Goal: Check status

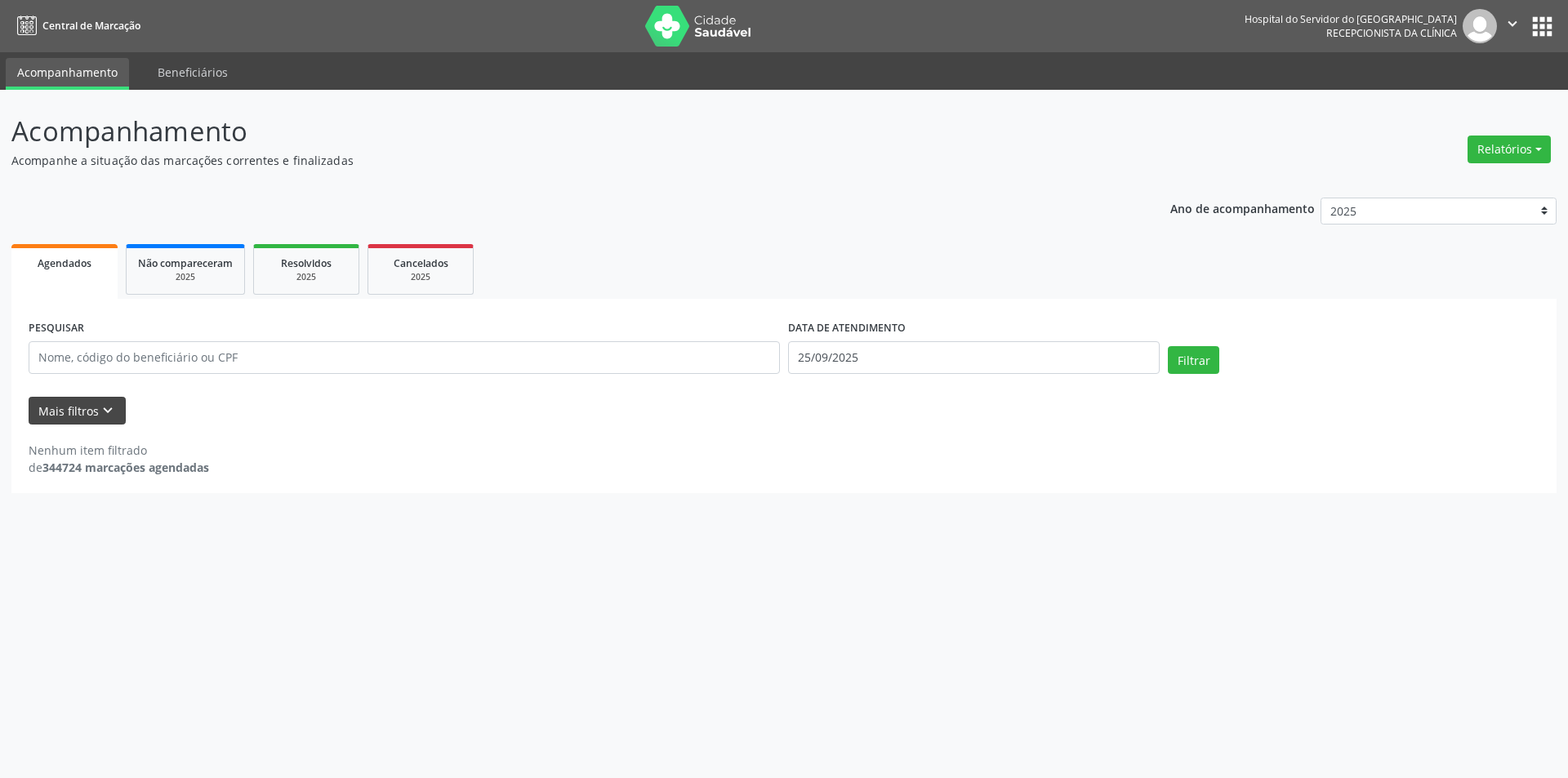
click at [105, 409] on icon "keyboard_arrow_down" at bounding box center [108, 410] width 18 height 18
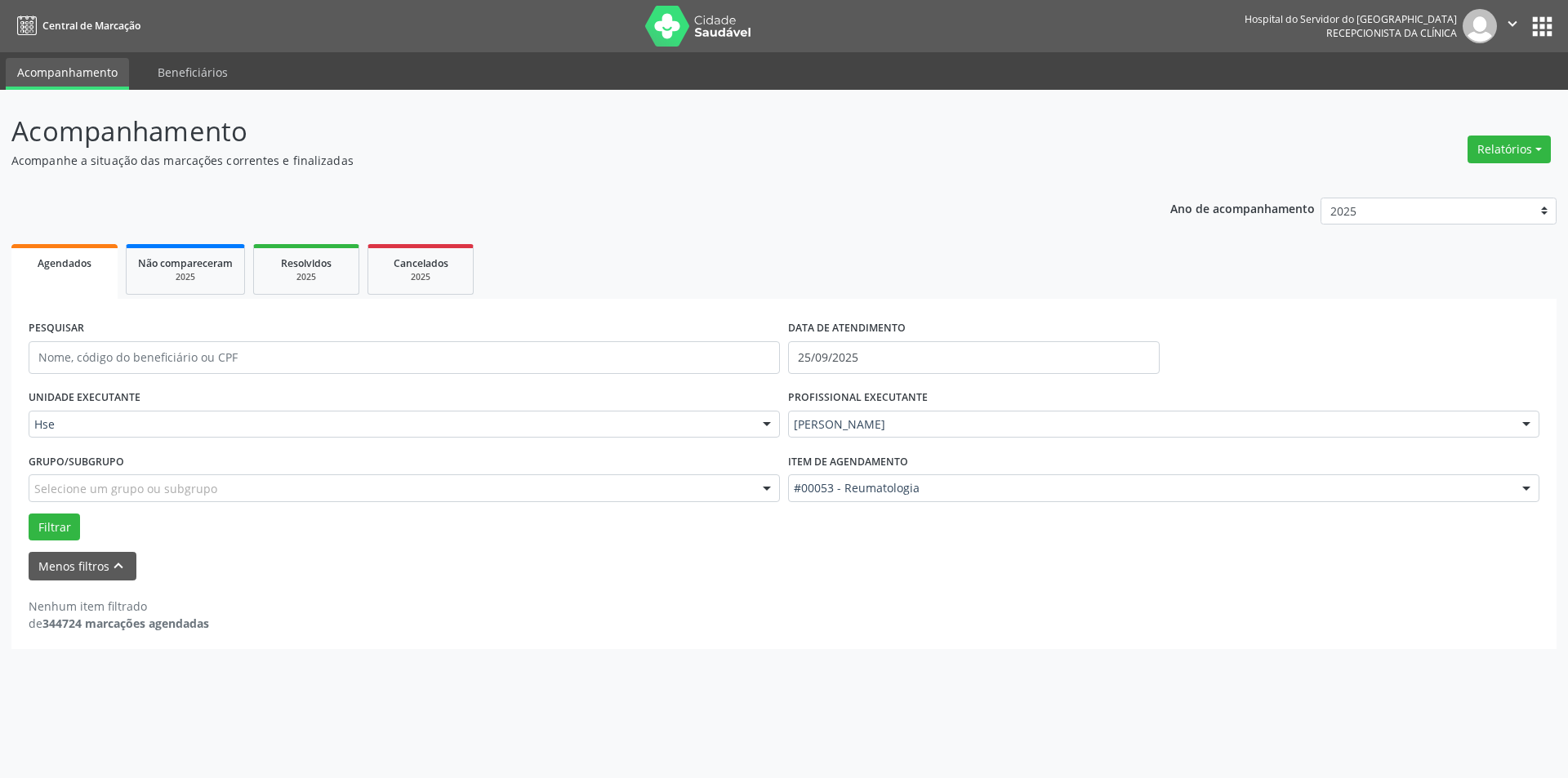
click at [772, 423] on div at bounding box center [767, 425] width 25 height 28
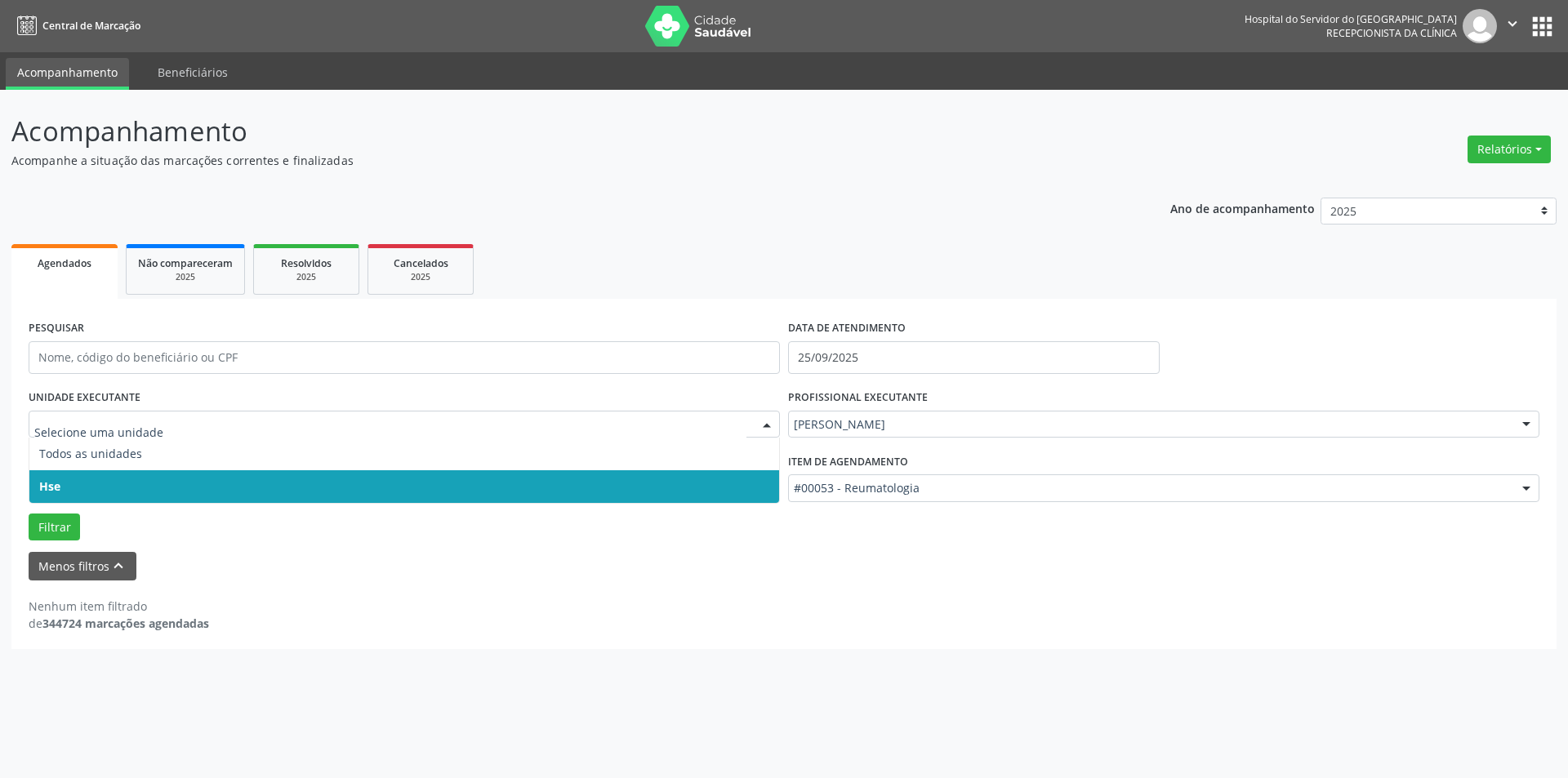
click at [761, 485] on span "Hse" at bounding box center [404, 487] width 749 height 33
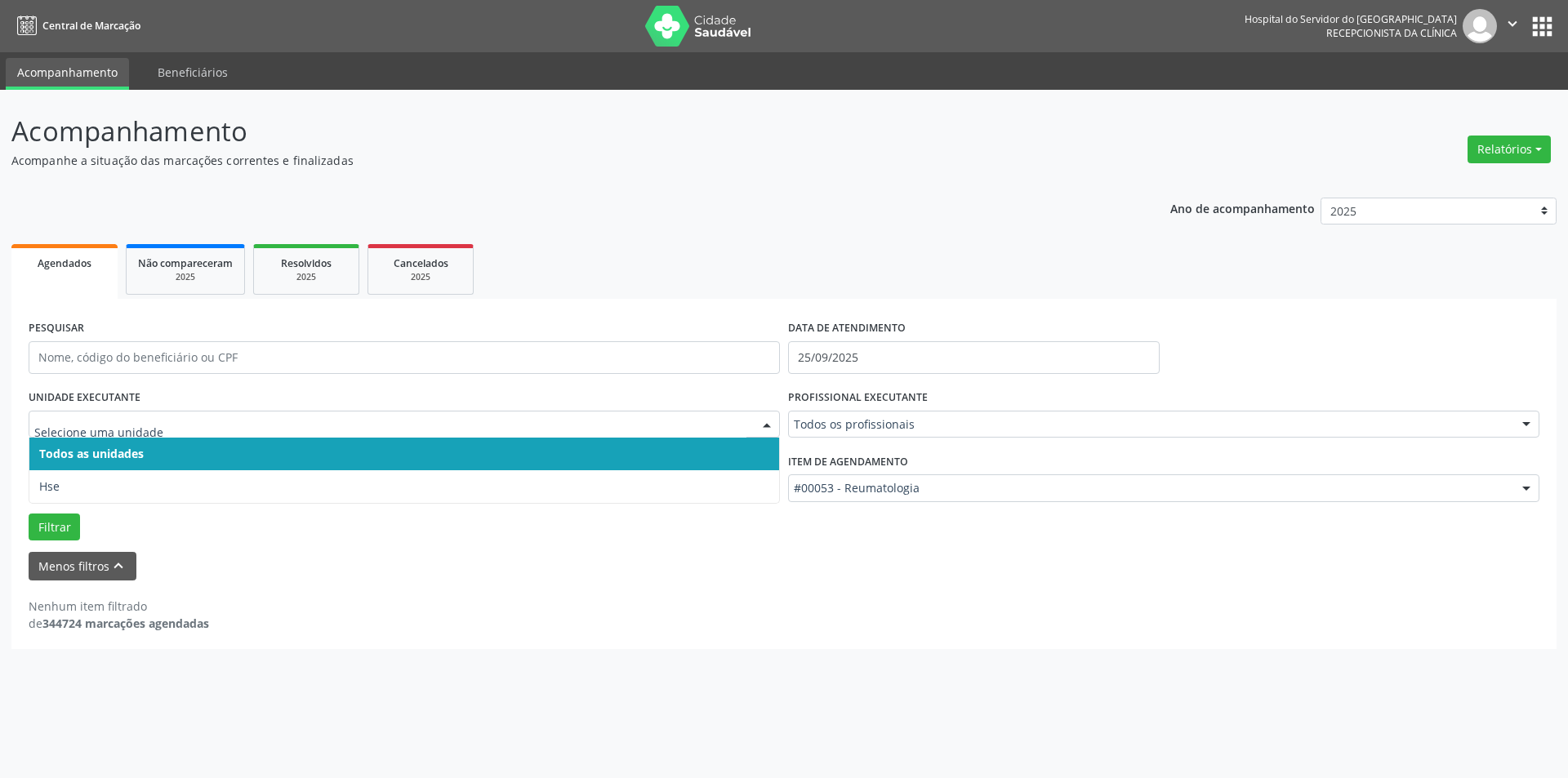
click at [769, 431] on div at bounding box center [767, 425] width 25 height 28
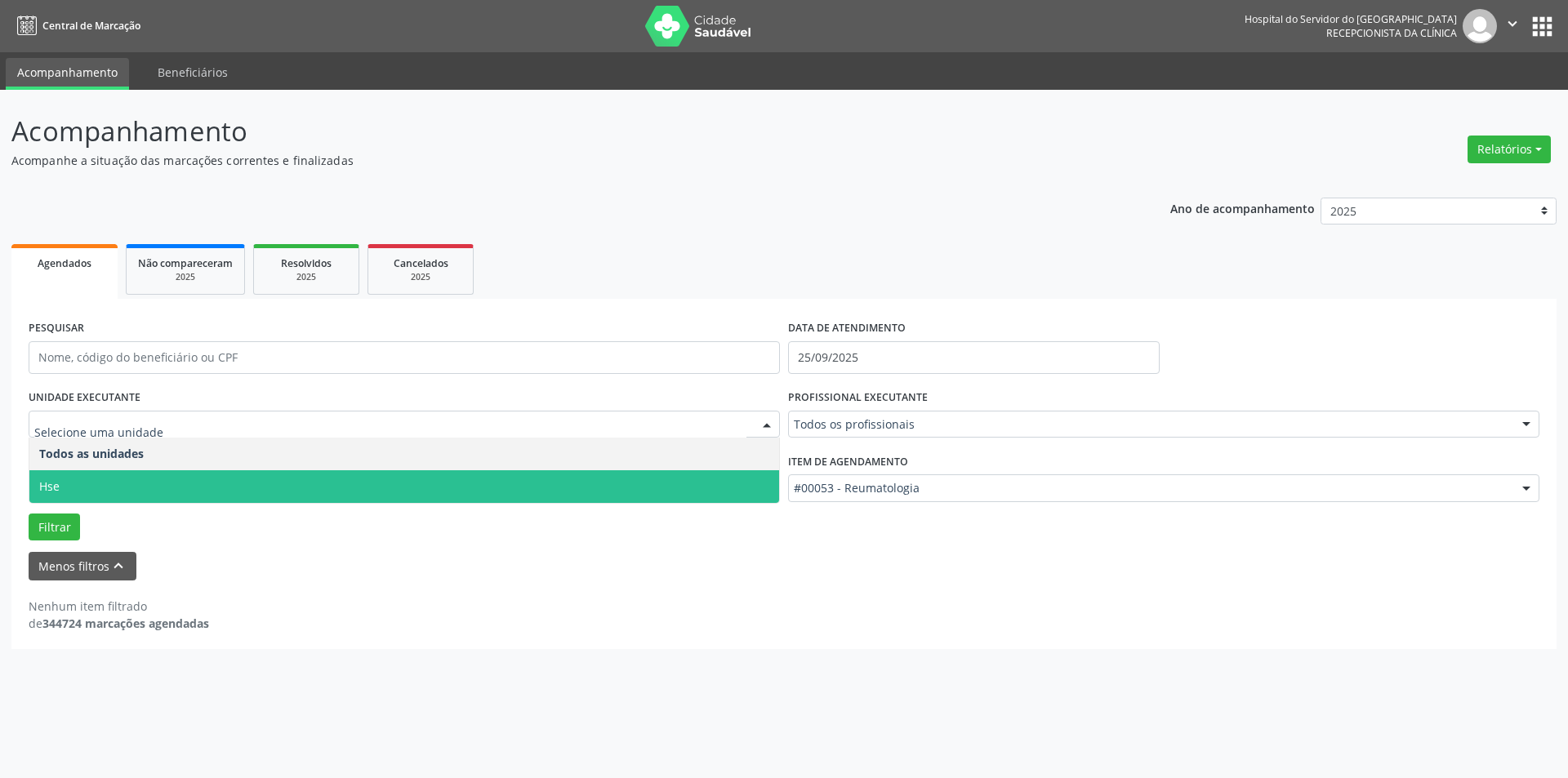
click at [766, 479] on span "Hse" at bounding box center [404, 487] width 749 height 33
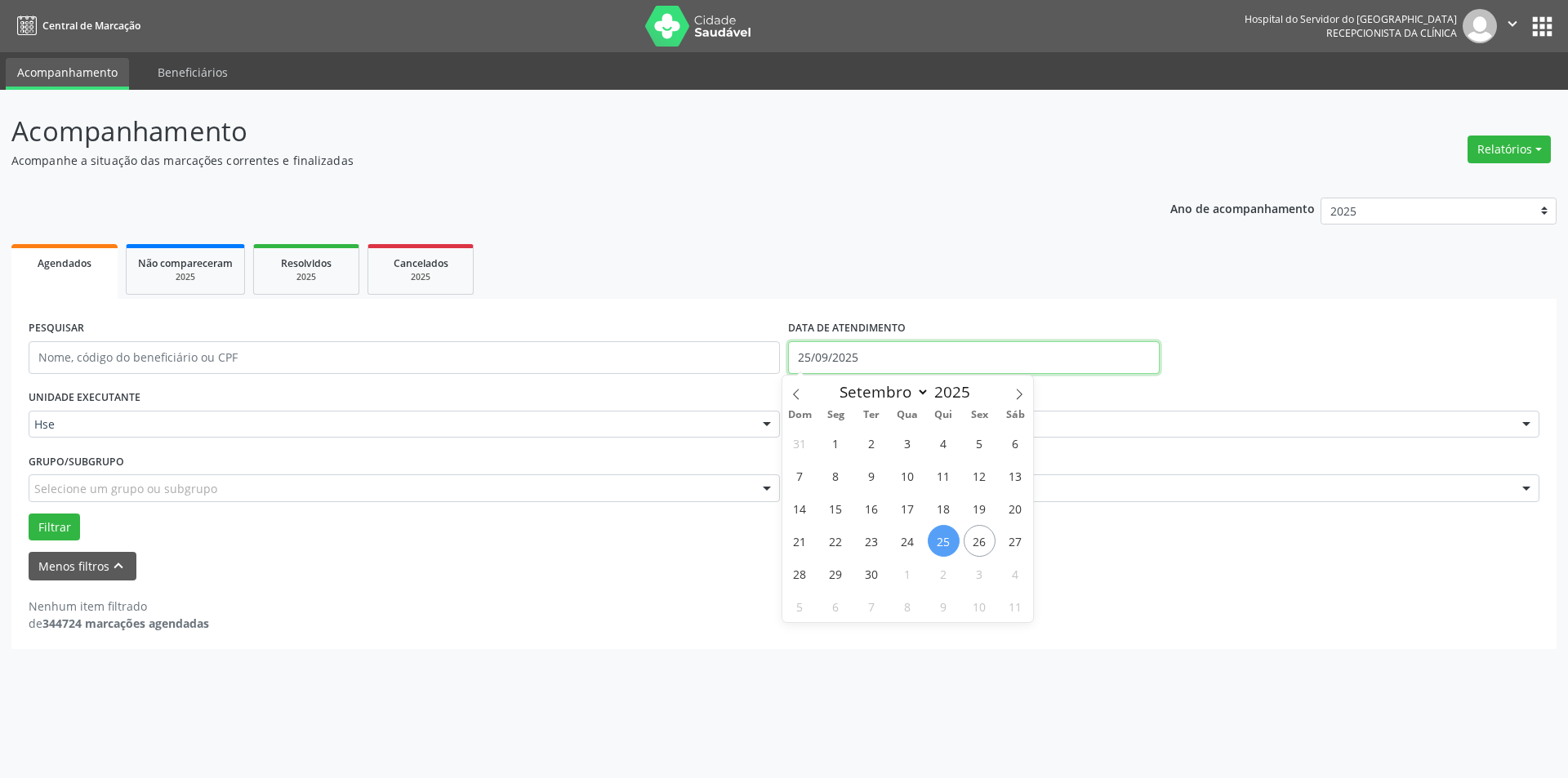
click at [861, 360] on input "25/09/2025" at bounding box center [974, 358] width 372 height 33
click at [979, 534] on span "26" at bounding box center [979, 541] width 32 height 32
type input "[DATE]"
click at [979, 534] on span "26" at bounding box center [979, 541] width 32 height 32
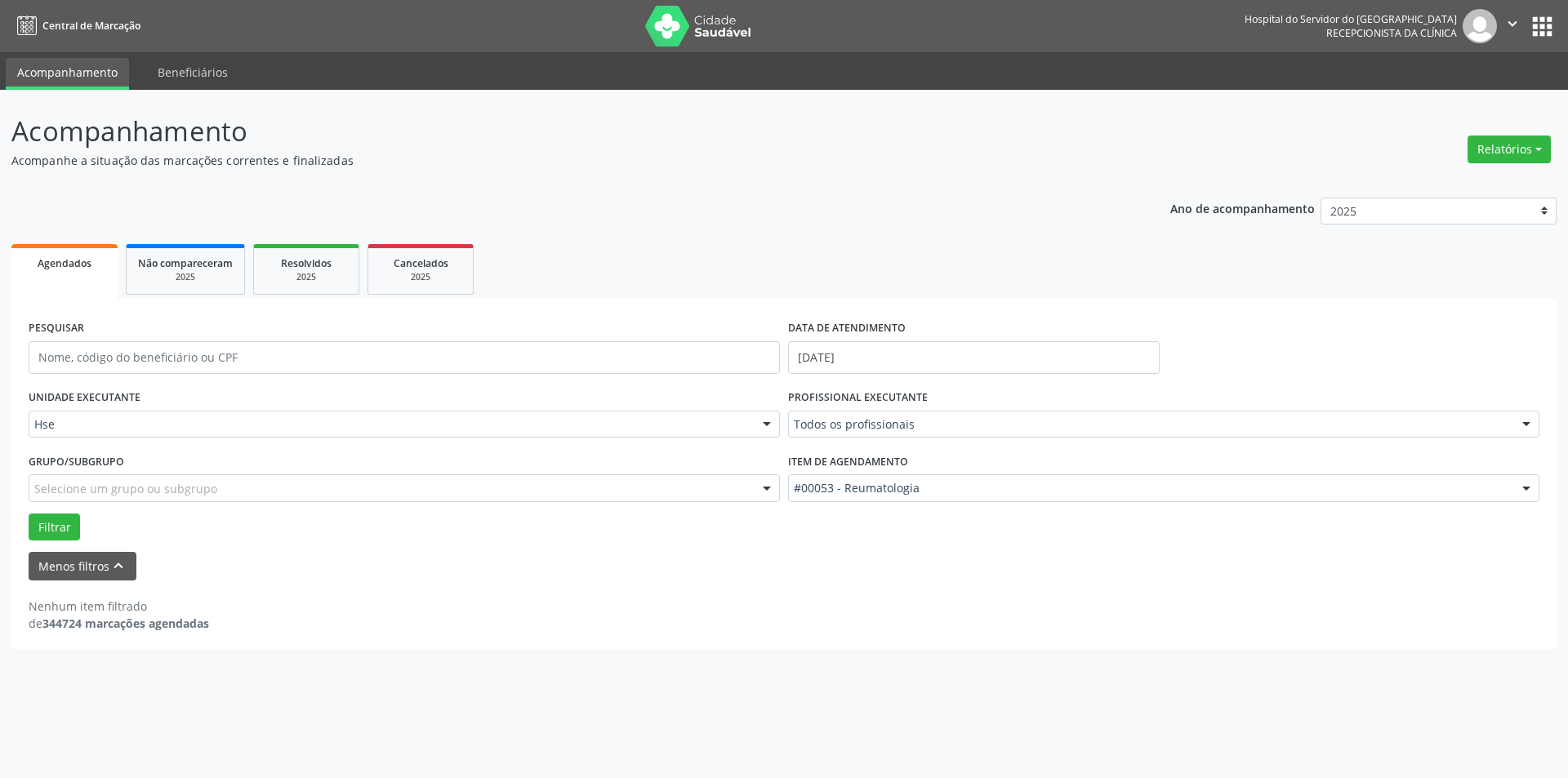
click at [1523, 421] on div at bounding box center [1527, 425] width 25 height 28
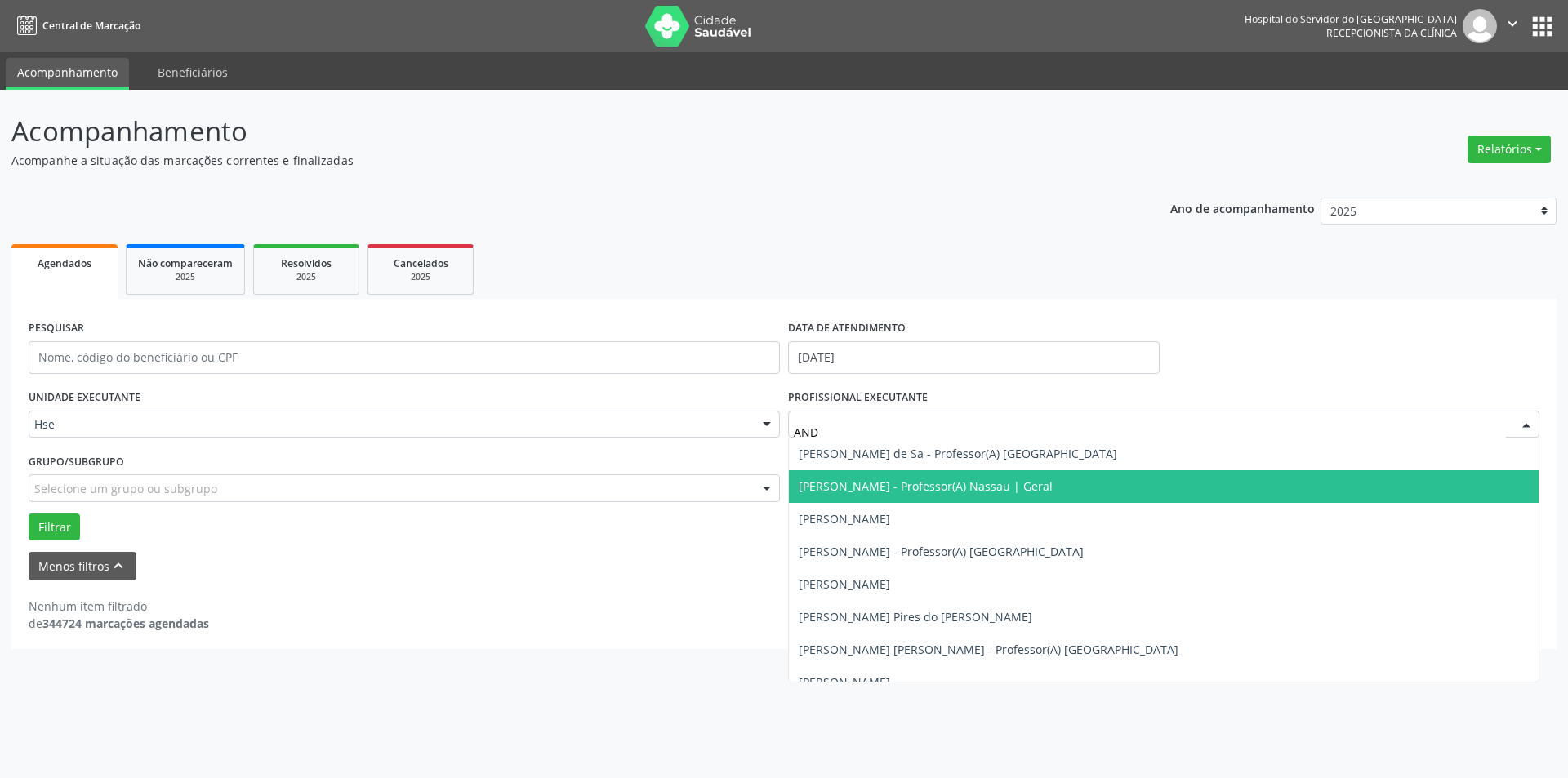
type input "ANDR"
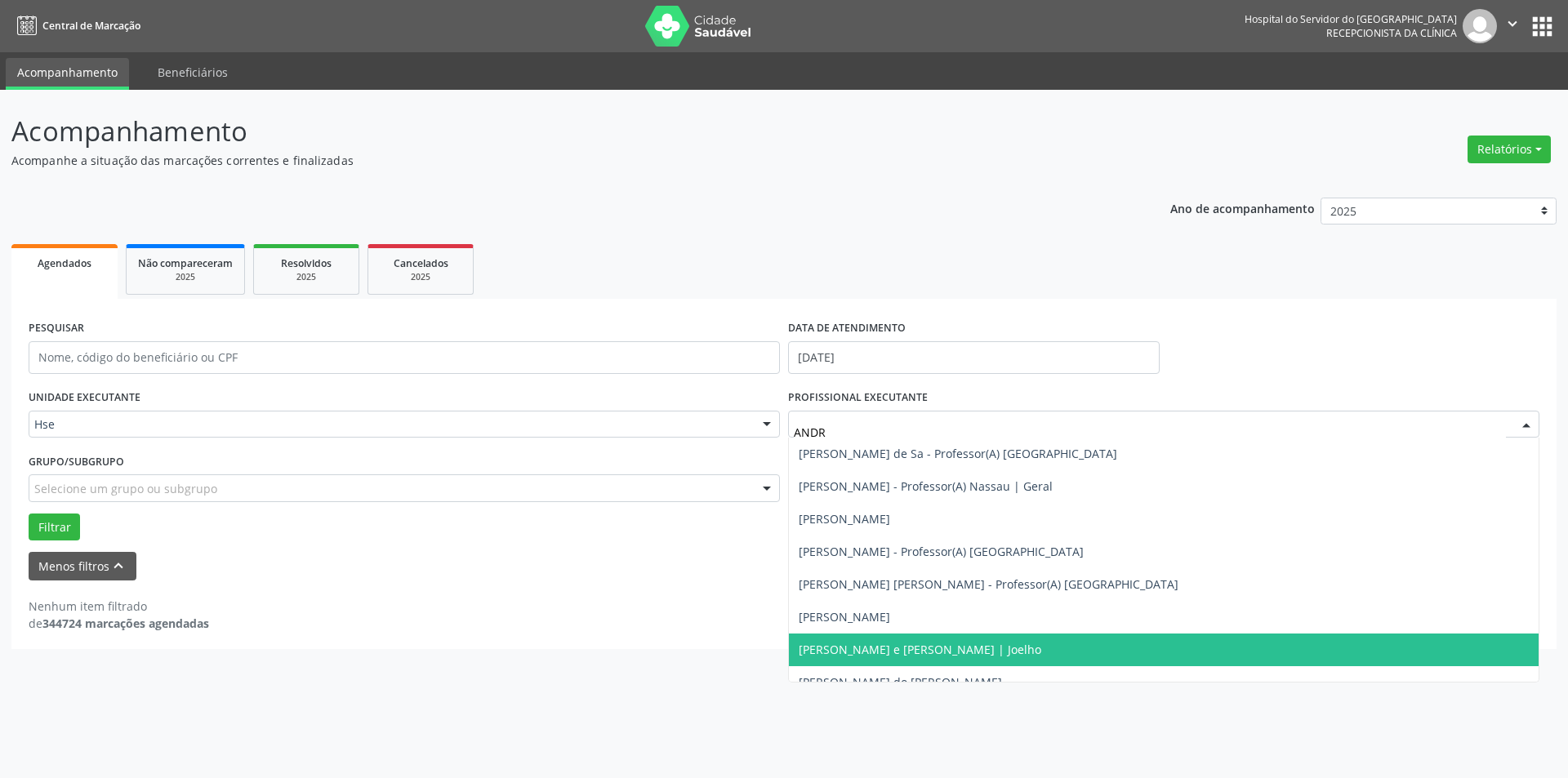
click at [878, 645] on span "[PERSON_NAME] e [PERSON_NAME] | Joelho" at bounding box center [920, 649] width 242 height 16
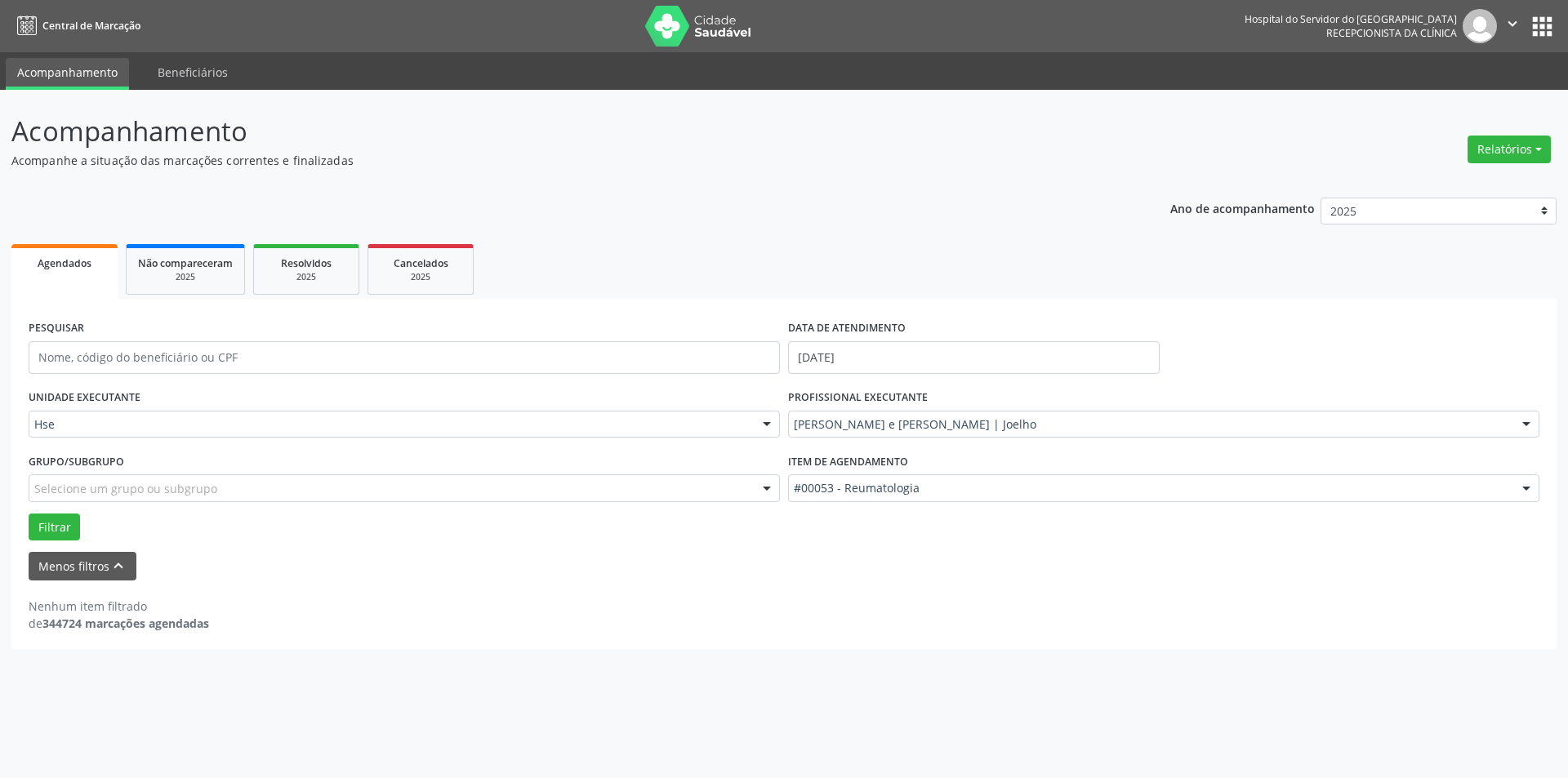
click at [1527, 490] on div at bounding box center [1527, 490] width 25 height 28
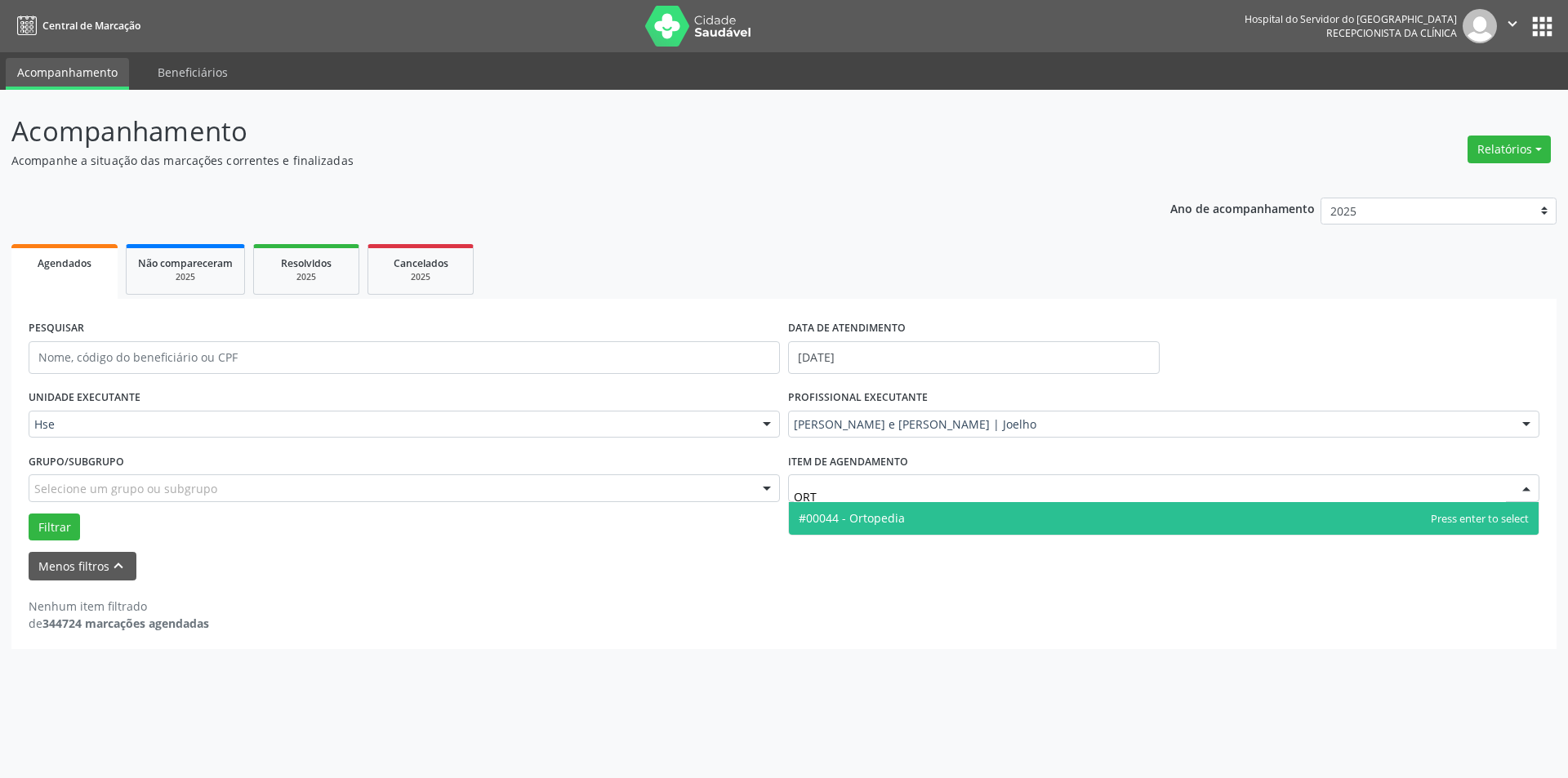
type input "ORTO"
click at [962, 507] on span "#00044 - Ortopedia" at bounding box center [1163, 518] width 749 height 33
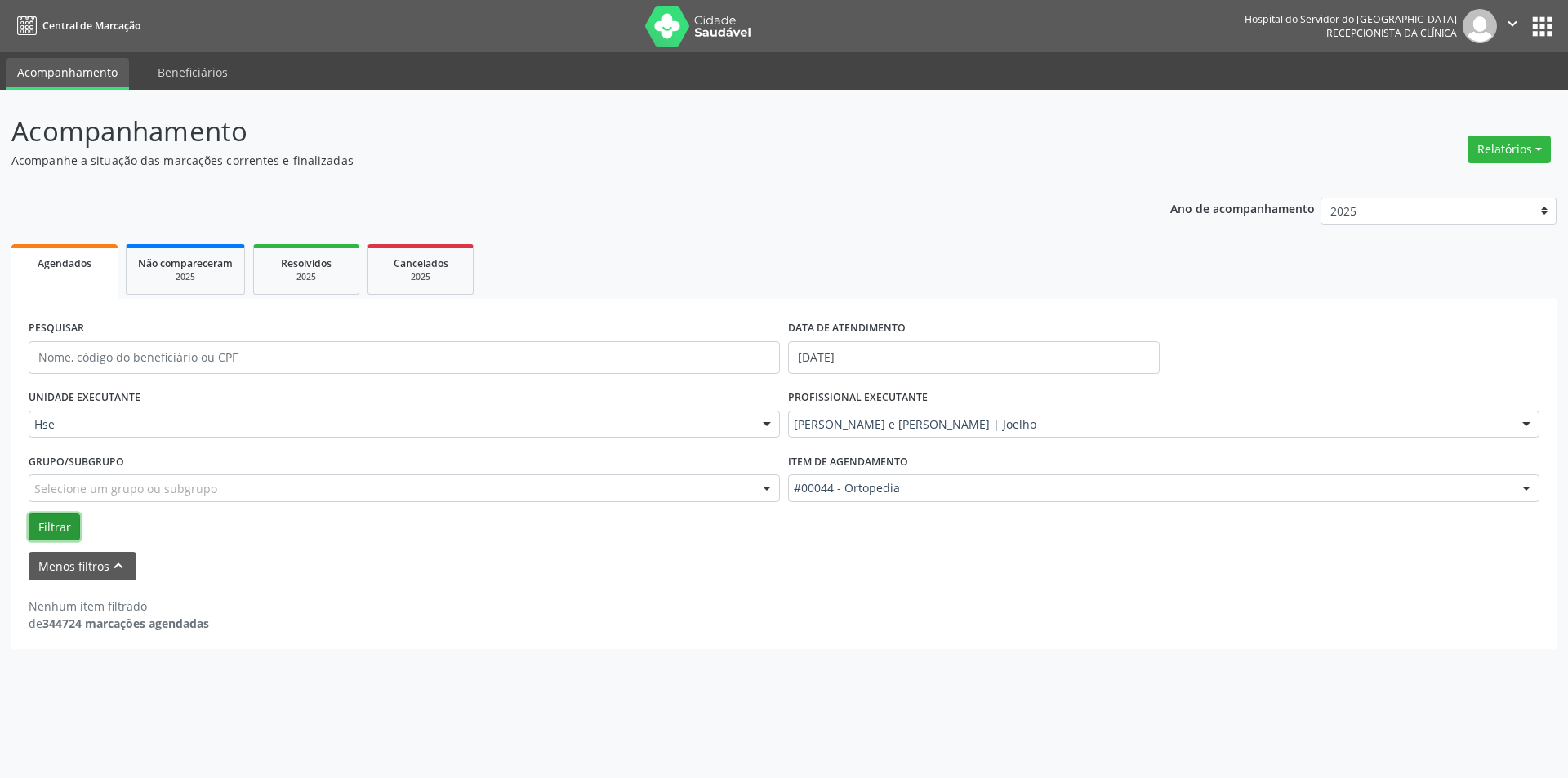
click at [45, 520] on button "Filtrar" at bounding box center [54, 527] width 51 height 28
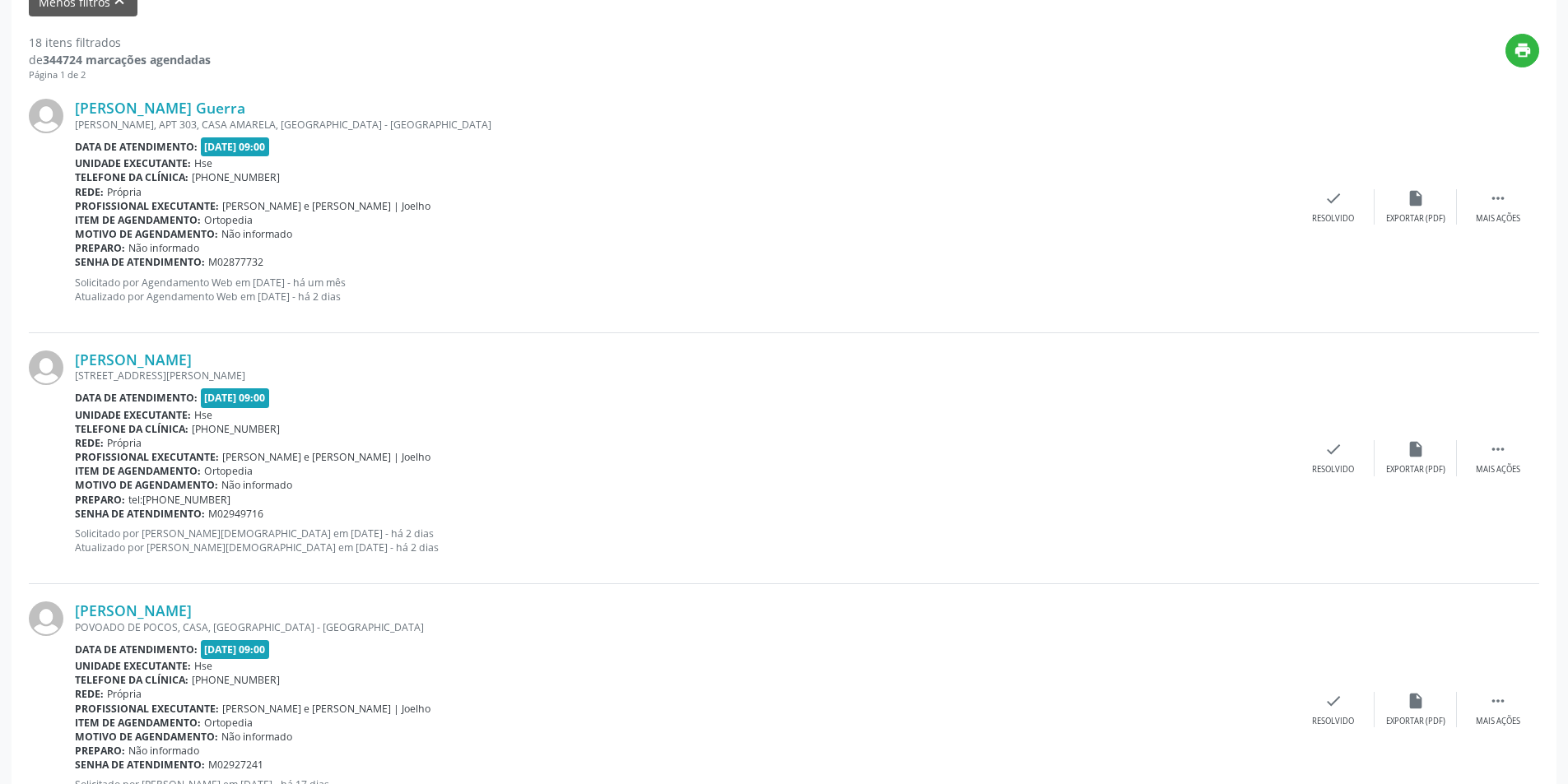
scroll to position [573, 0]
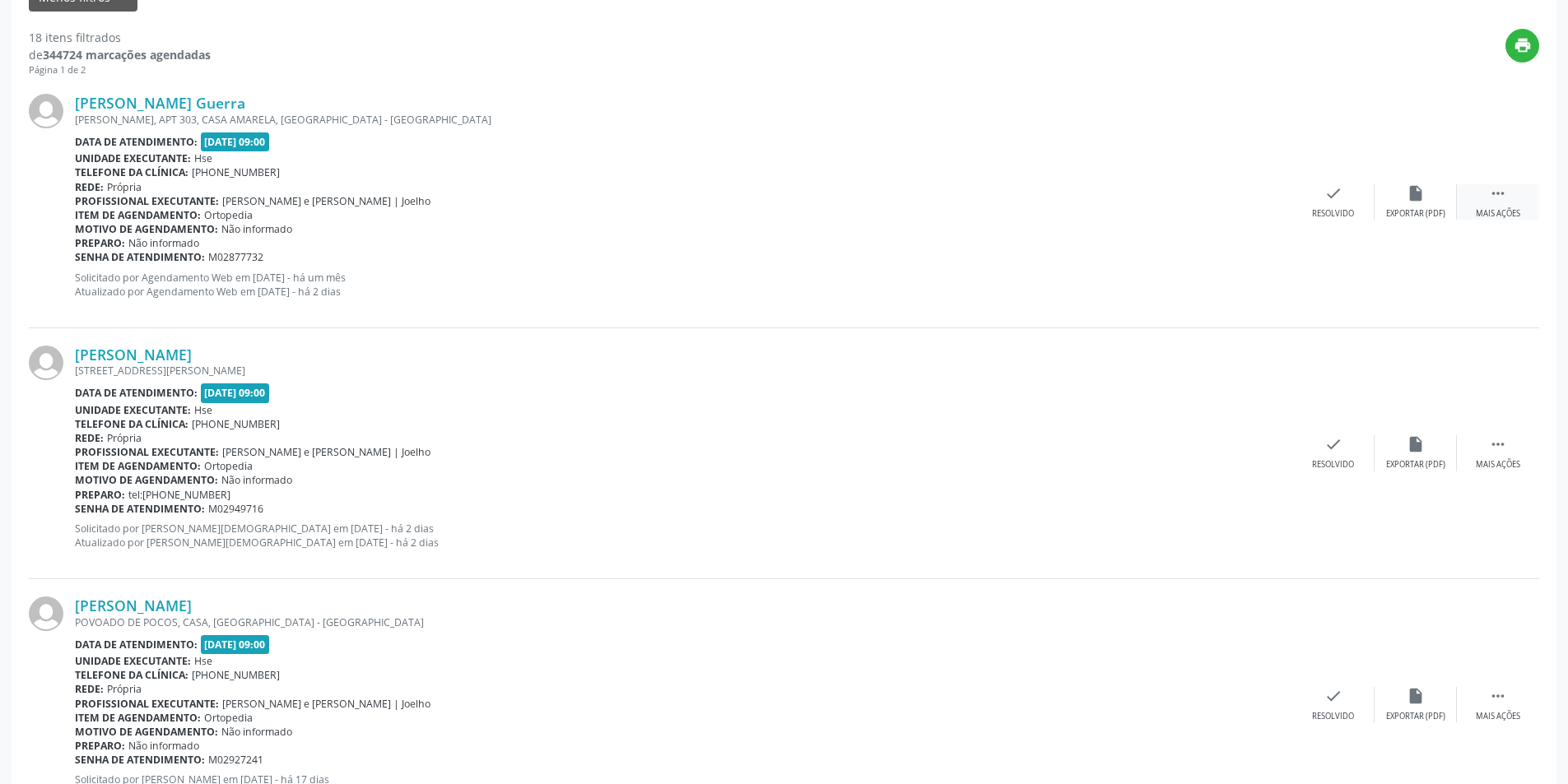
click at [1498, 208] on div " Mais ações" at bounding box center [1497, 202] width 82 height 36
click at [1417, 196] on icon "alarm_off" at bounding box center [1416, 194] width 18 height 18
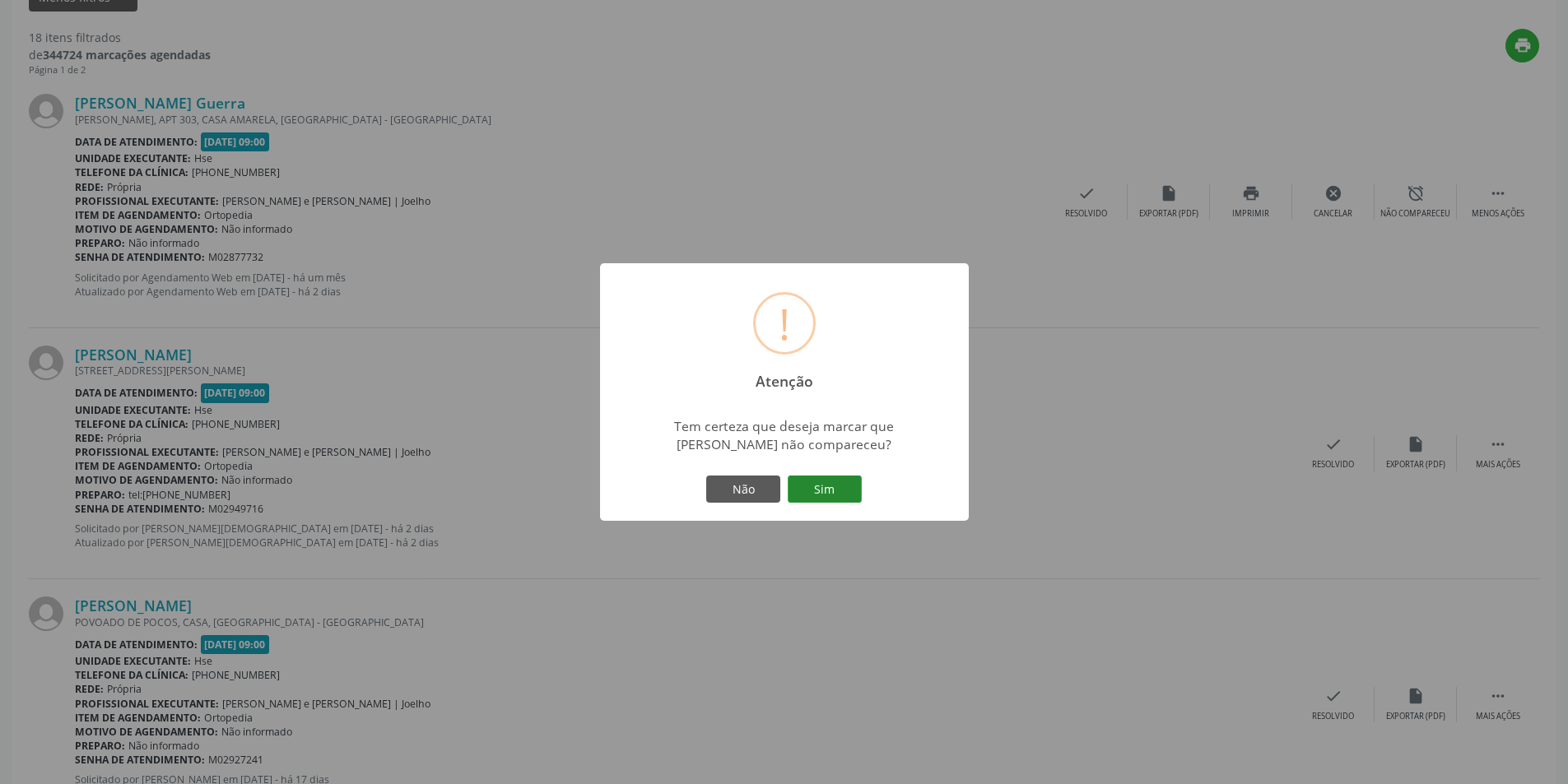
click at [806, 483] on button "Sim" at bounding box center [824, 490] width 74 height 28
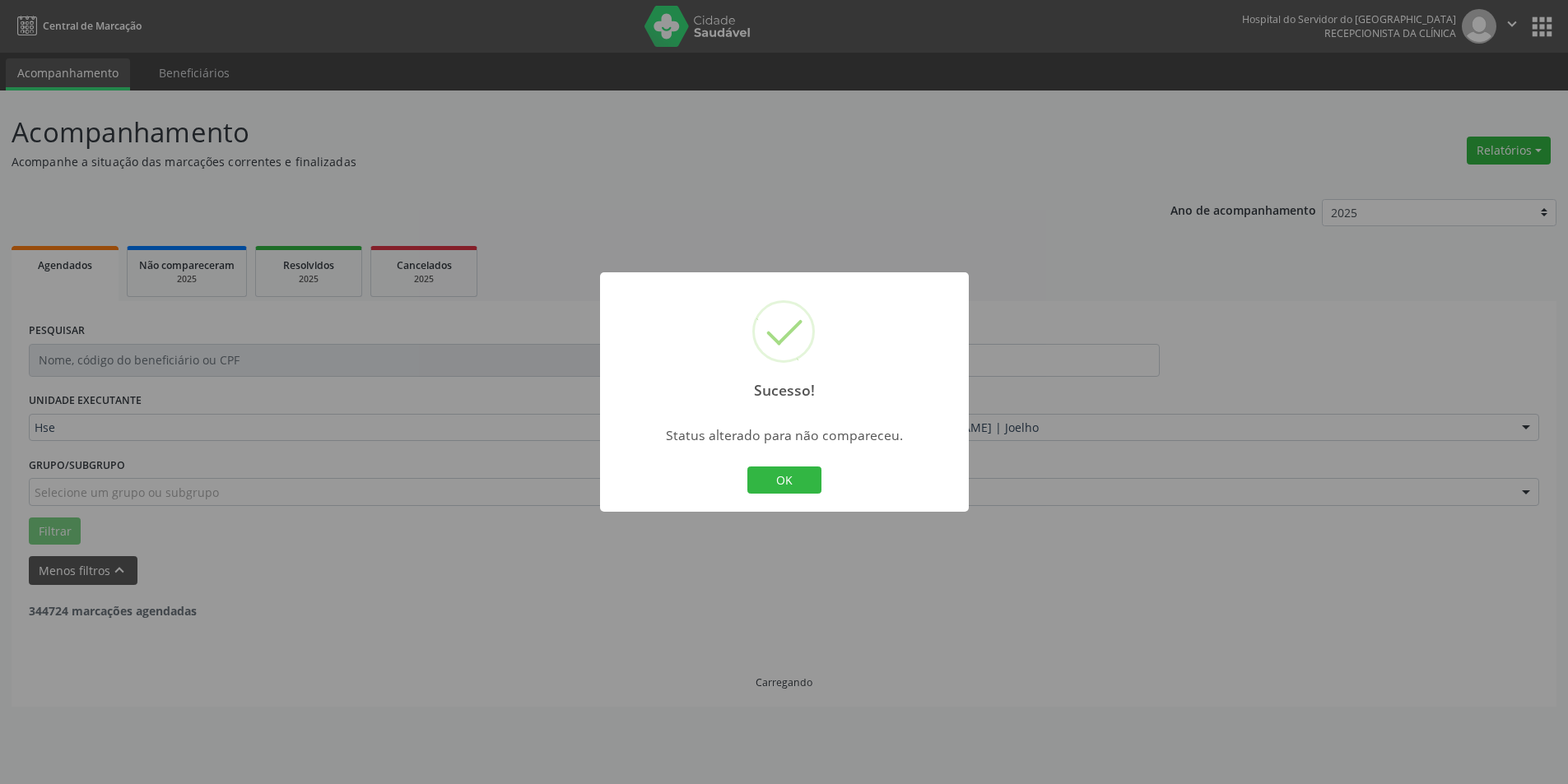
scroll to position [0, 0]
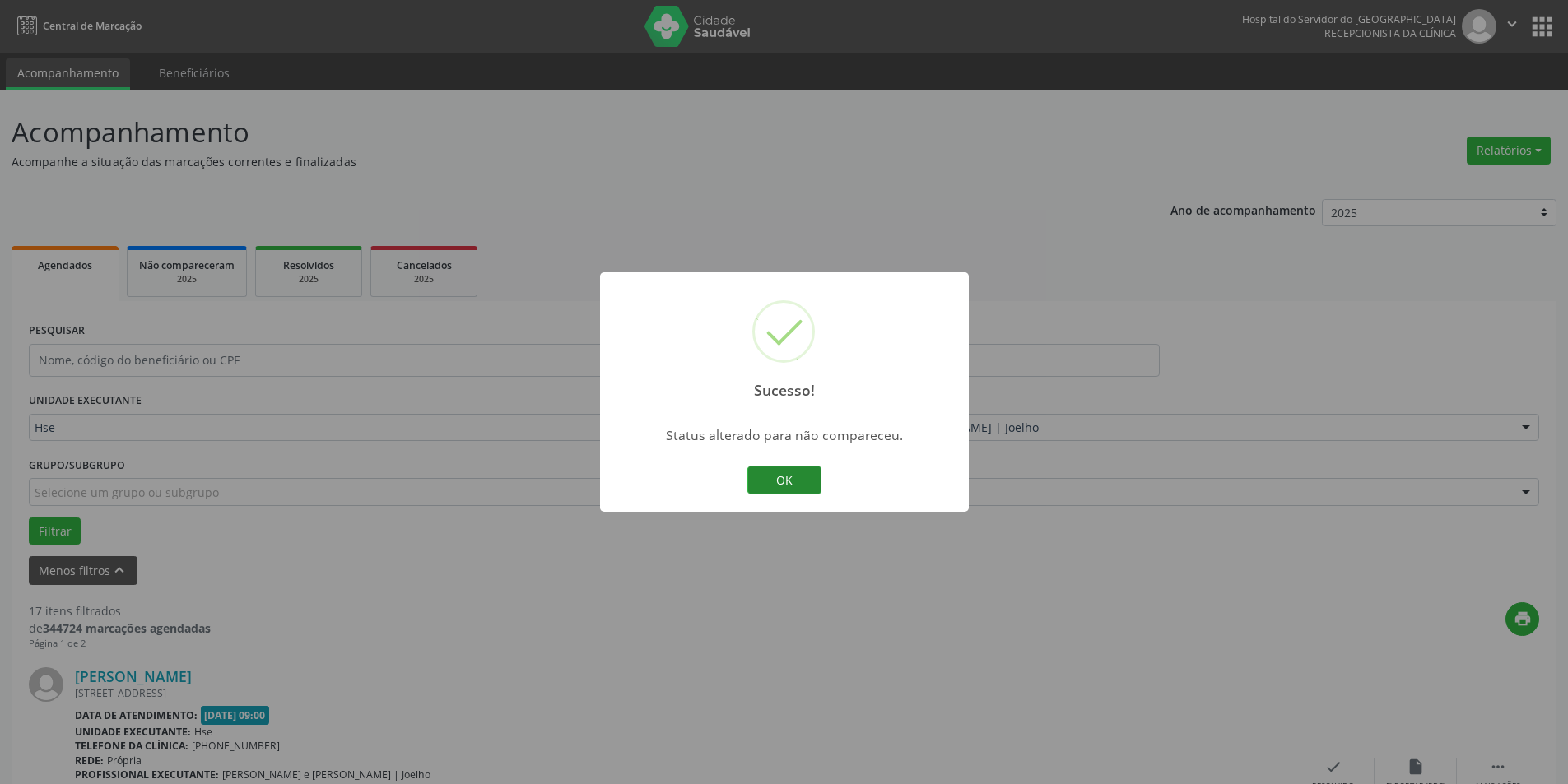
click at [770, 479] on button "OK" at bounding box center [784, 481] width 74 height 28
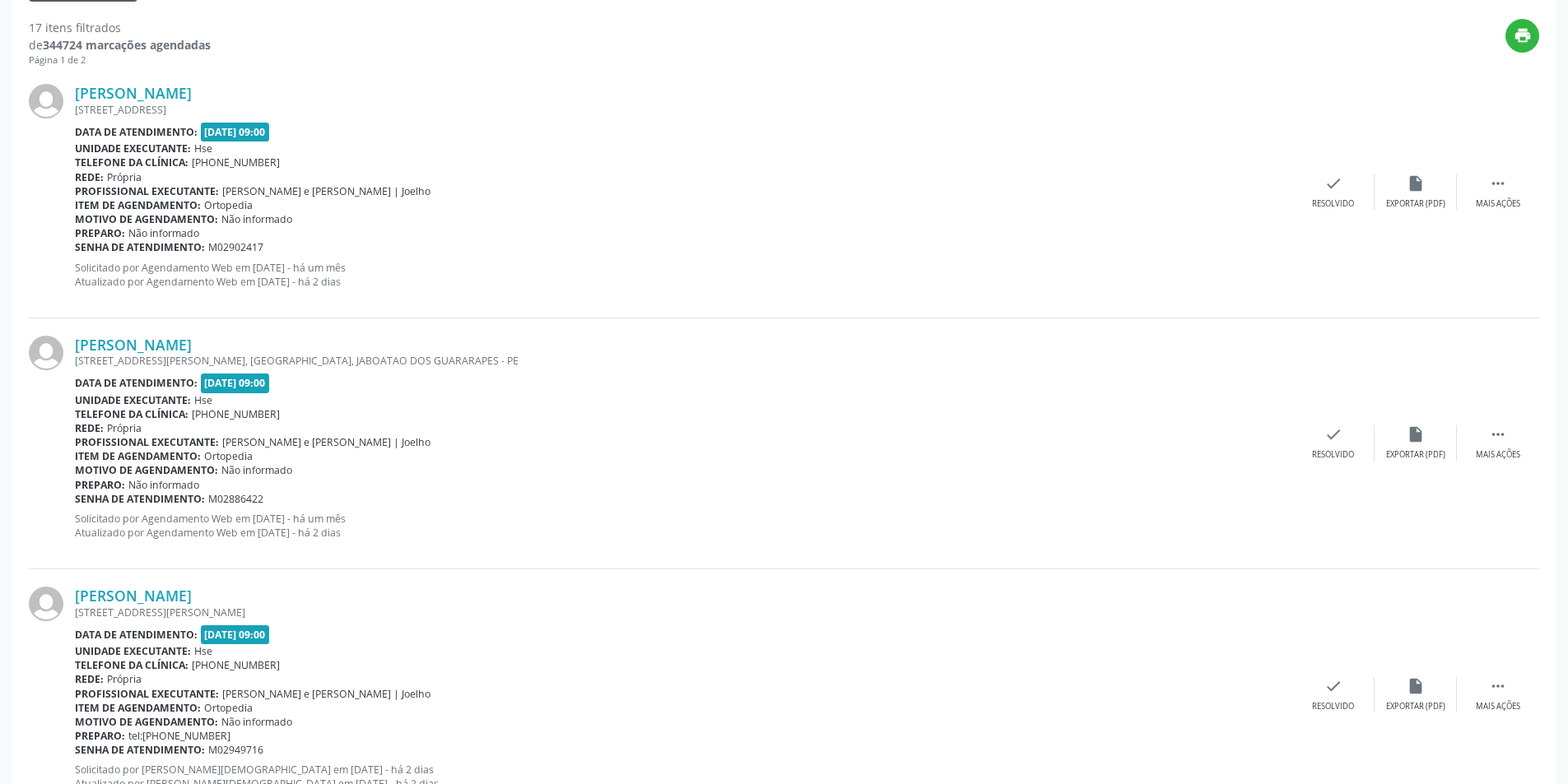
scroll to position [666, 0]
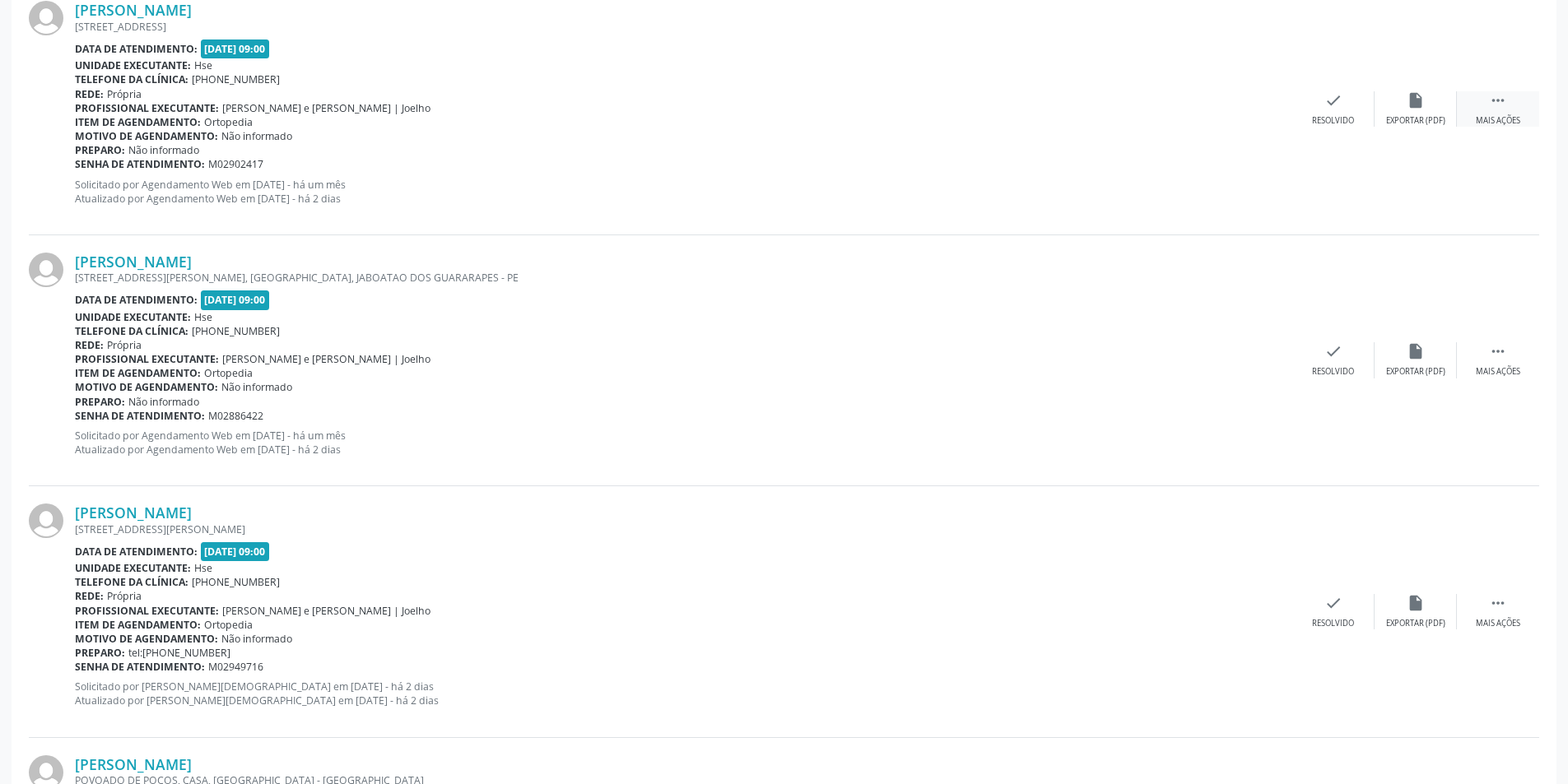
click at [1500, 102] on icon "" at bounding box center [1498, 100] width 18 height 18
click at [1419, 110] on div "alarm_off Não compareceu" at bounding box center [1415, 109] width 82 height 36
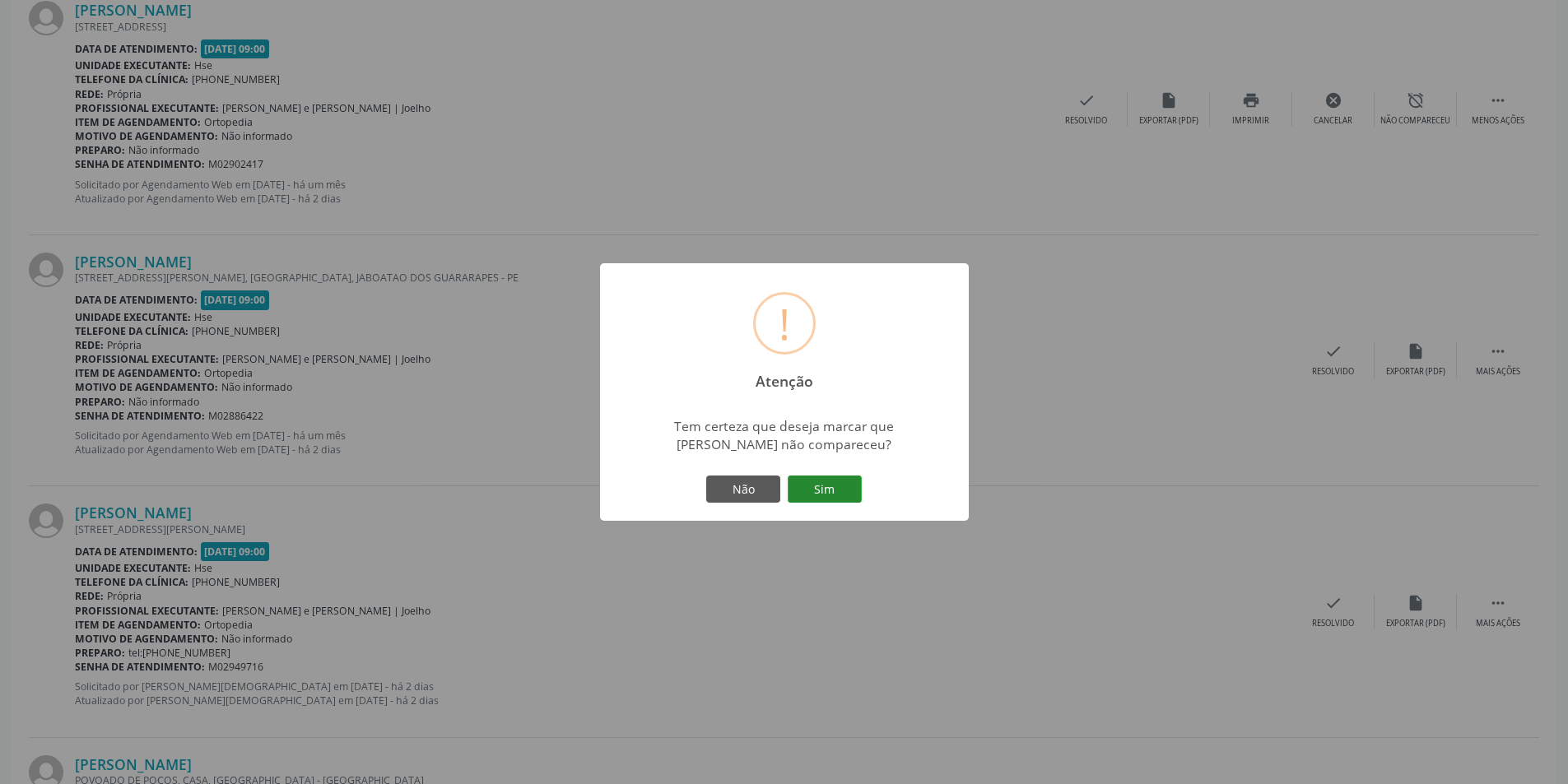
click at [828, 488] on button "Sim" at bounding box center [824, 490] width 74 height 28
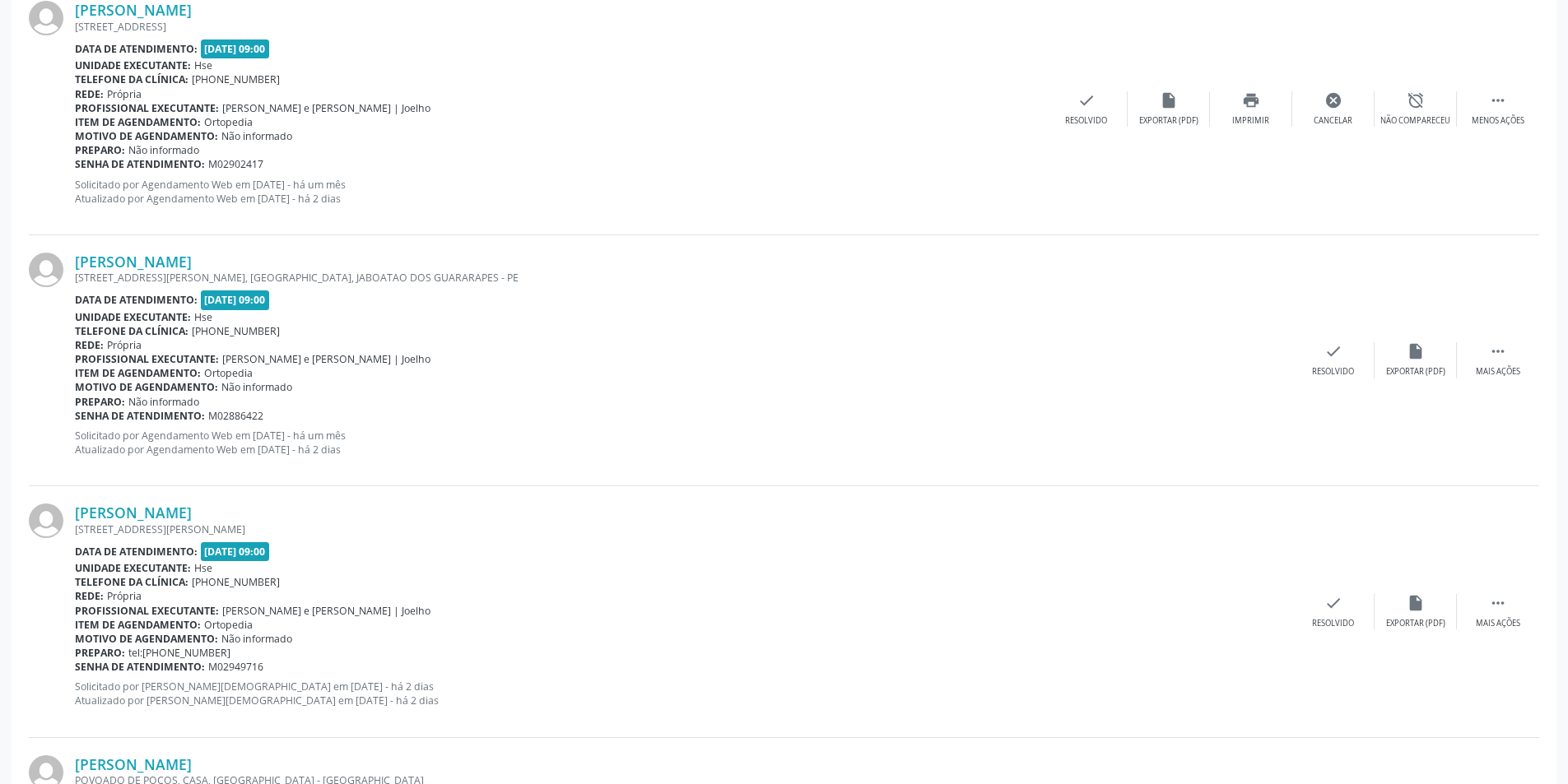
scroll to position [0, 0]
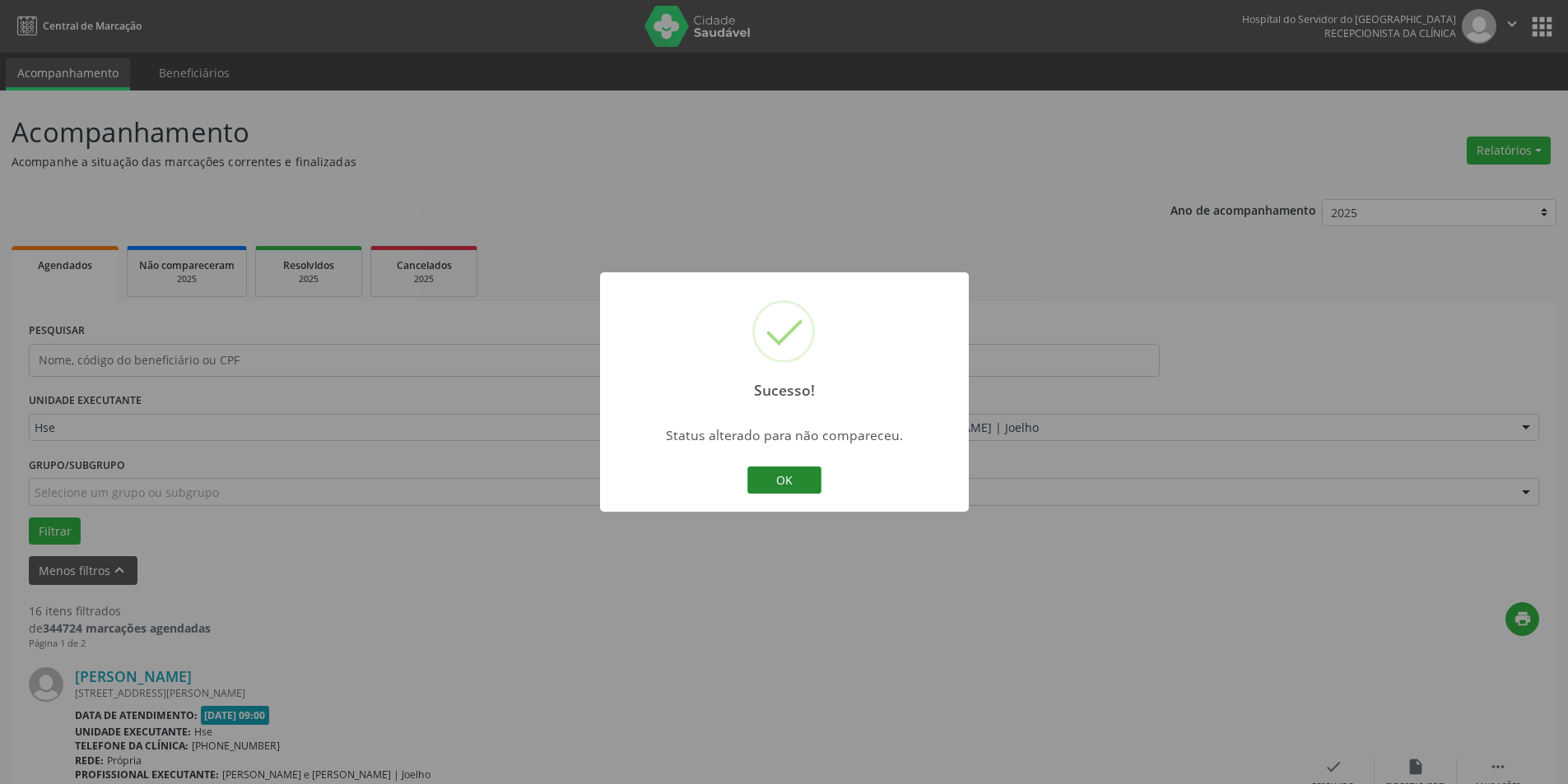
click at [797, 479] on button "OK" at bounding box center [784, 481] width 74 height 28
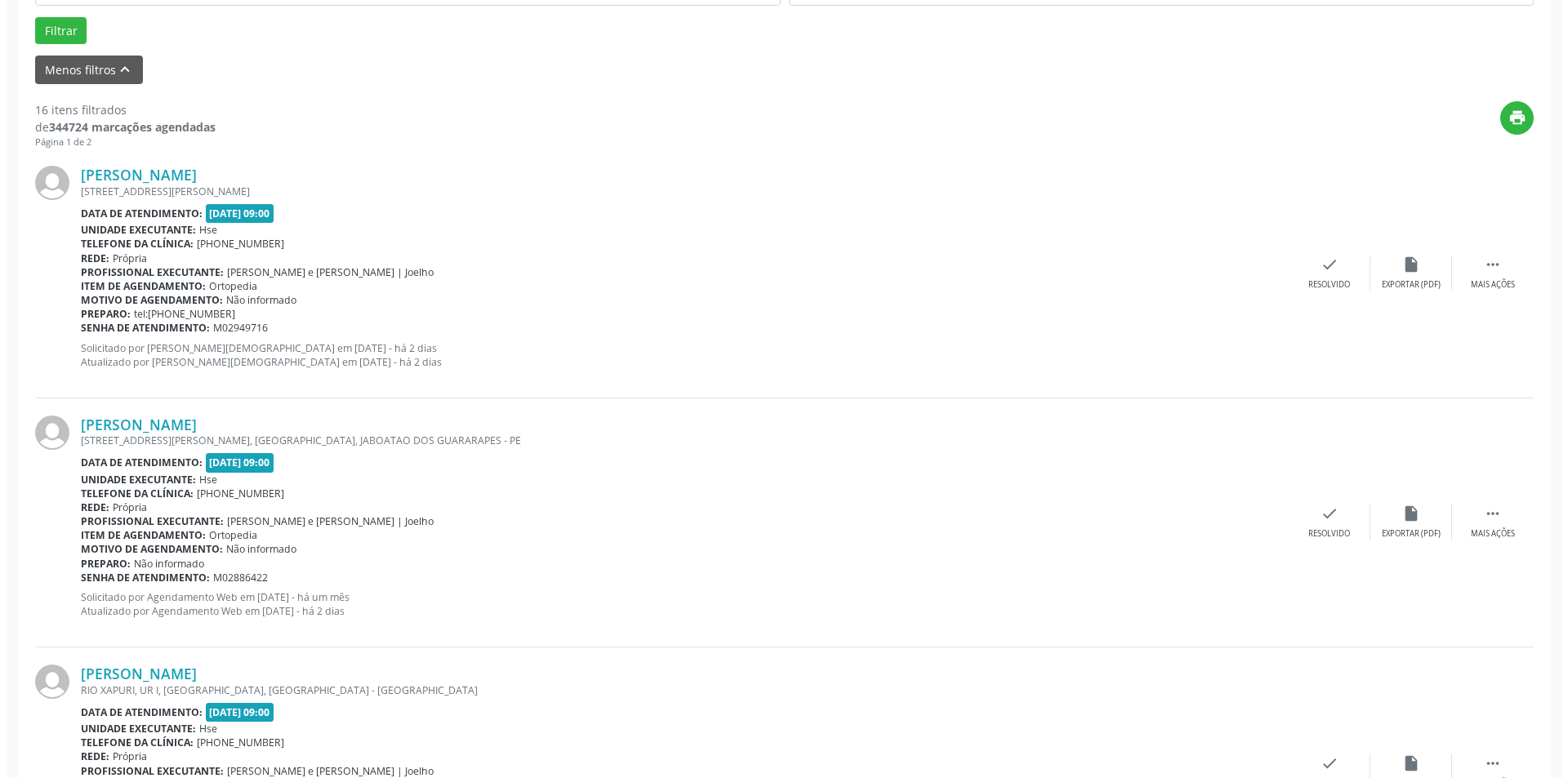
scroll to position [501, 0]
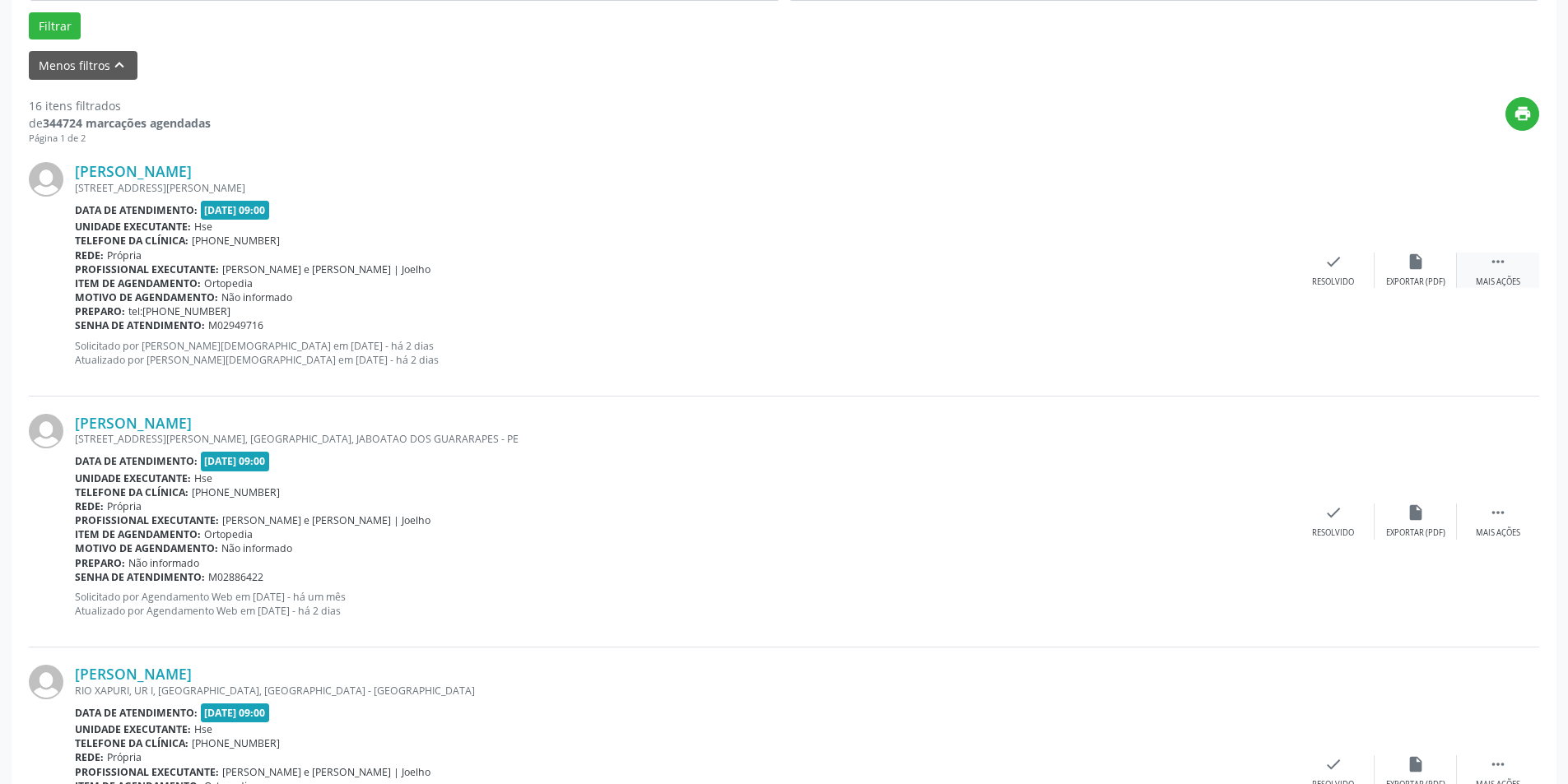
click at [1497, 262] on icon "" at bounding box center [1498, 262] width 18 height 18
click at [1265, 169] on div "[PERSON_NAME] [STREET_ADDRESS][PERSON_NAME] Data de atendimento: [DATE] 09:00 U…" at bounding box center [784, 270] width 1511 height 251
click at [1096, 272] on div "check Resolvido" at bounding box center [1086, 270] width 82 height 36
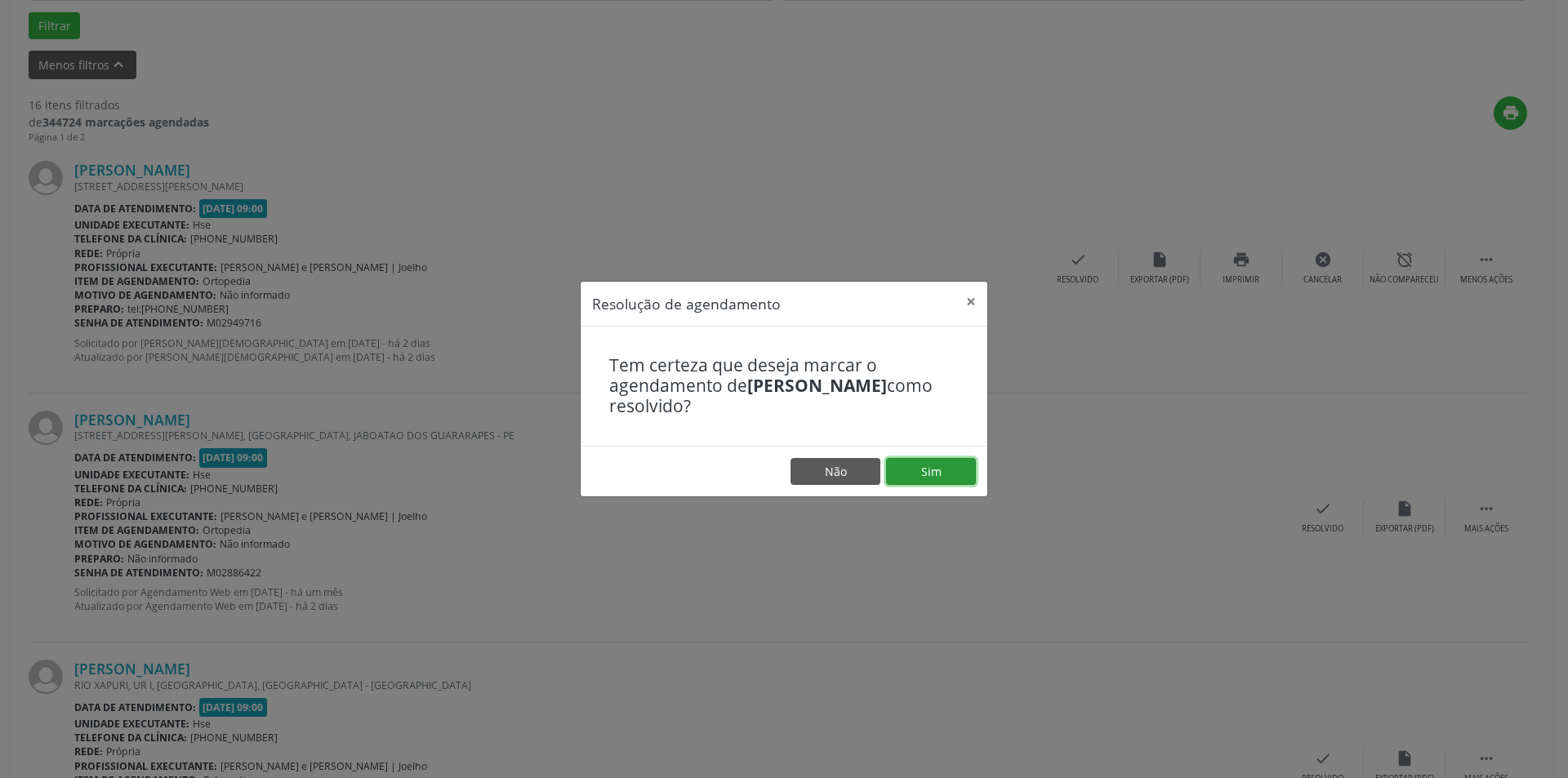
click at [947, 469] on button "Sim" at bounding box center [931, 472] width 90 height 28
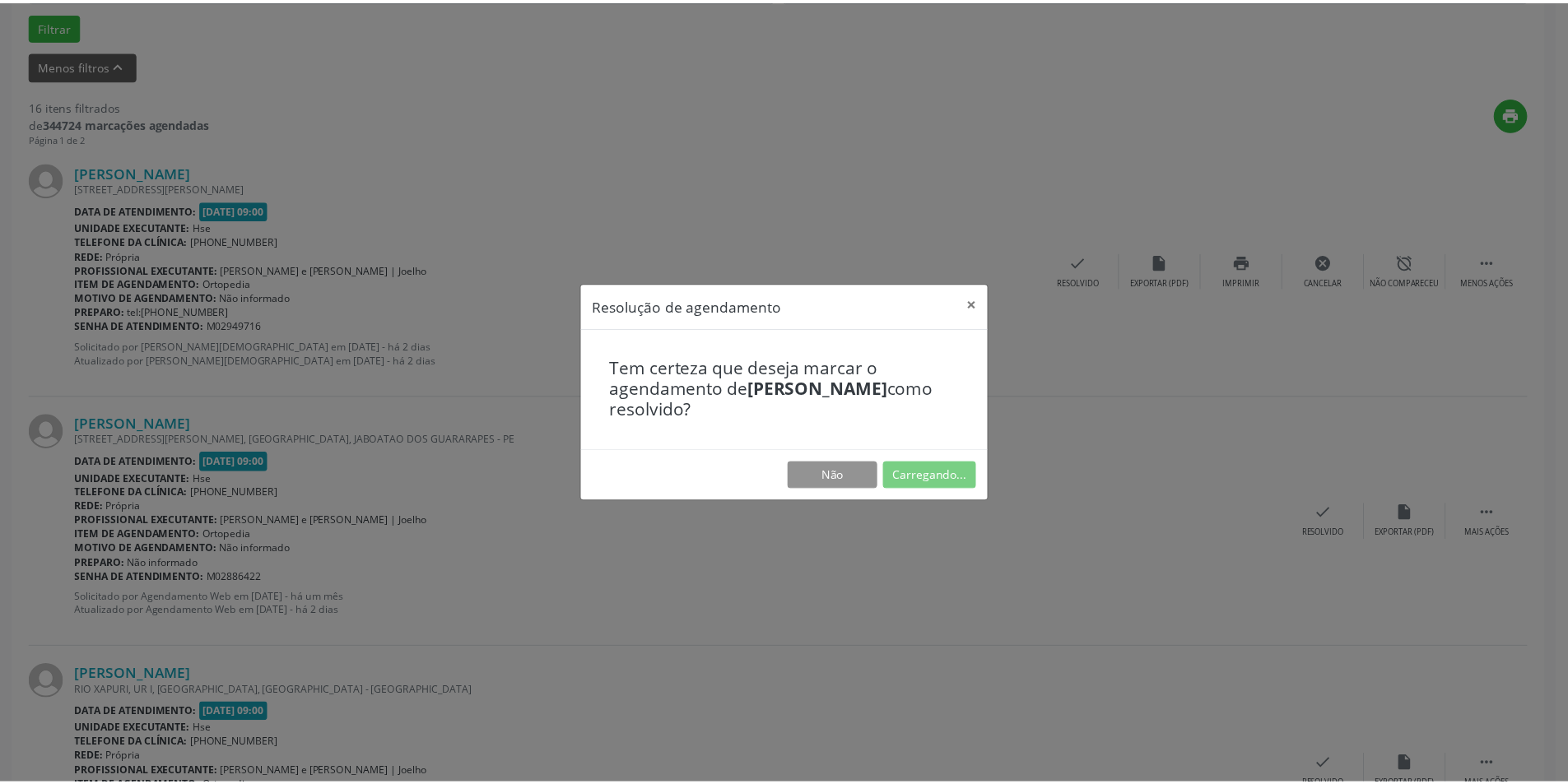
scroll to position [0, 0]
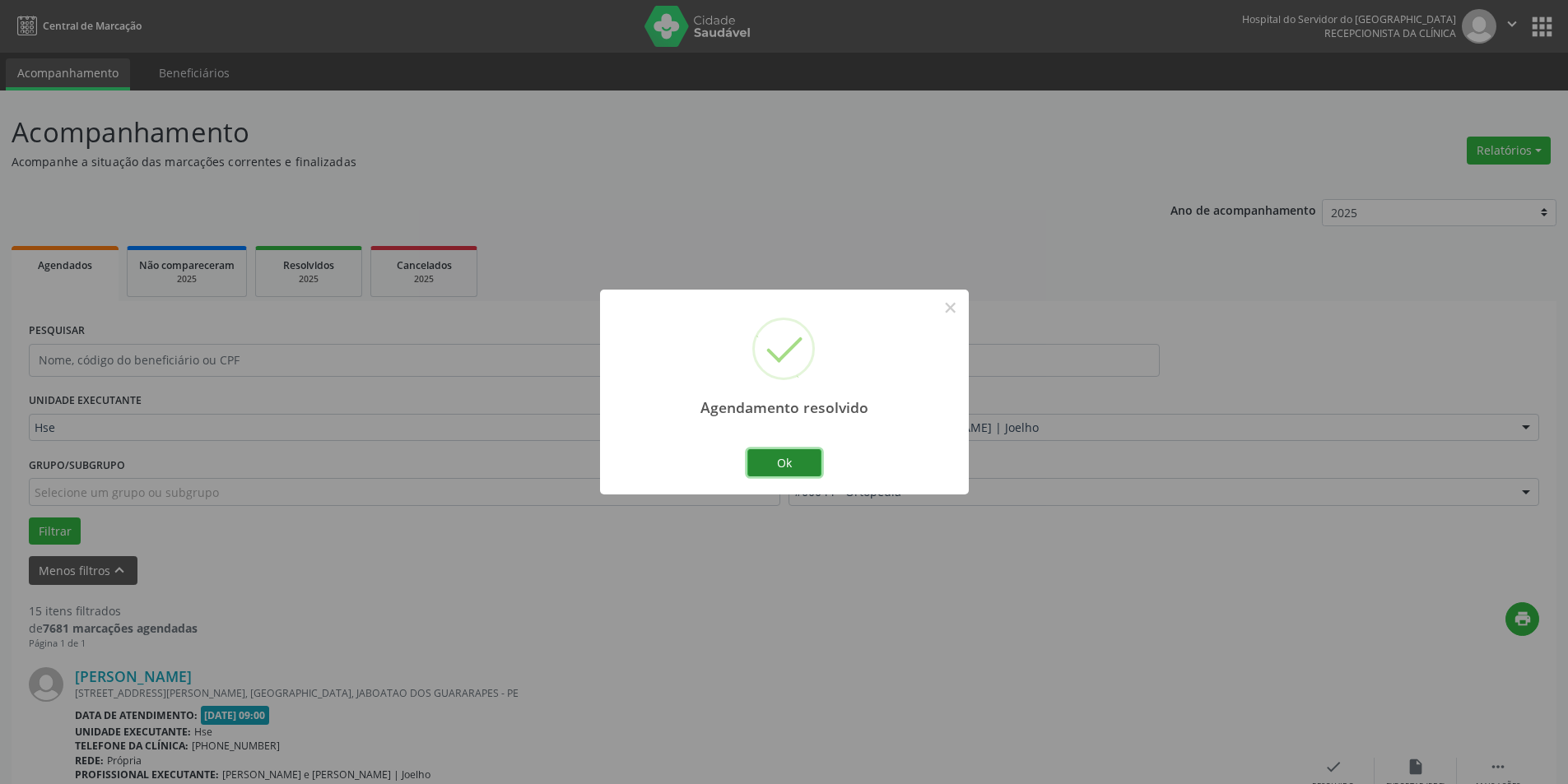
click at [804, 463] on button "Ok" at bounding box center [784, 463] width 74 height 28
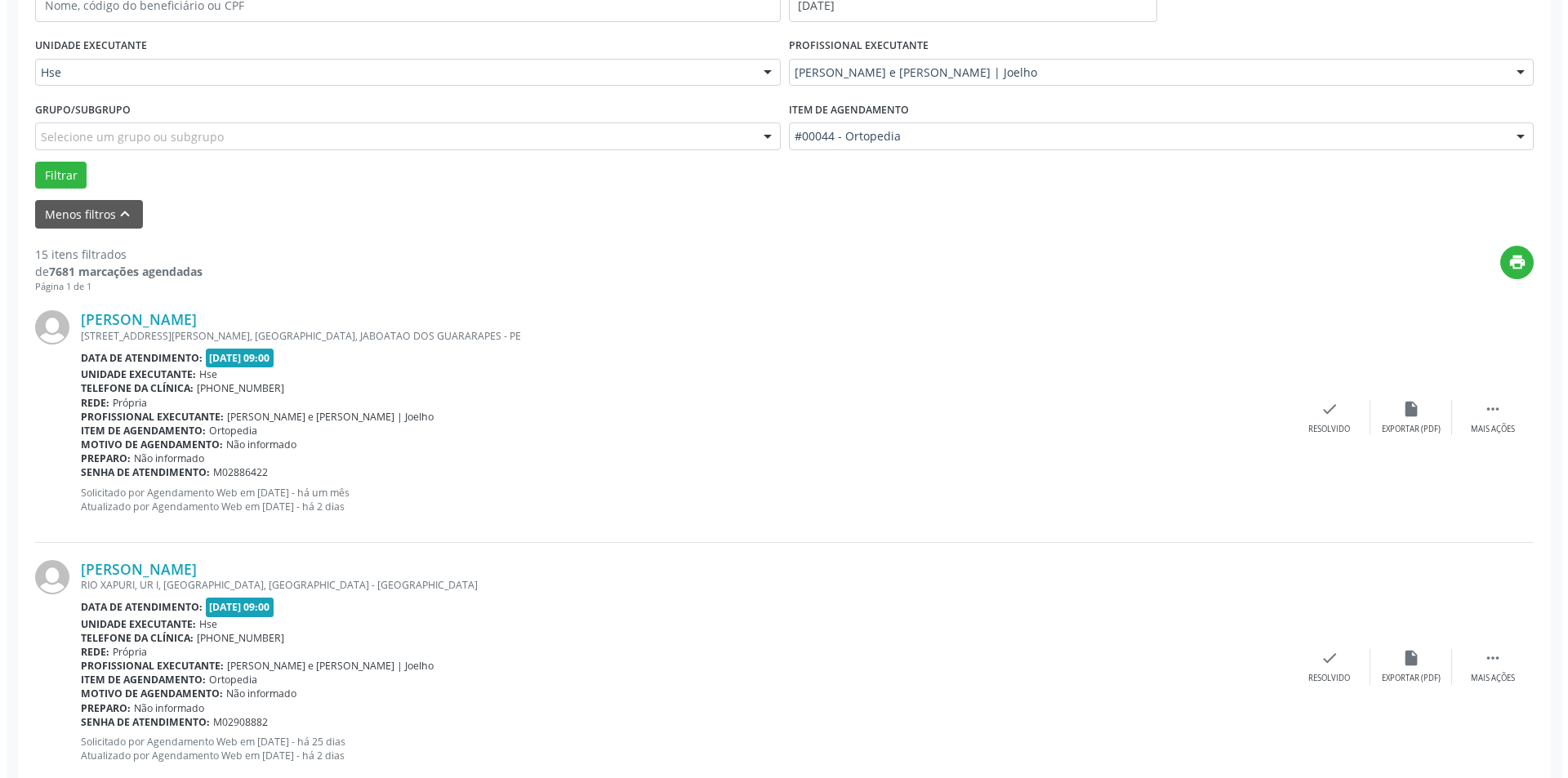
scroll to position [371, 0]
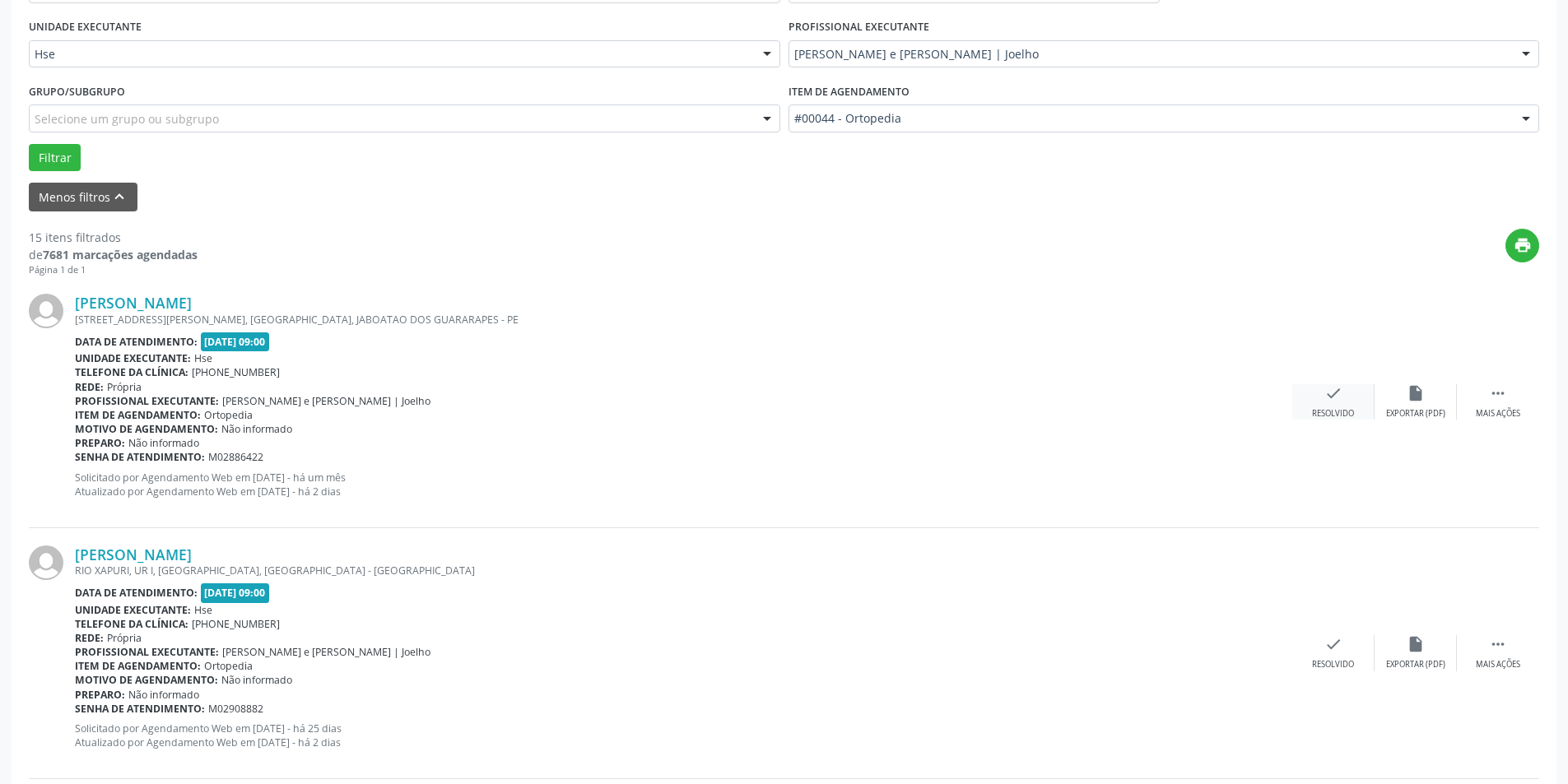
click at [1330, 405] on div "check Resolvido" at bounding box center [1333, 402] width 82 height 36
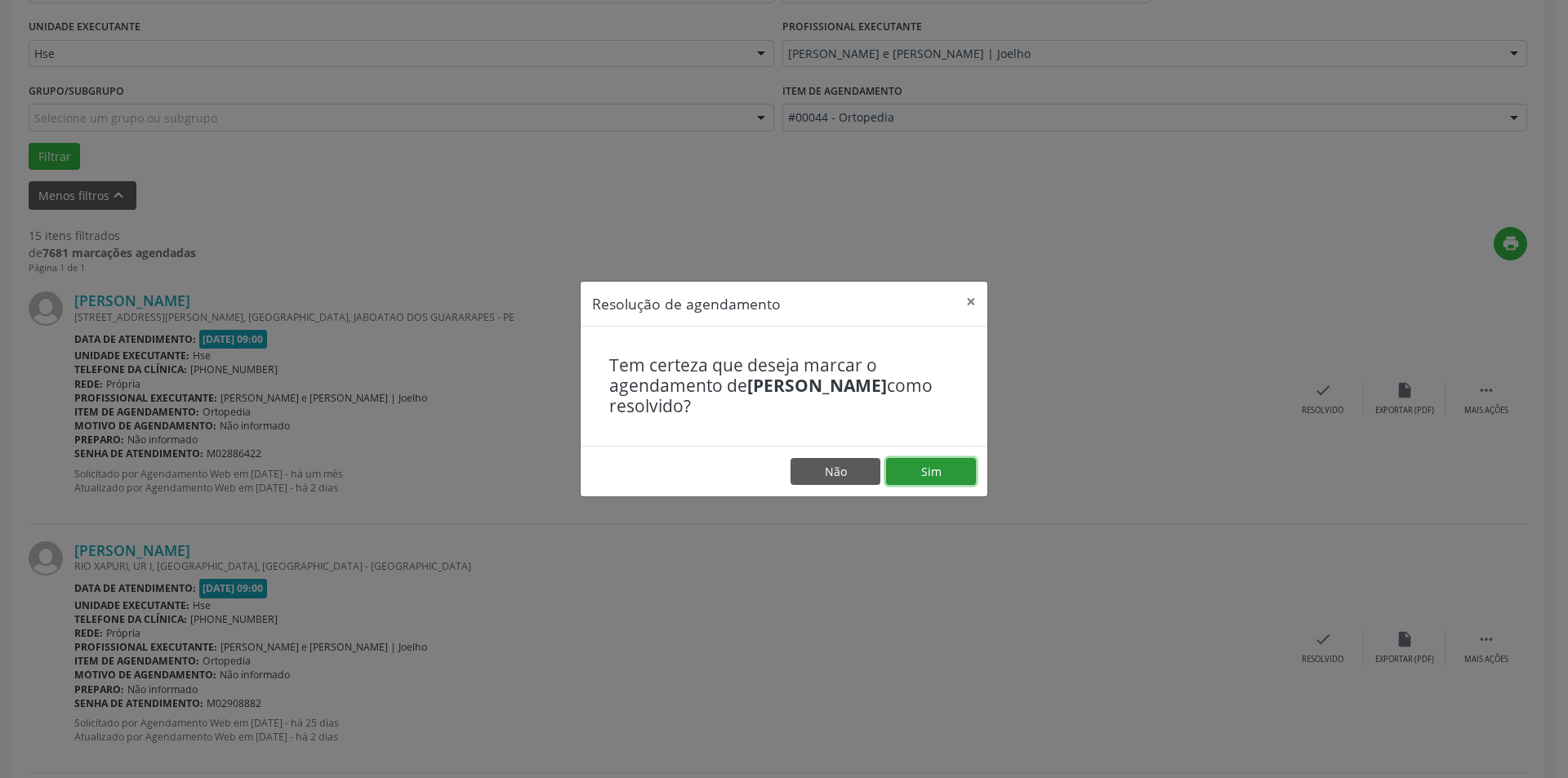
click at [948, 465] on button "Sim" at bounding box center [931, 472] width 90 height 28
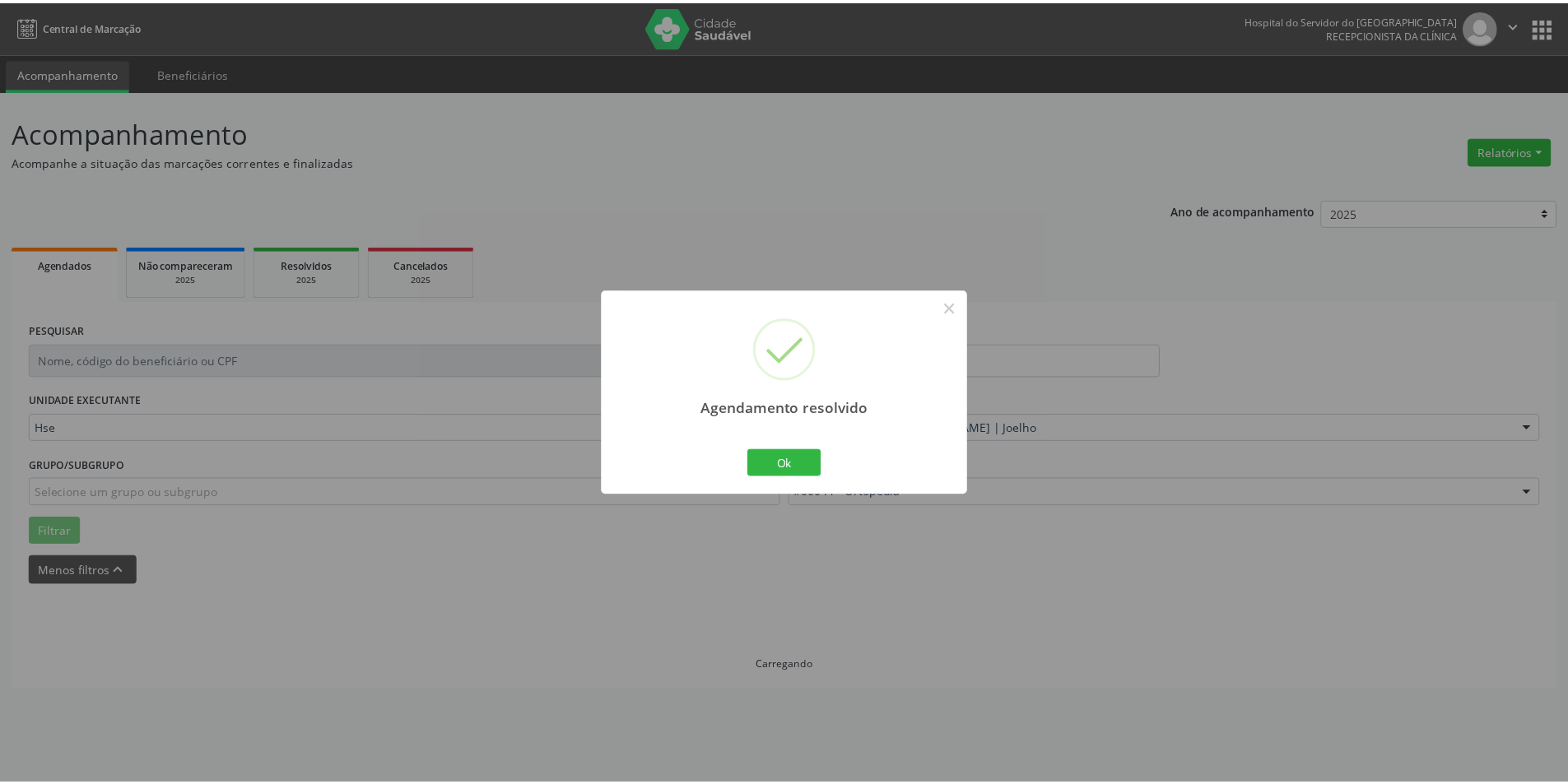
scroll to position [0, 0]
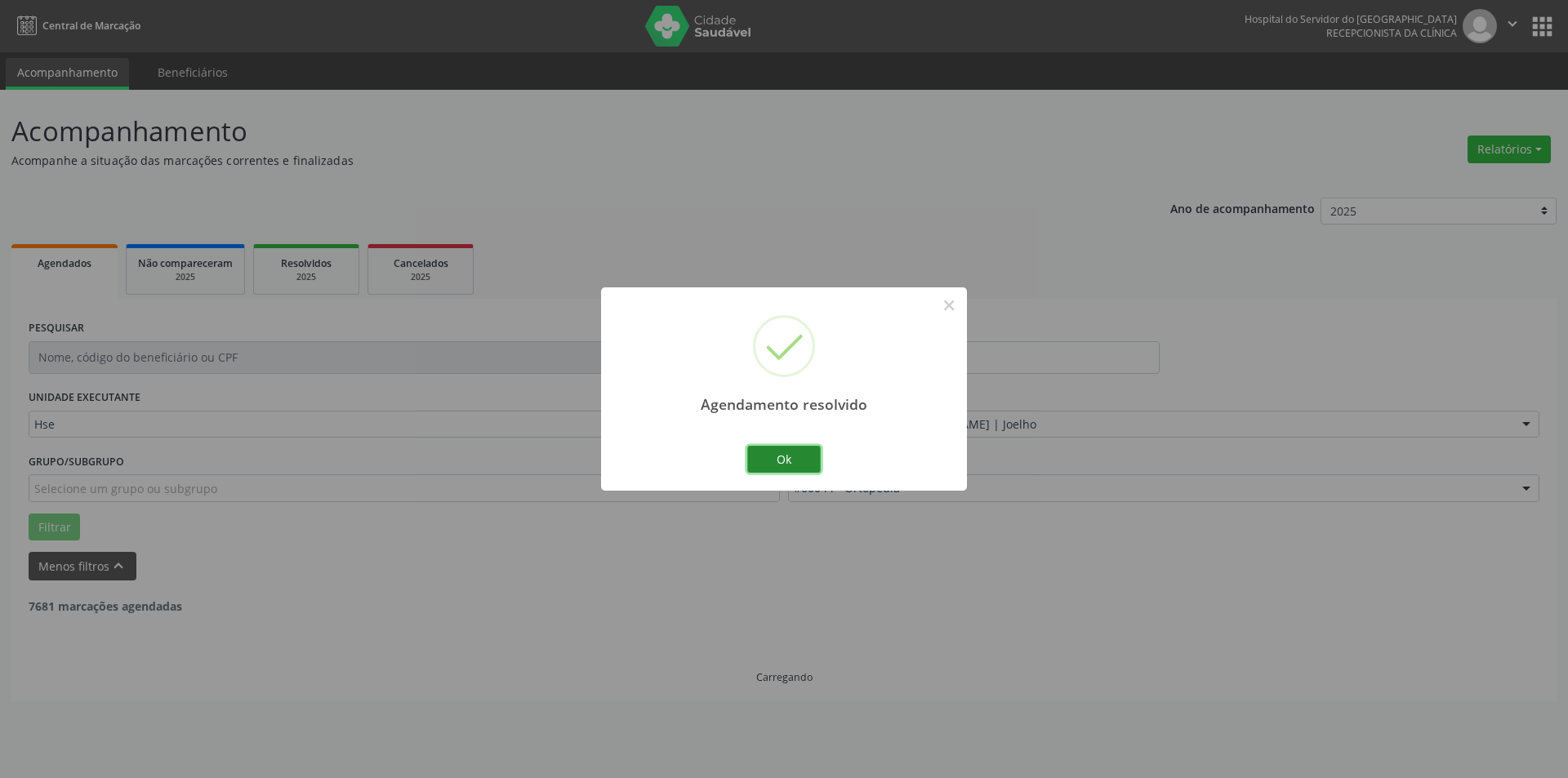
click at [761, 453] on button "Ok" at bounding box center [783, 460] width 73 height 28
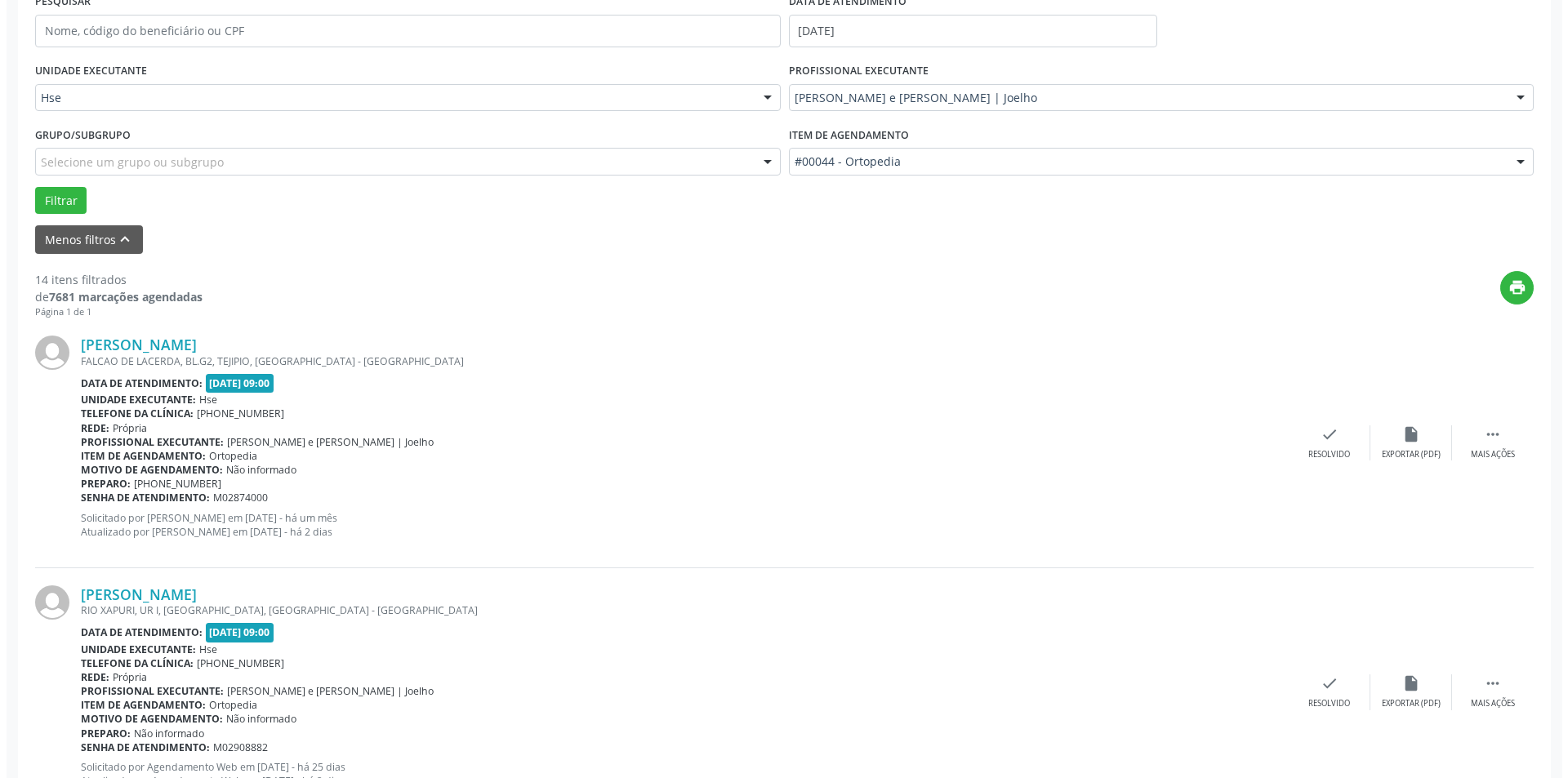
scroll to position [317, 0]
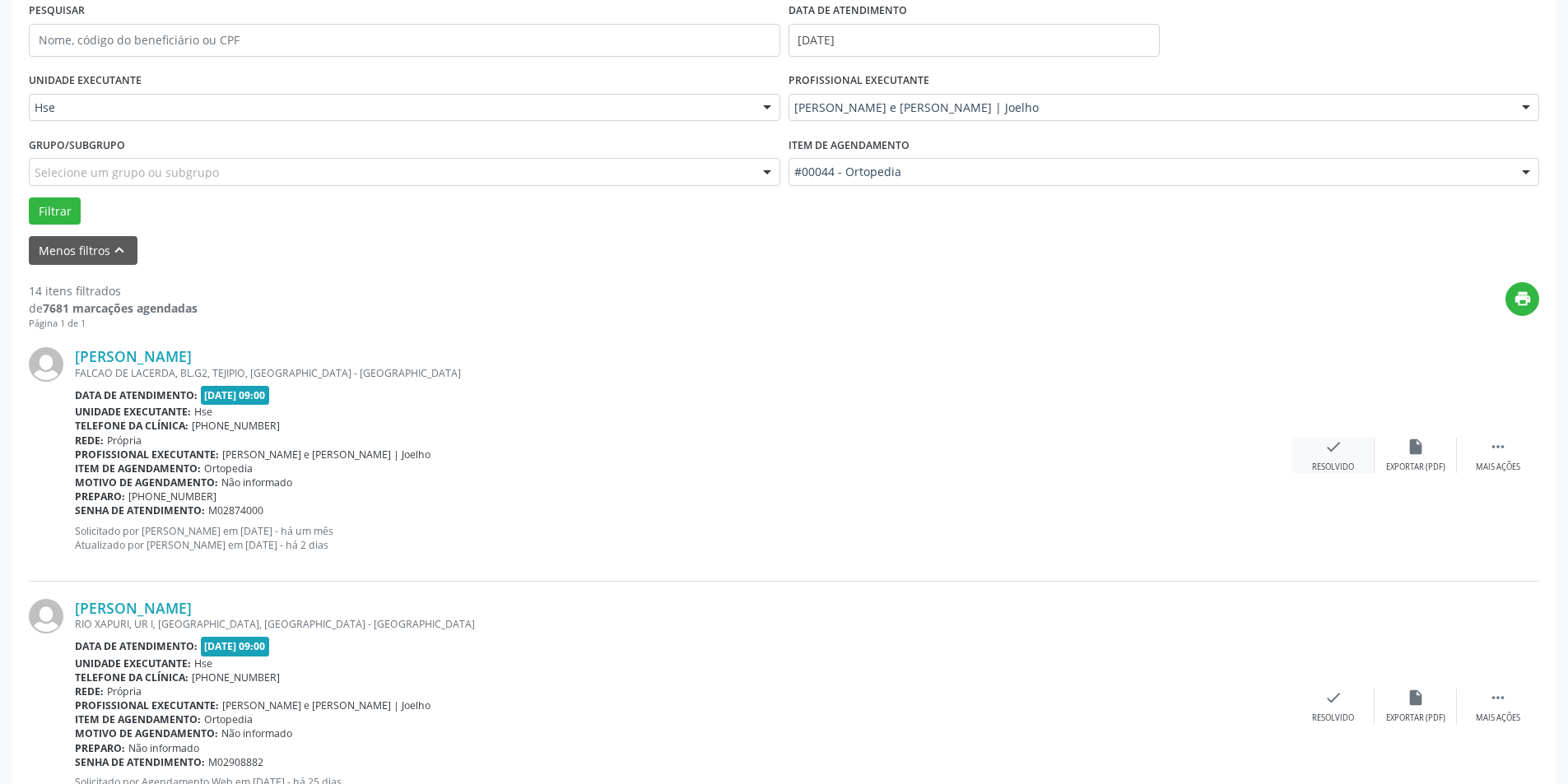
click at [1337, 457] on div "check Resolvido" at bounding box center [1333, 455] width 82 height 36
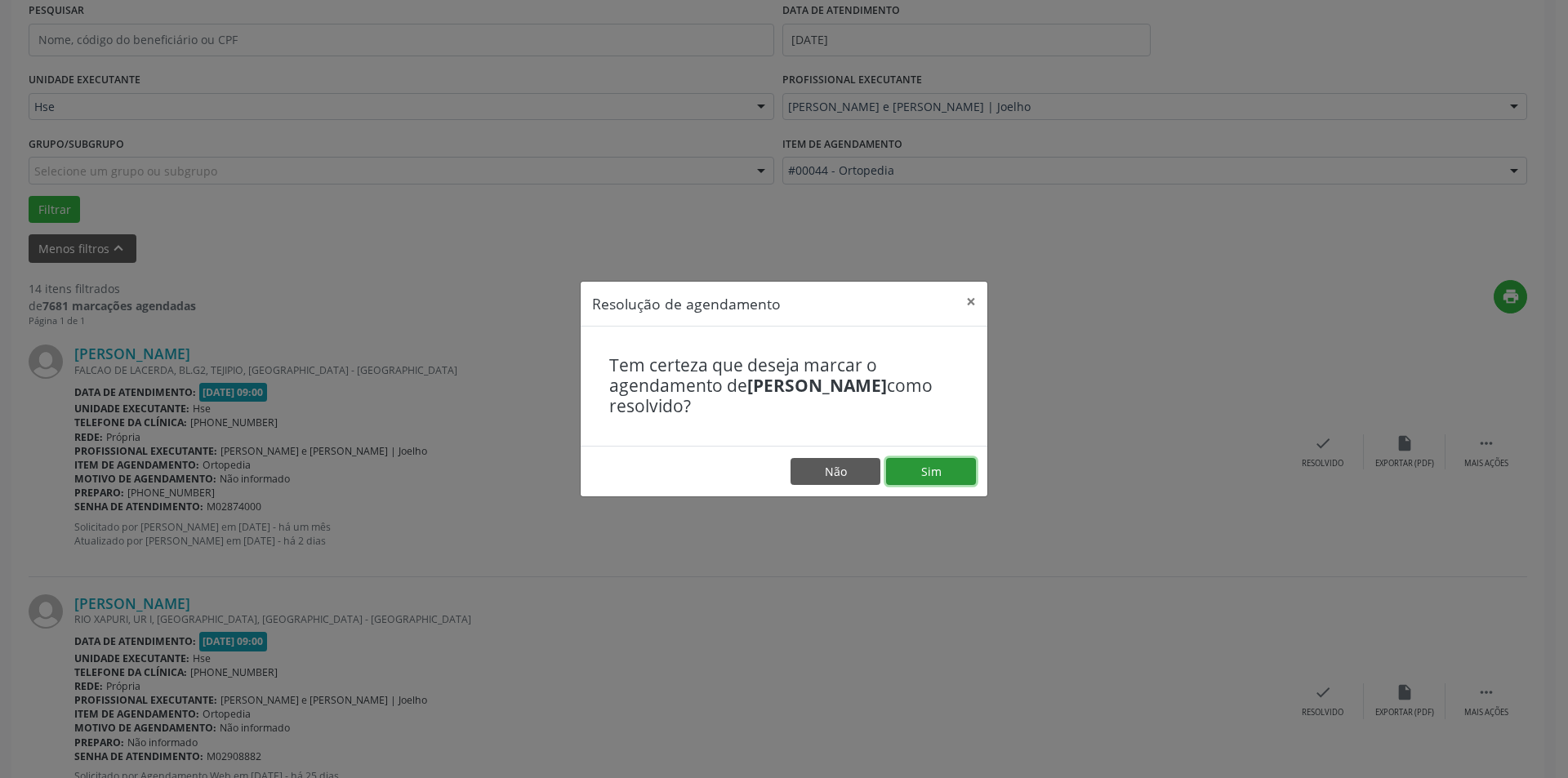
click at [937, 465] on button "Sim" at bounding box center [931, 472] width 90 height 28
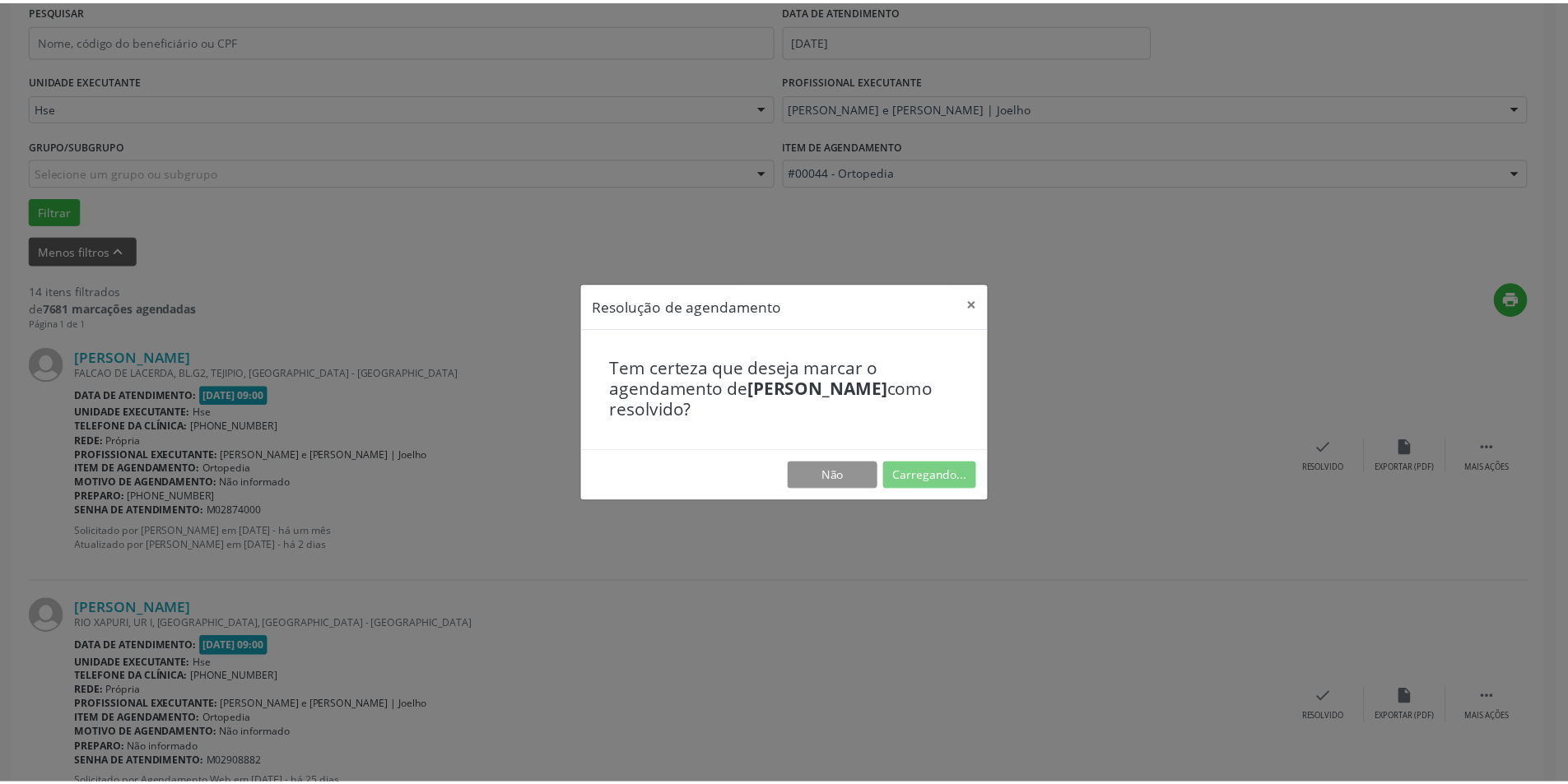
scroll to position [0, 0]
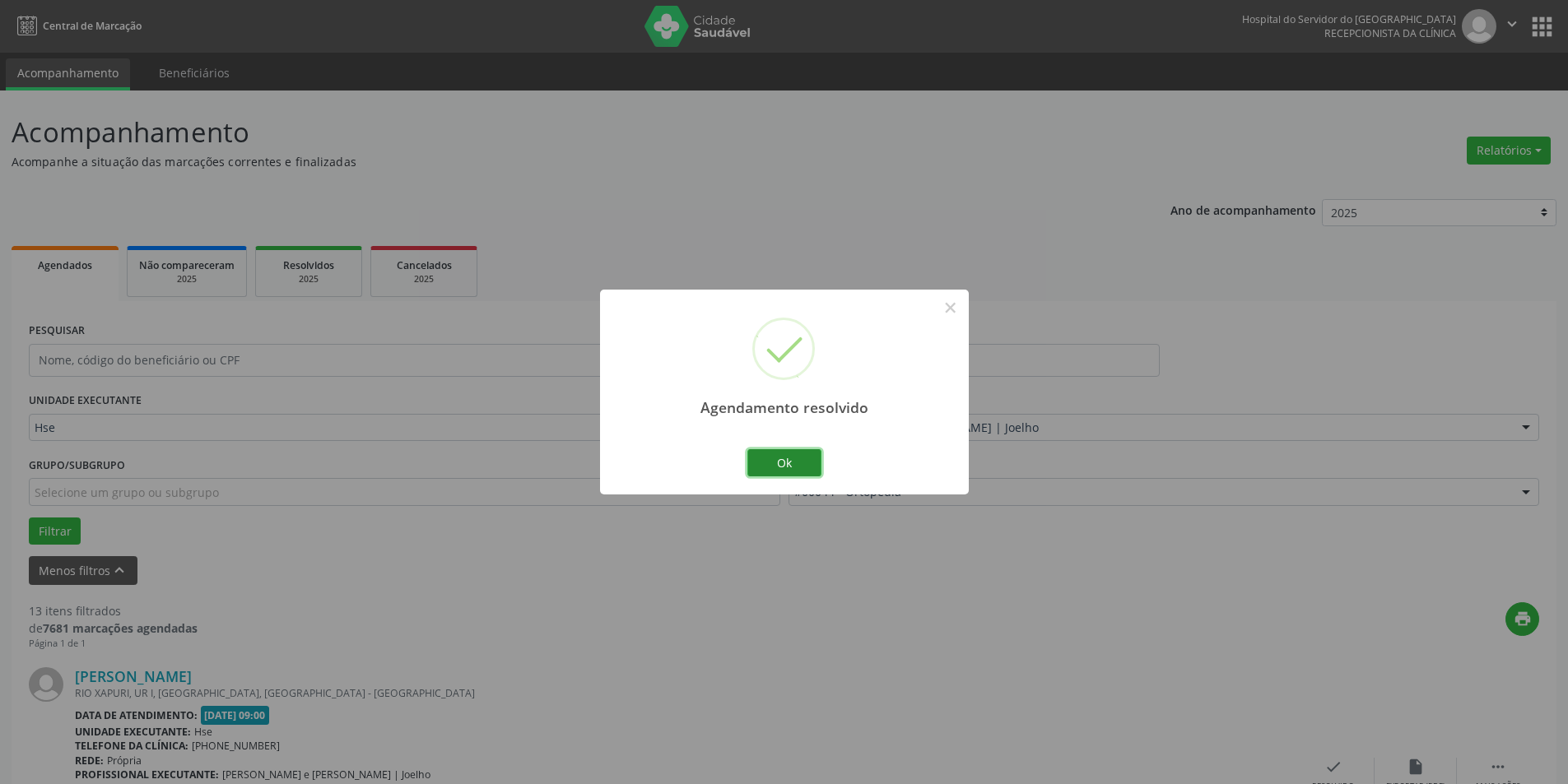
click at [791, 463] on button "Ok" at bounding box center [784, 463] width 74 height 28
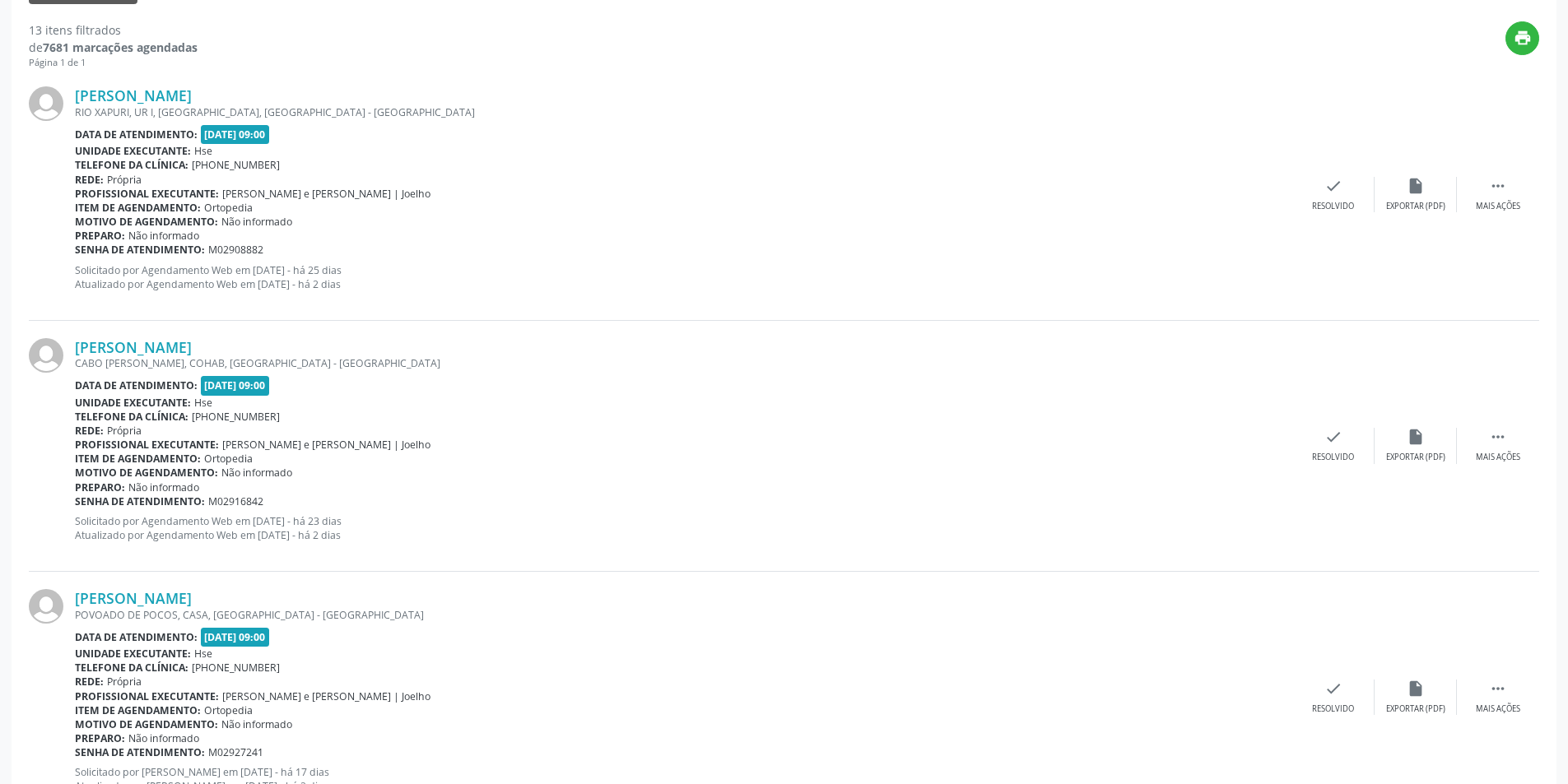
scroll to position [606, 0]
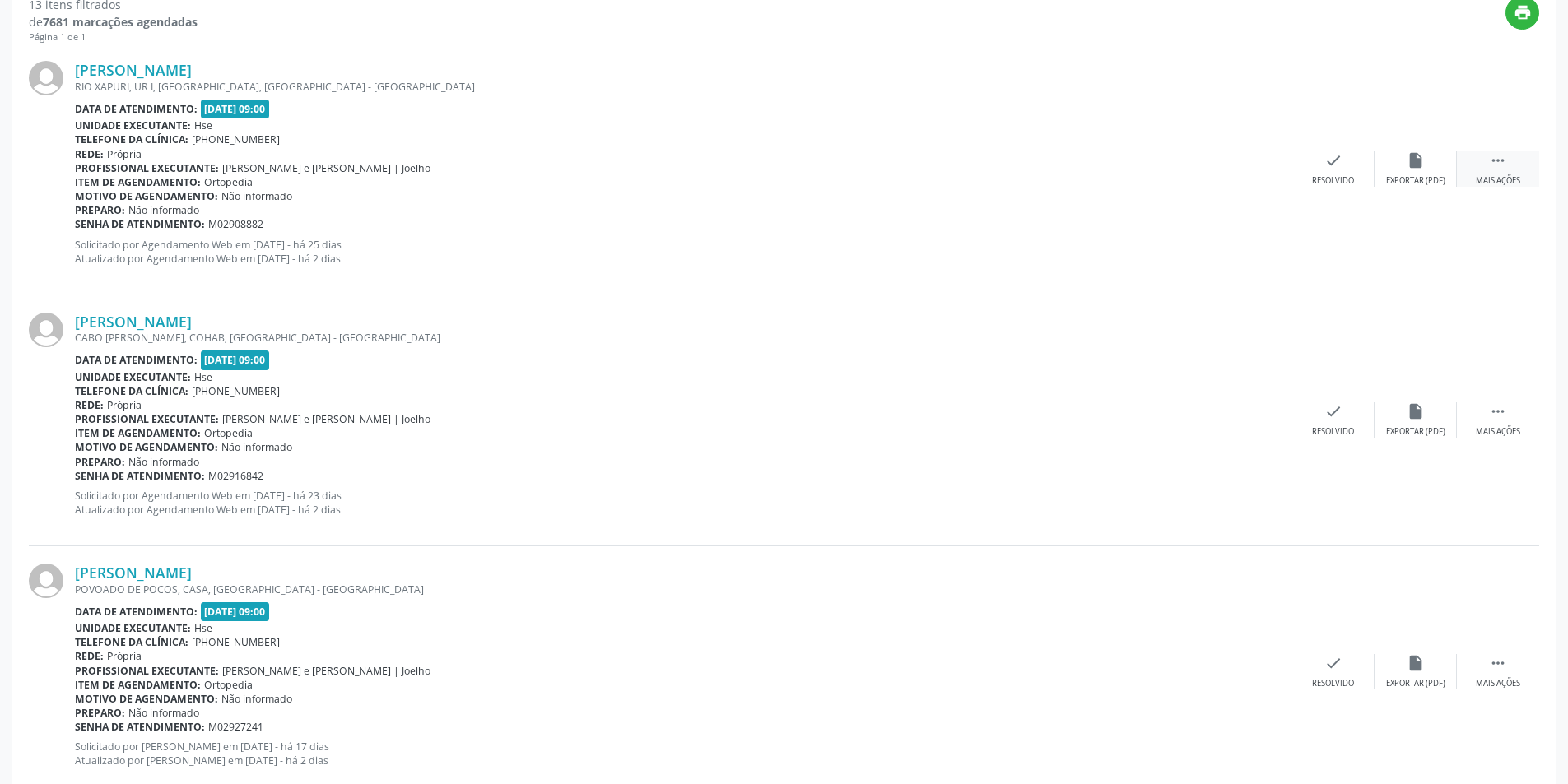
click at [1492, 175] on div "Mais ações" at bounding box center [1497, 181] width 44 height 12
click at [1416, 156] on icon "alarm_off" at bounding box center [1416, 160] width 18 height 18
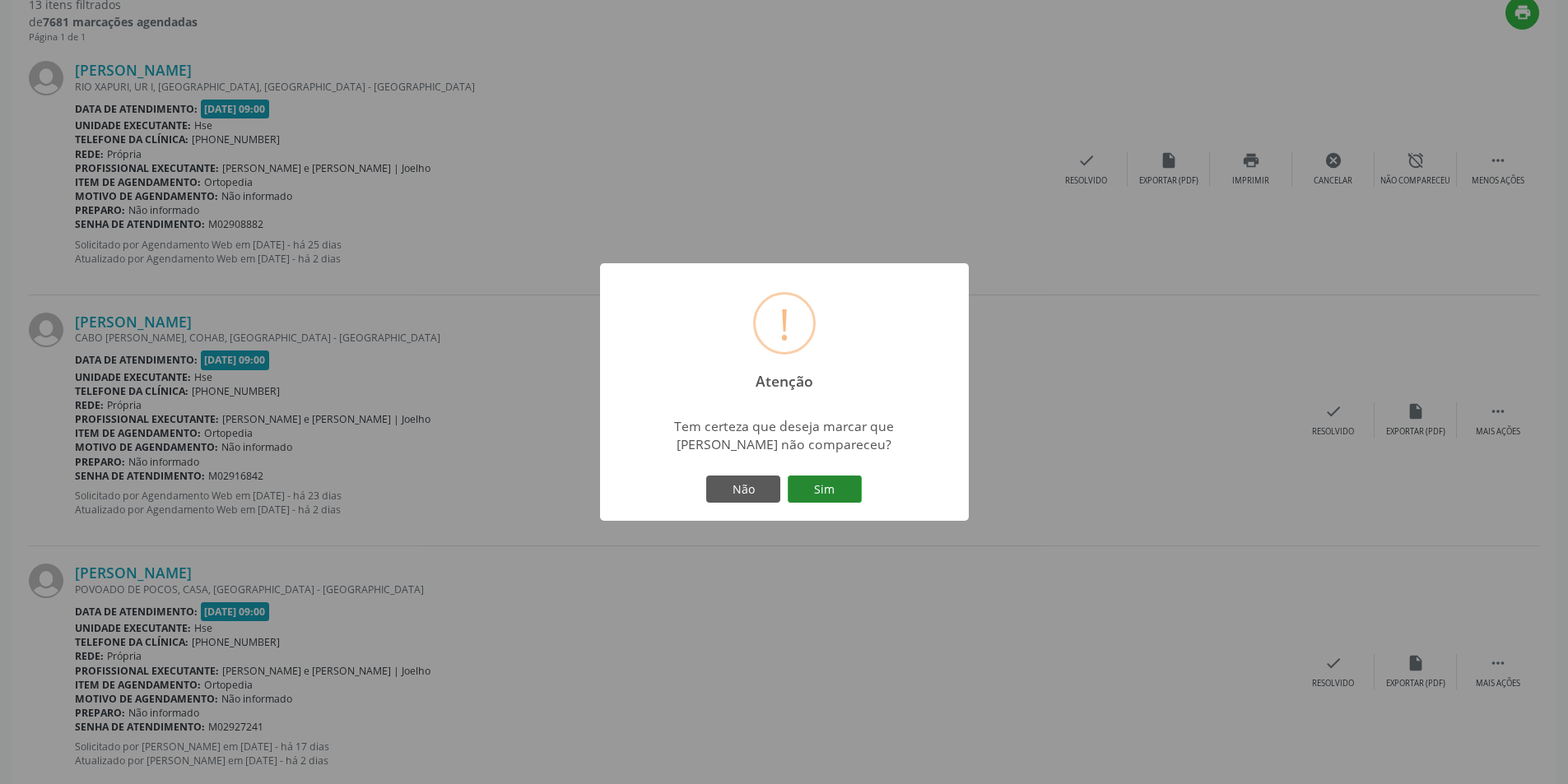
click at [826, 487] on button "Sim" at bounding box center [824, 490] width 74 height 28
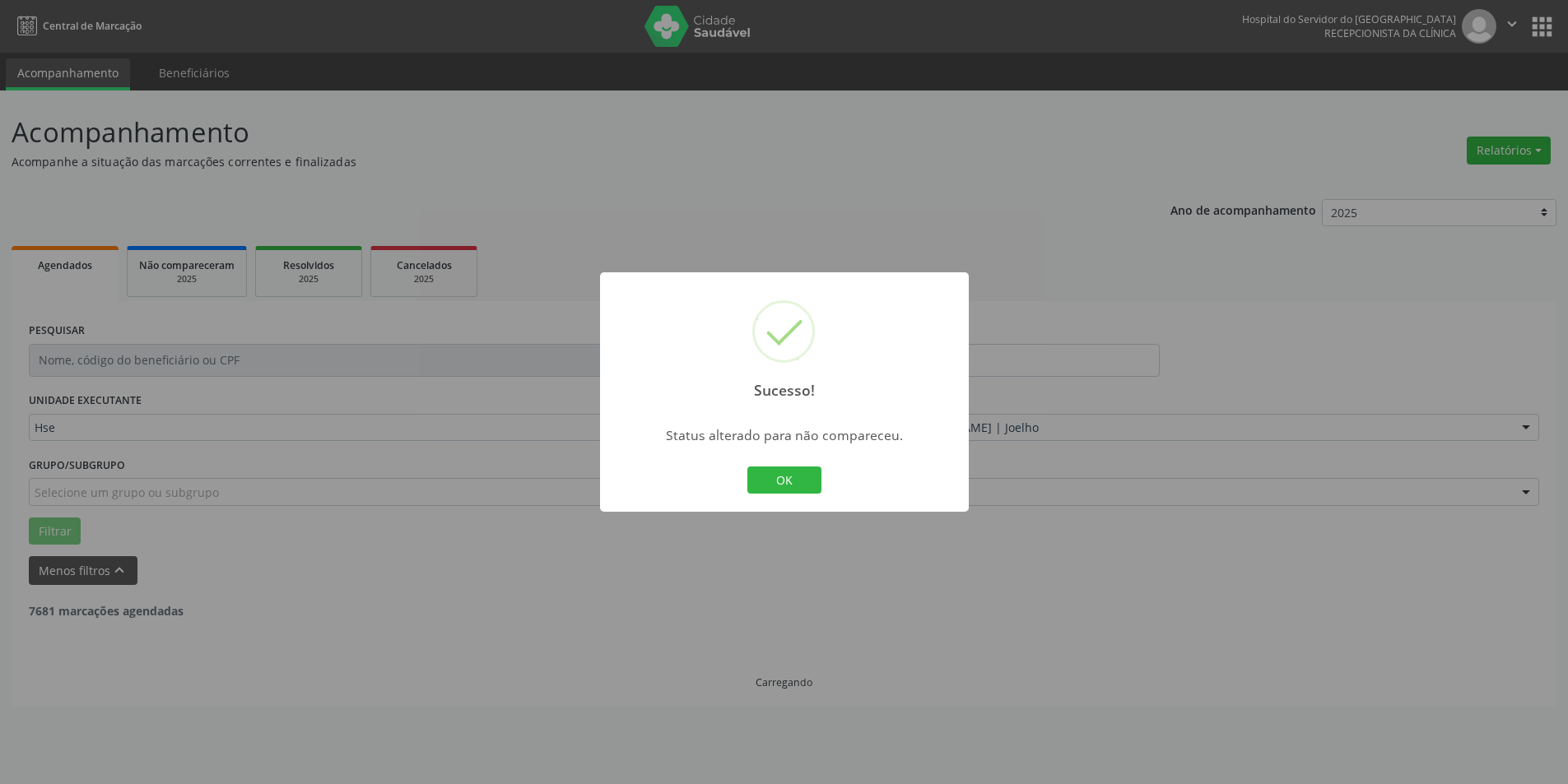
scroll to position [0, 0]
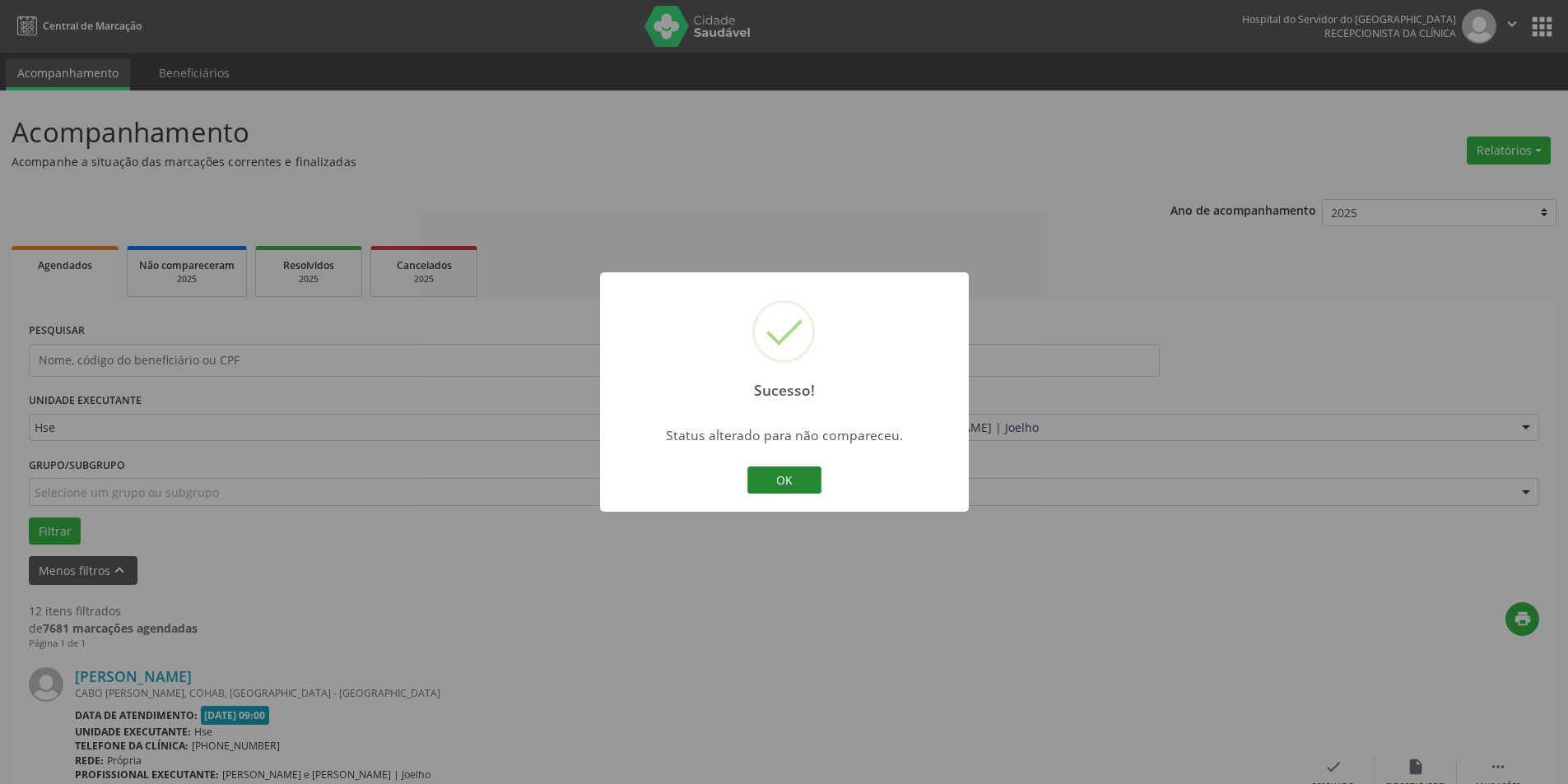
click at [774, 476] on button "OK" at bounding box center [784, 481] width 74 height 28
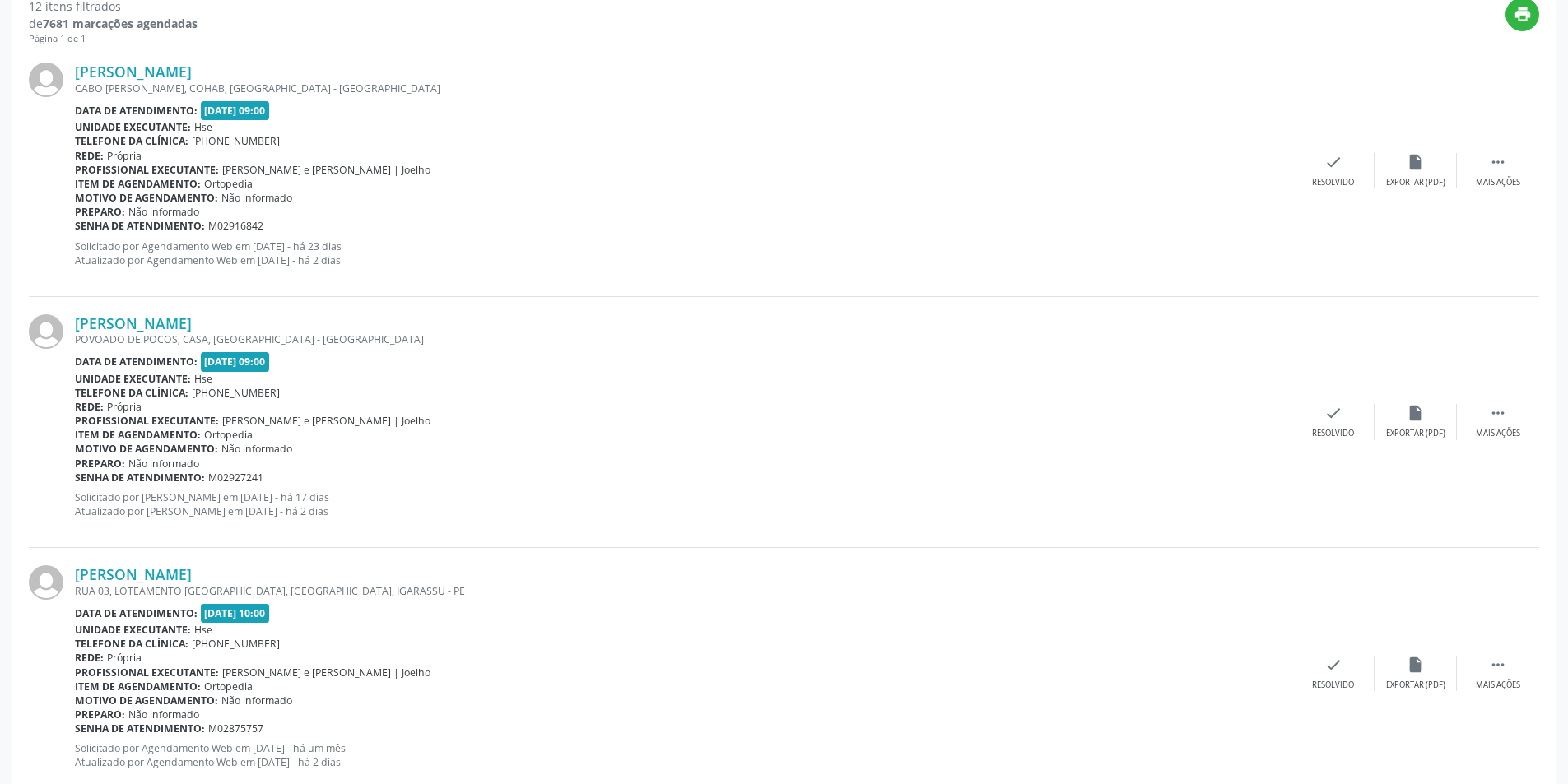
scroll to position [612, 0]
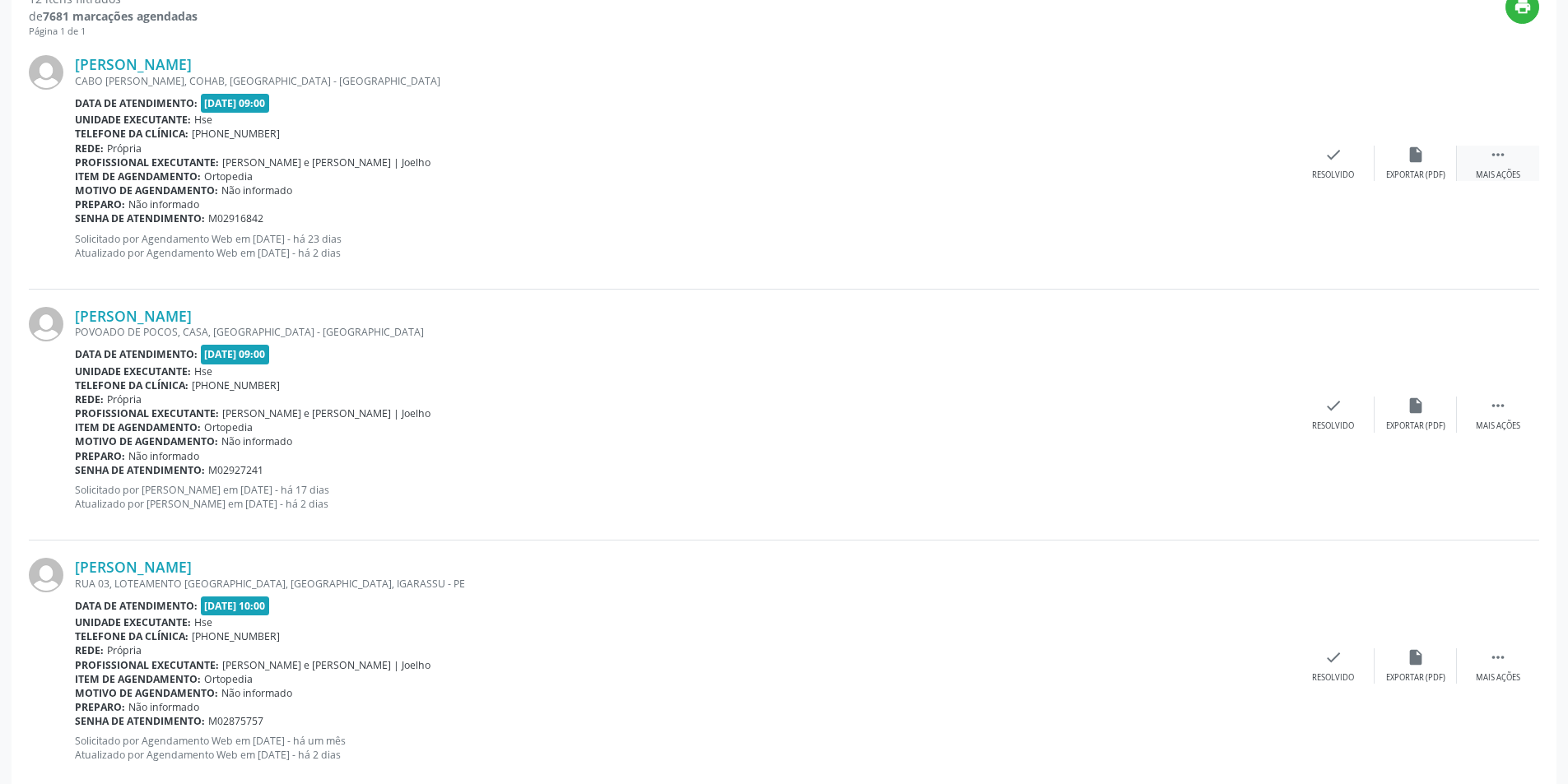
click at [1494, 169] on div " Mais ações" at bounding box center [1497, 163] width 82 height 36
click at [1414, 164] on div "alarm_off Não compareceu" at bounding box center [1415, 163] width 82 height 36
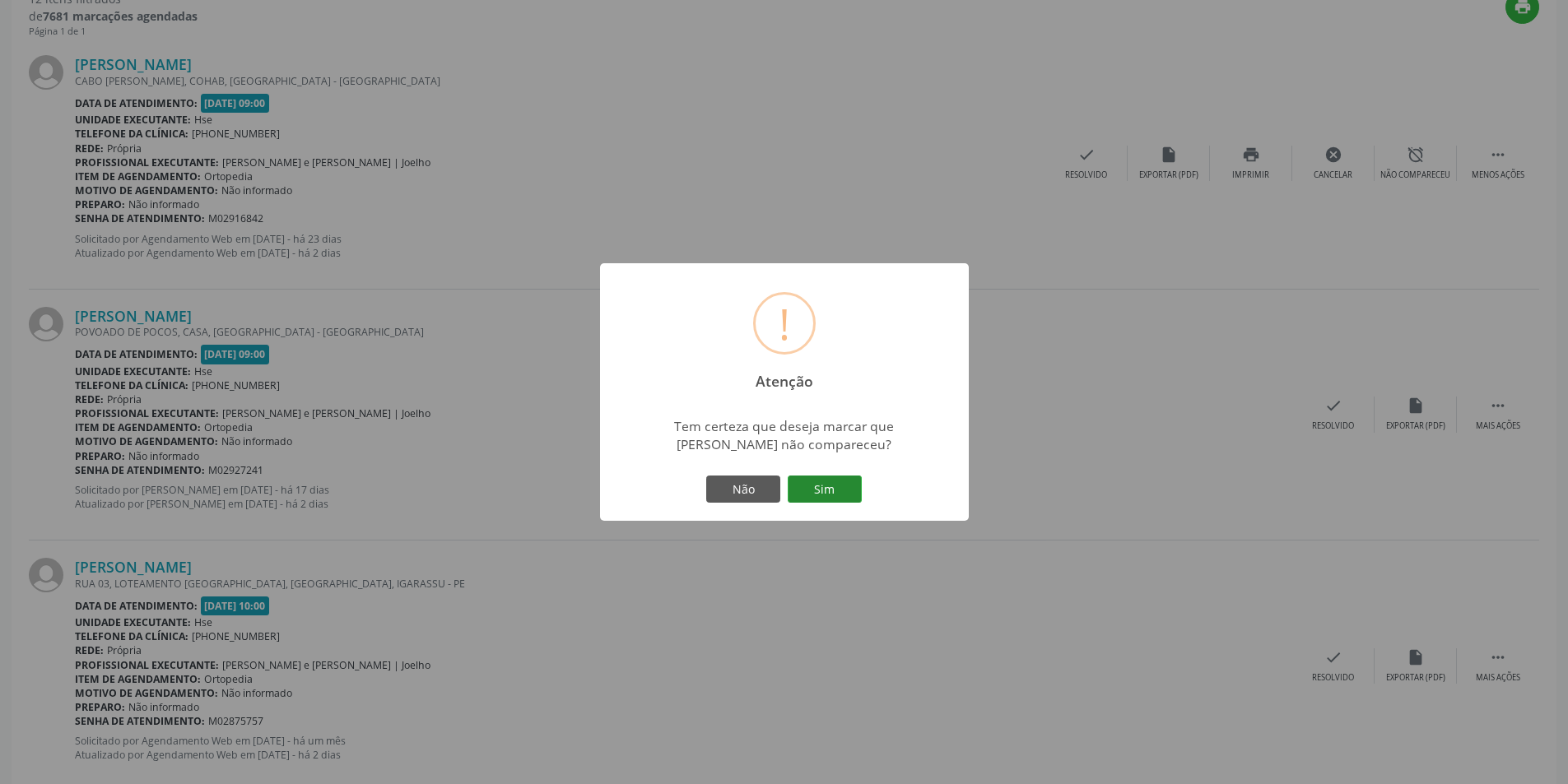
click at [826, 488] on button "Sim" at bounding box center [824, 490] width 74 height 28
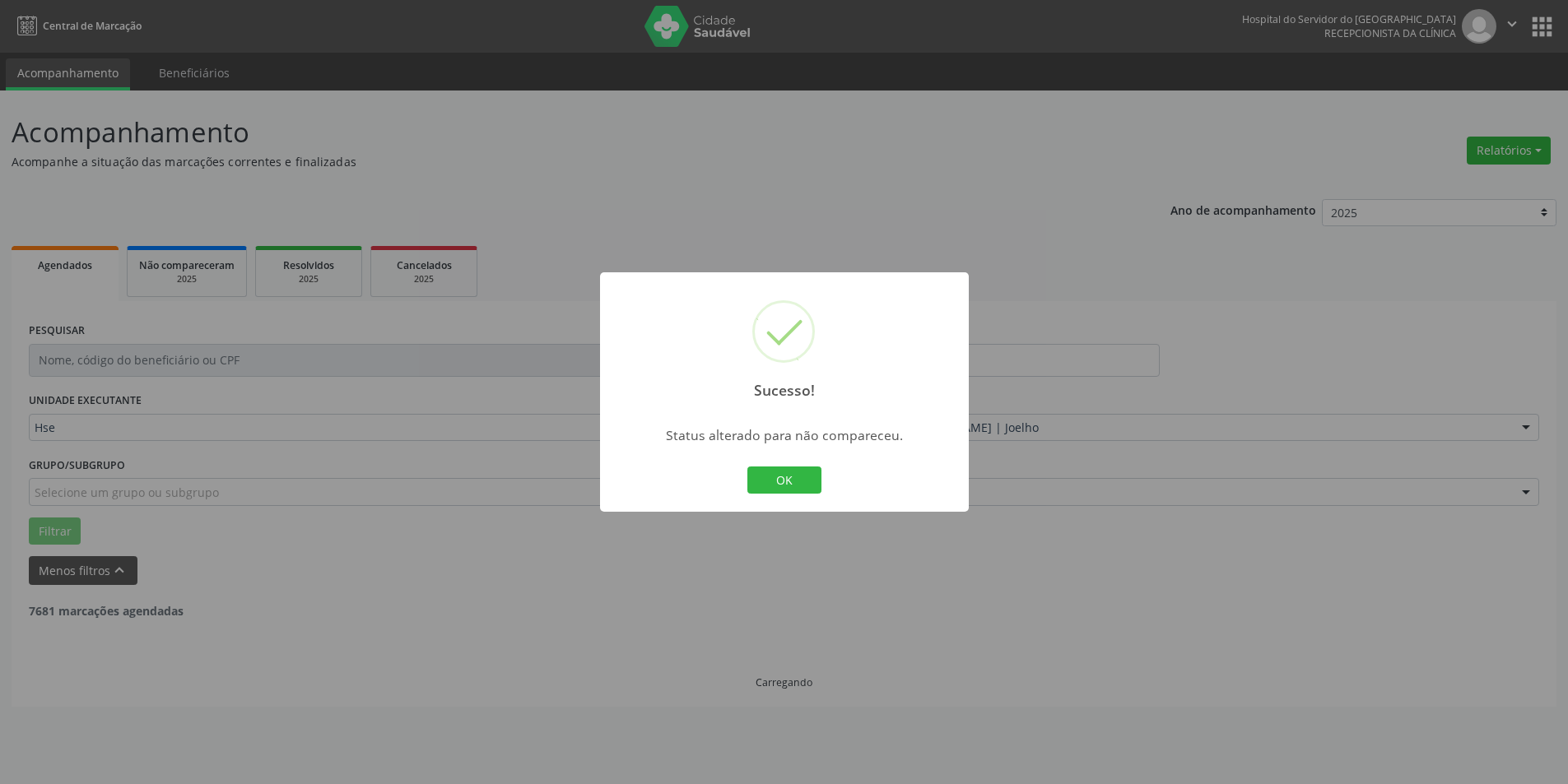
scroll to position [0, 0]
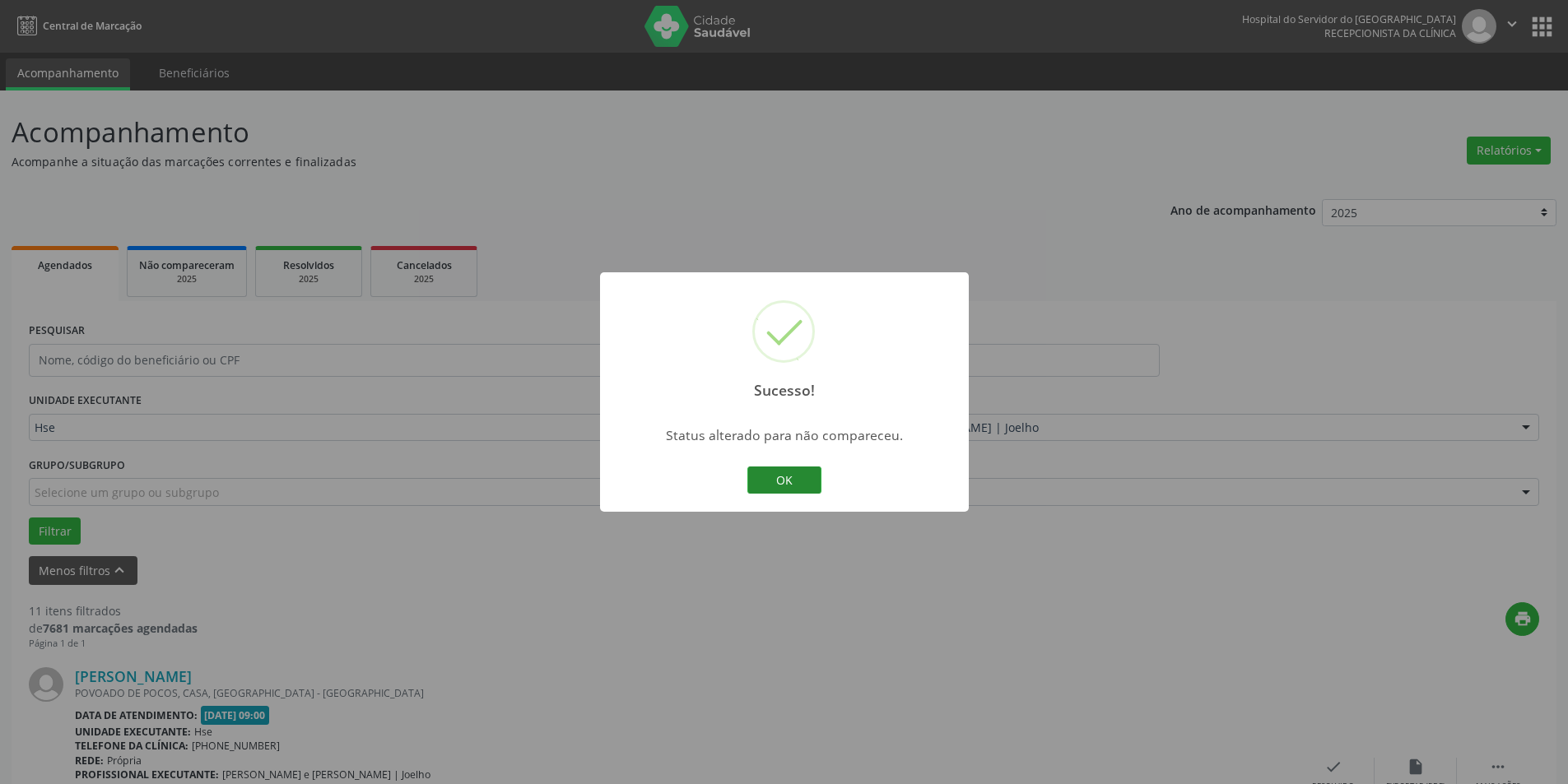
click at [804, 475] on button "OK" at bounding box center [784, 481] width 74 height 28
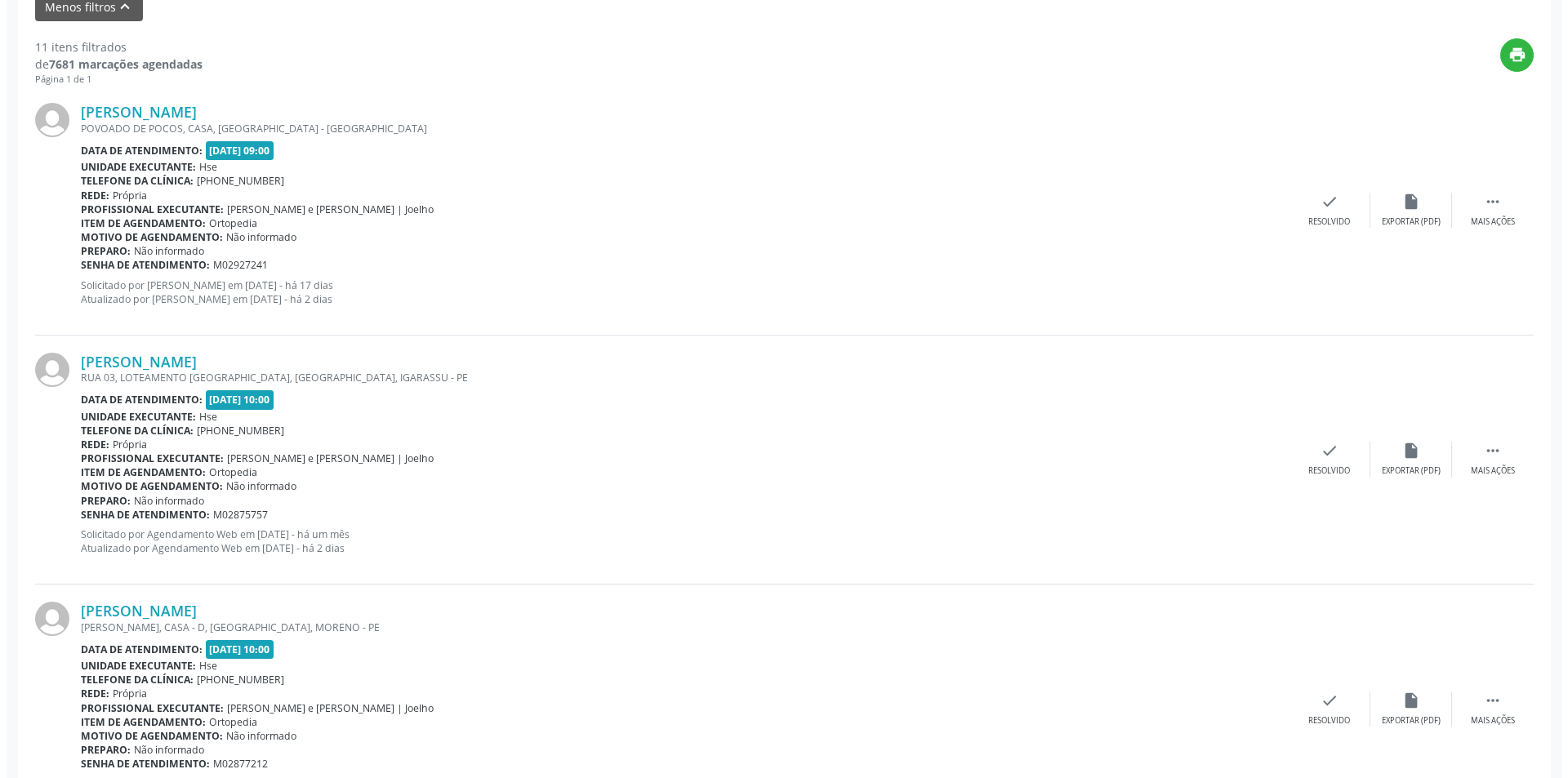
scroll to position [588, 0]
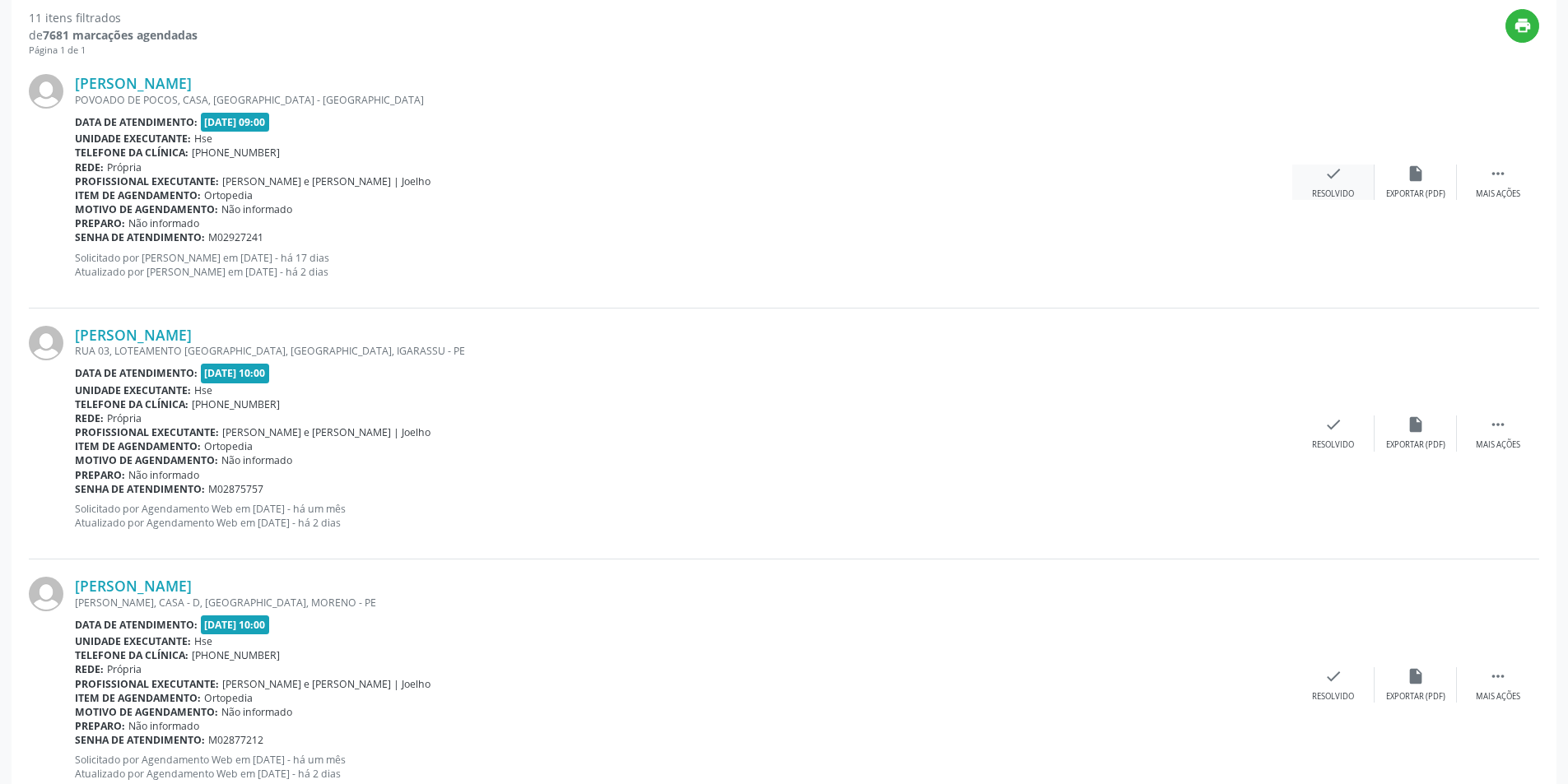
click at [1338, 189] on div "Resolvido" at bounding box center [1333, 194] width 42 height 12
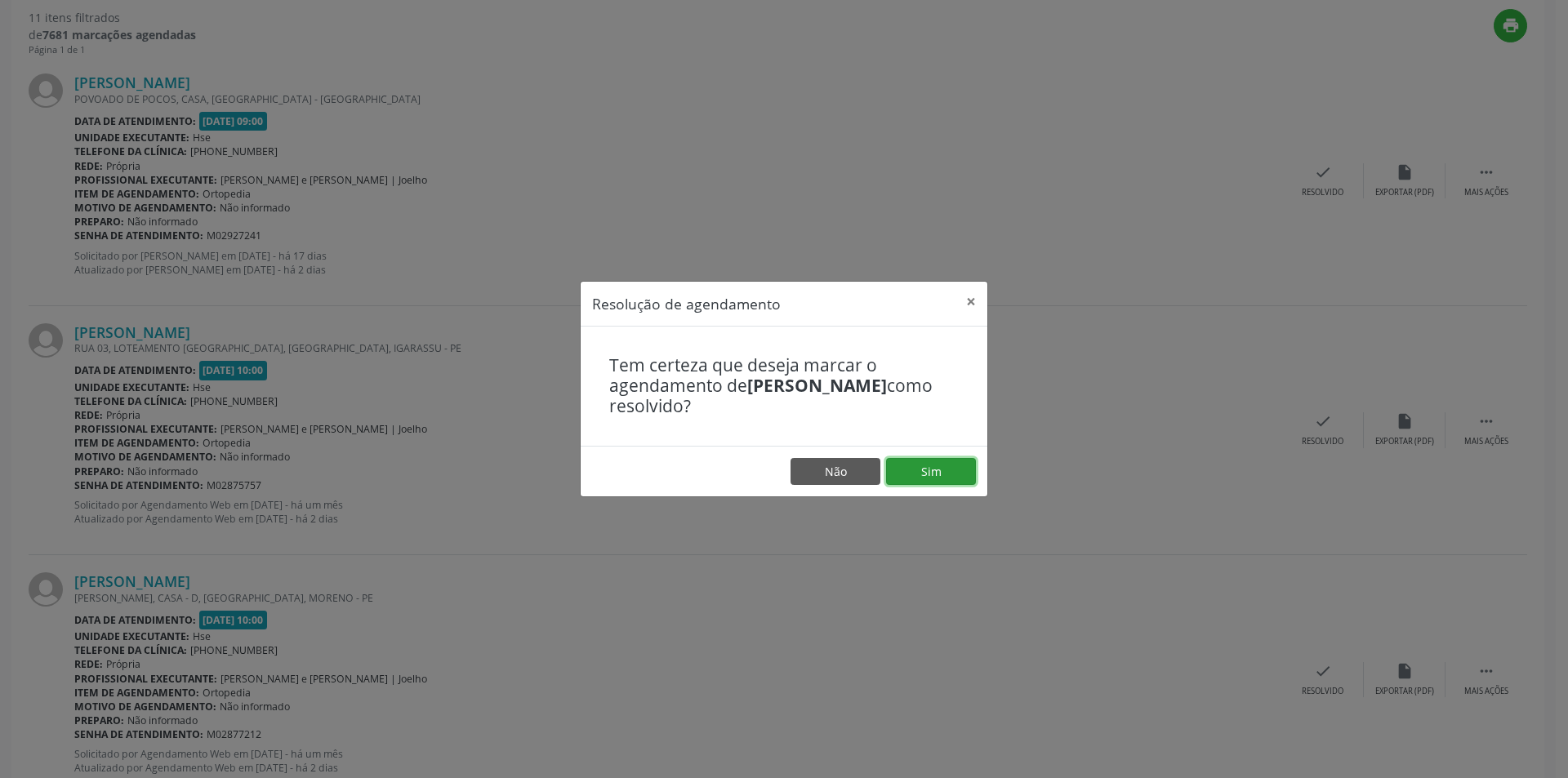
click at [942, 470] on button "Sim" at bounding box center [931, 472] width 90 height 28
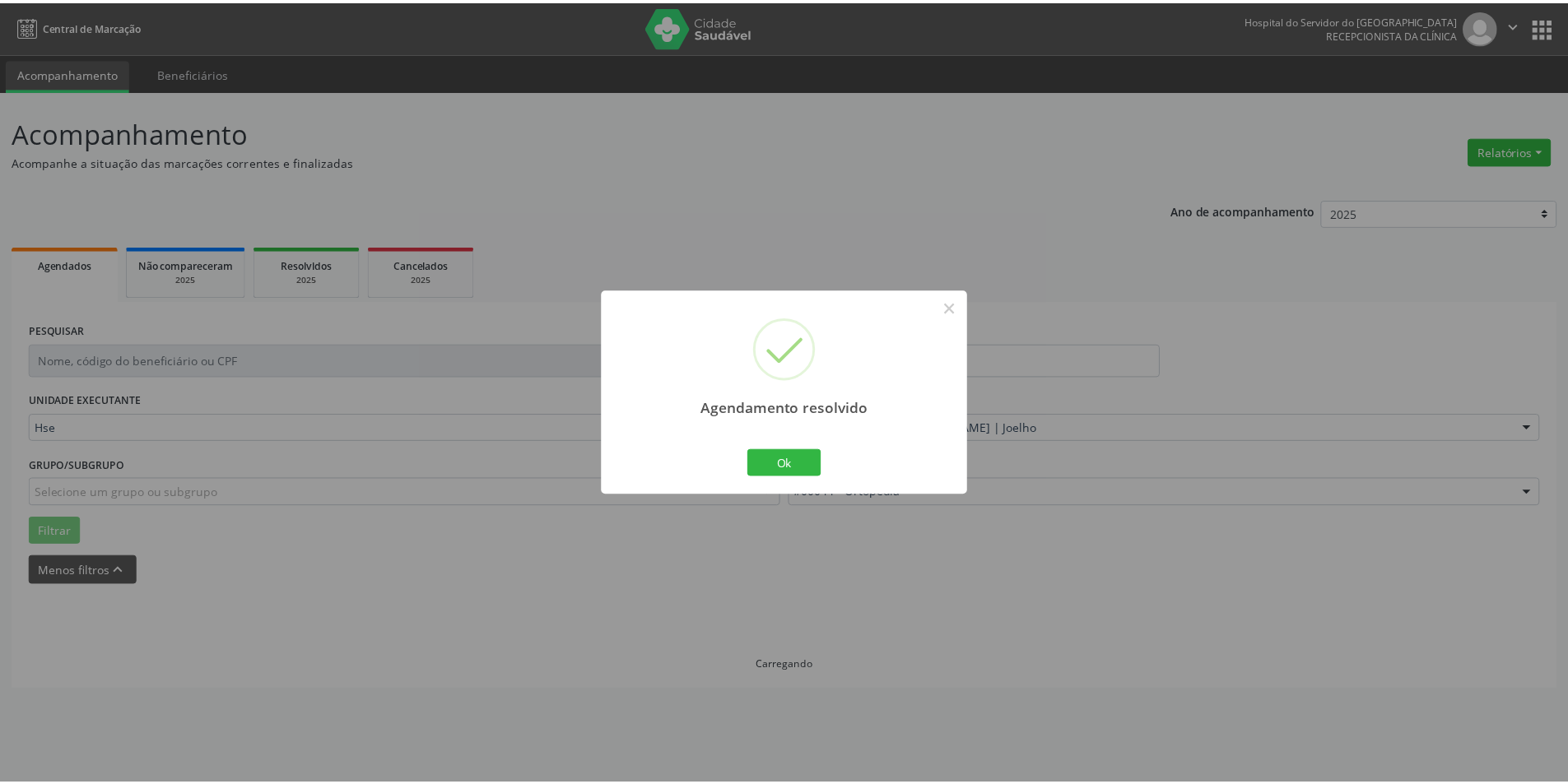
scroll to position [0, 0]
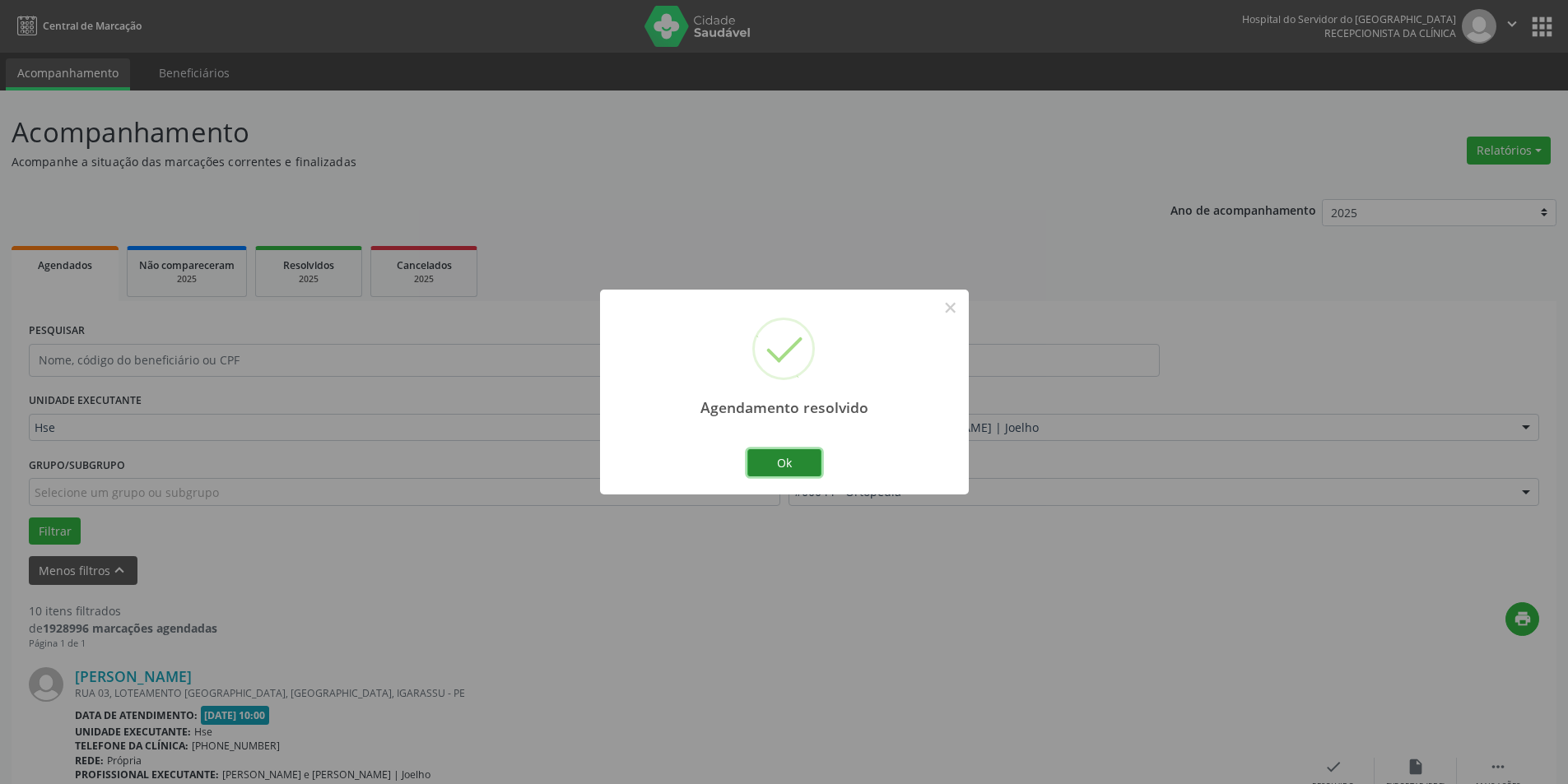
click at [785, 458] on button "Ok" at bounding box center [784, 463] width 74 height 28
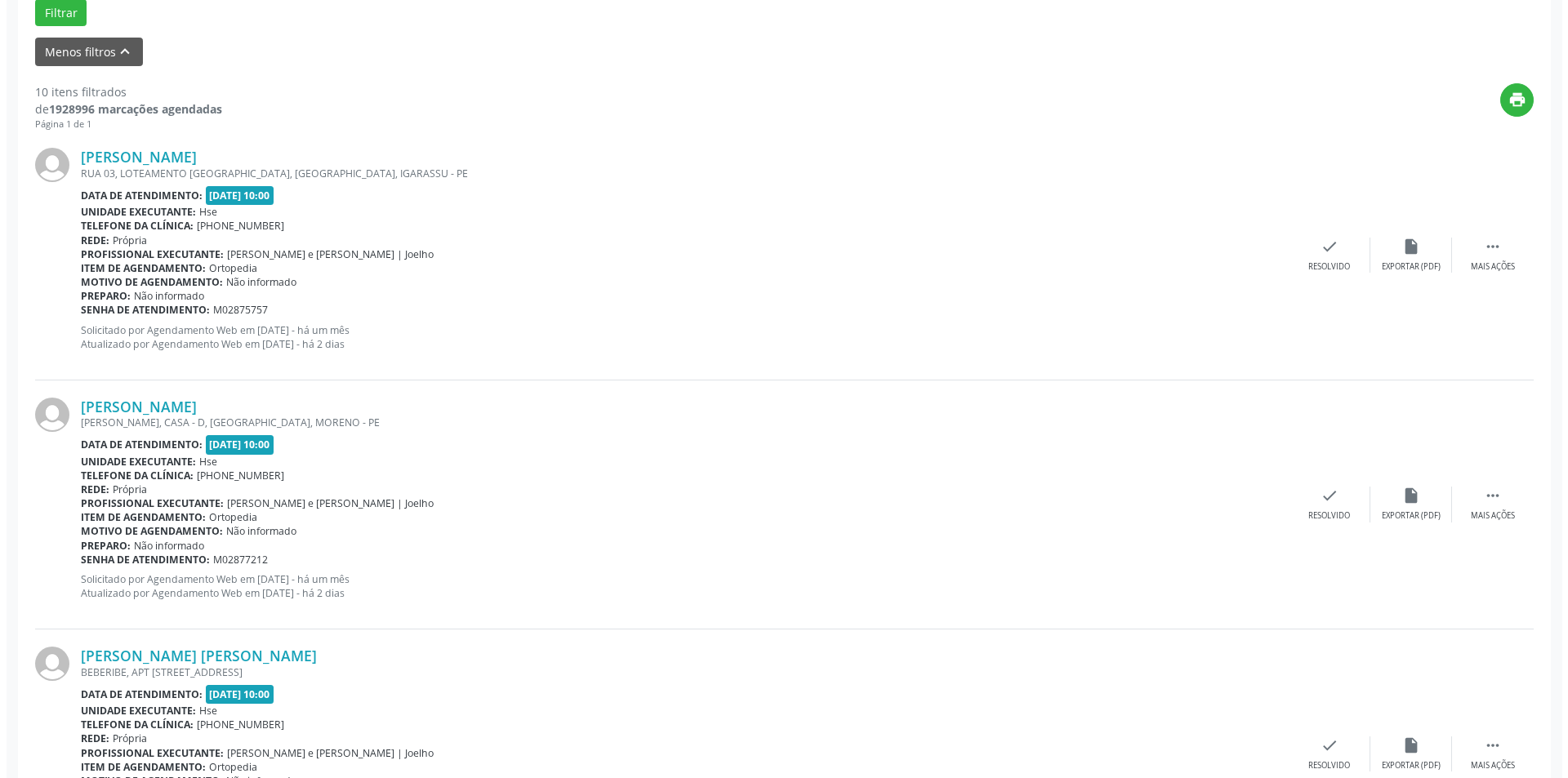
scroll to position [521, 0]
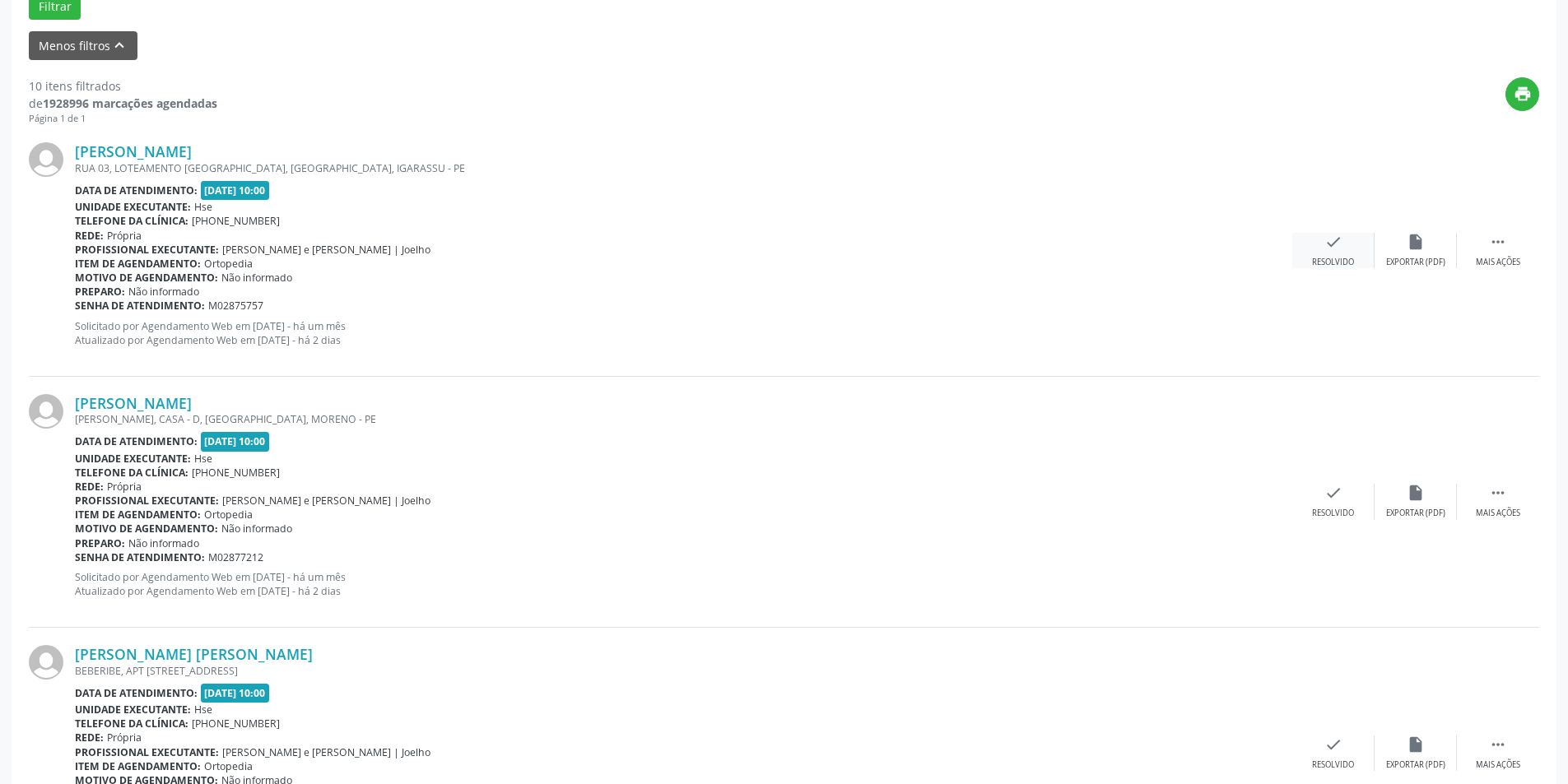
click at [1327, 253] on div "check Resolvido" at bounding box center [1333, 250] width 82 height 36
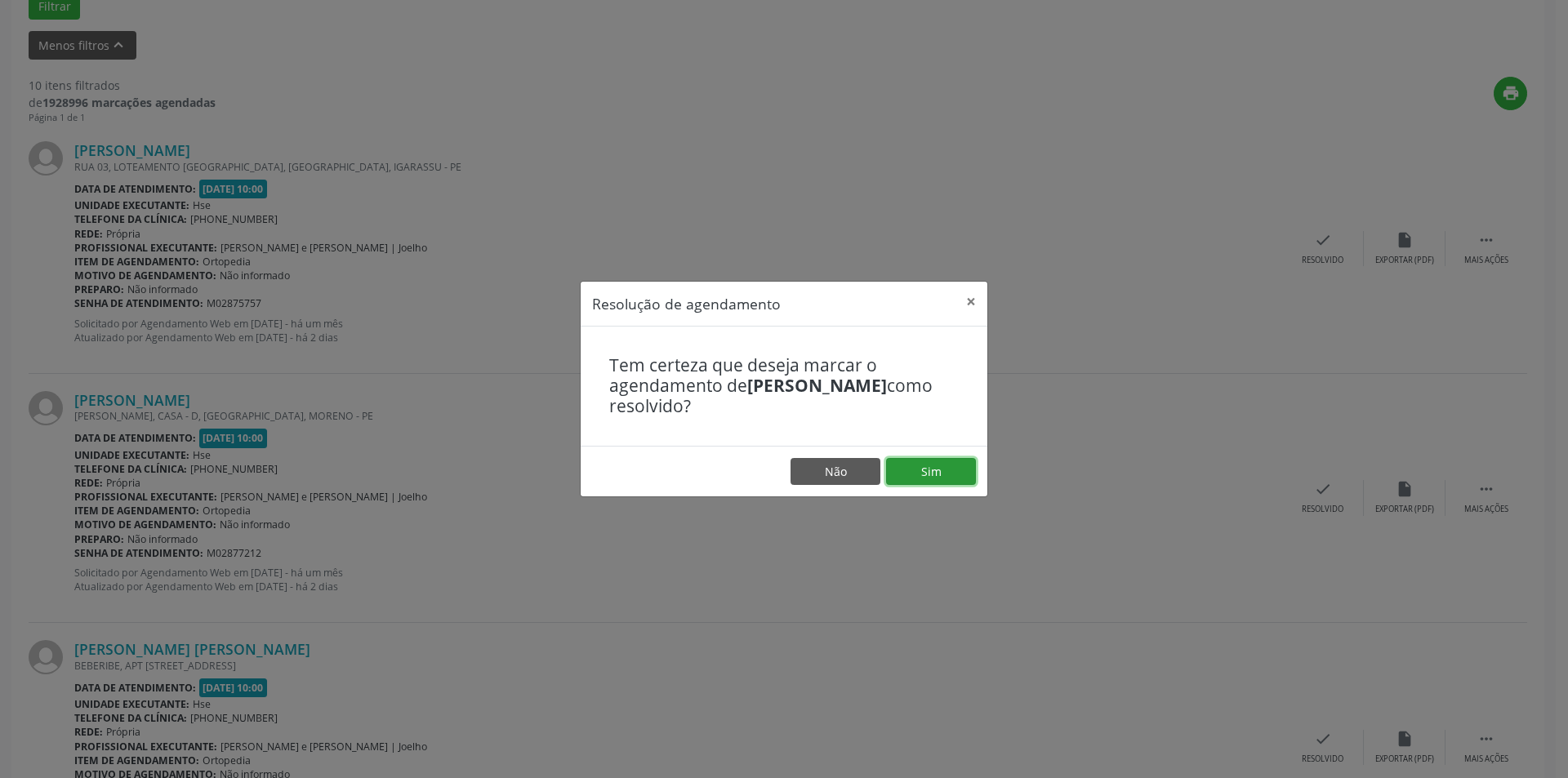
click at [933, 480] on button "Sim" at bounding box center [931, 472] width 90 height 28
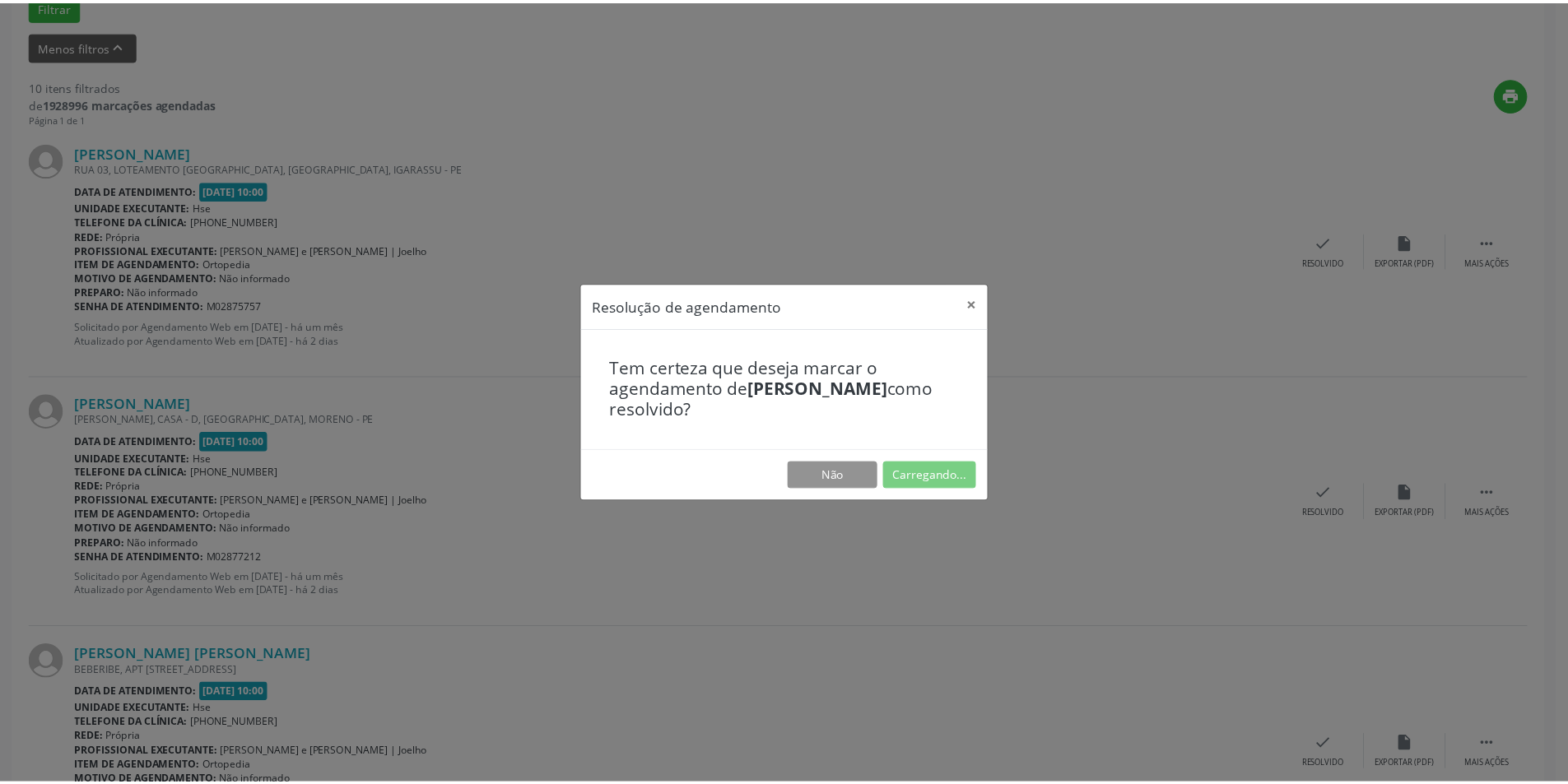
scroll to position [0, 0]
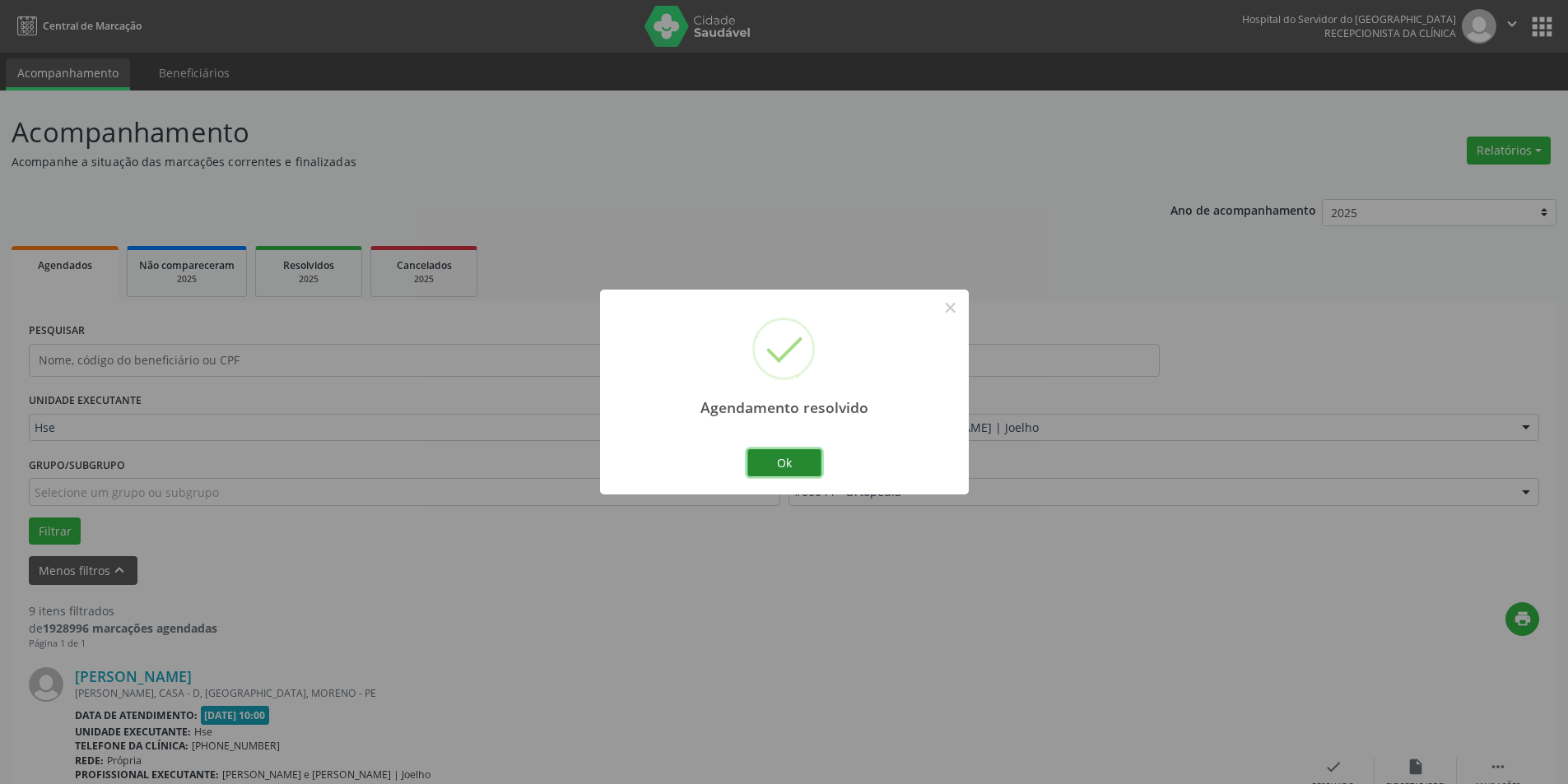
click at [809, 458] on button "Ok" at bounding box center [784, 463] width 74 height 28
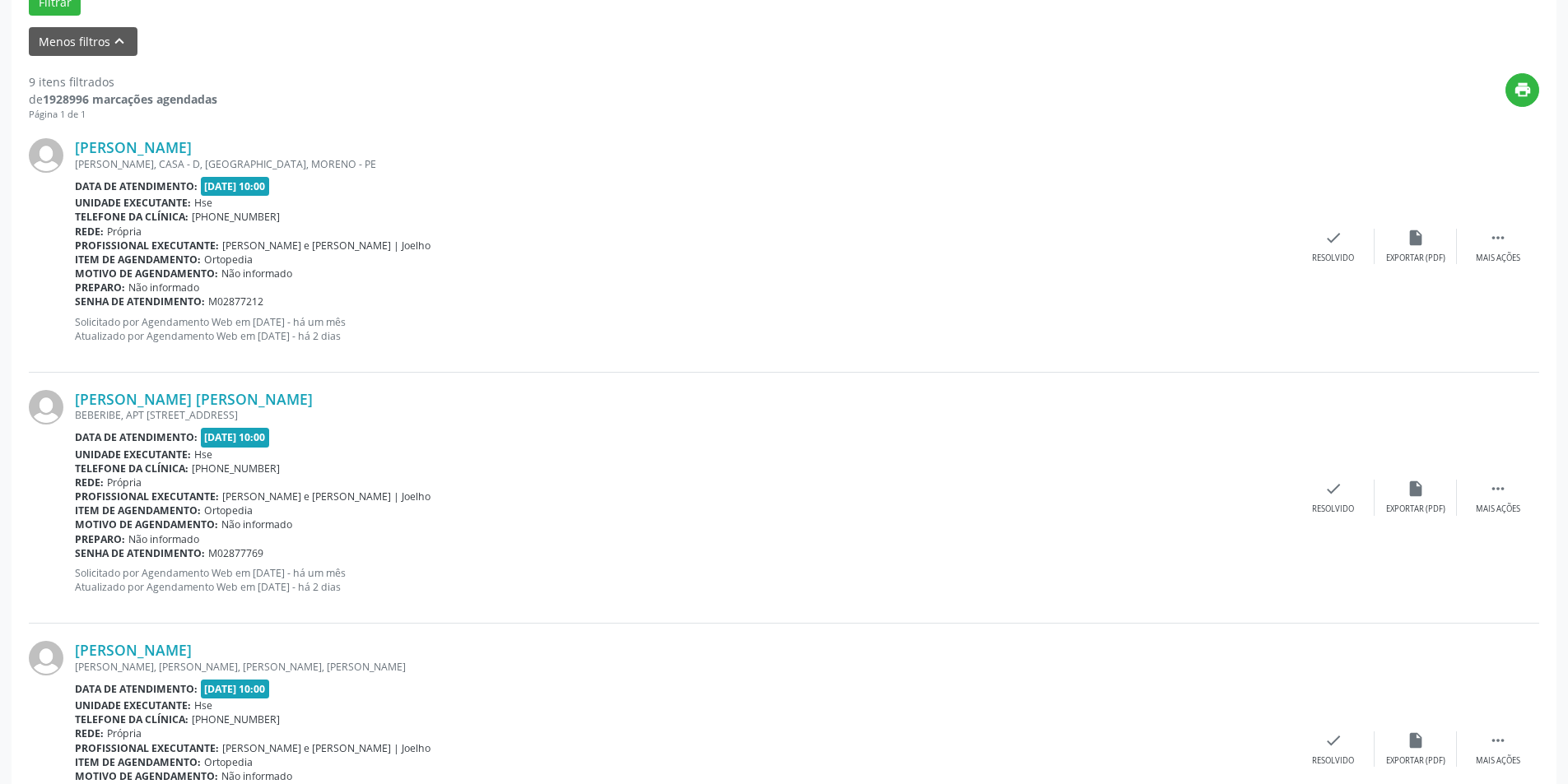
scroll to position [555, 0]
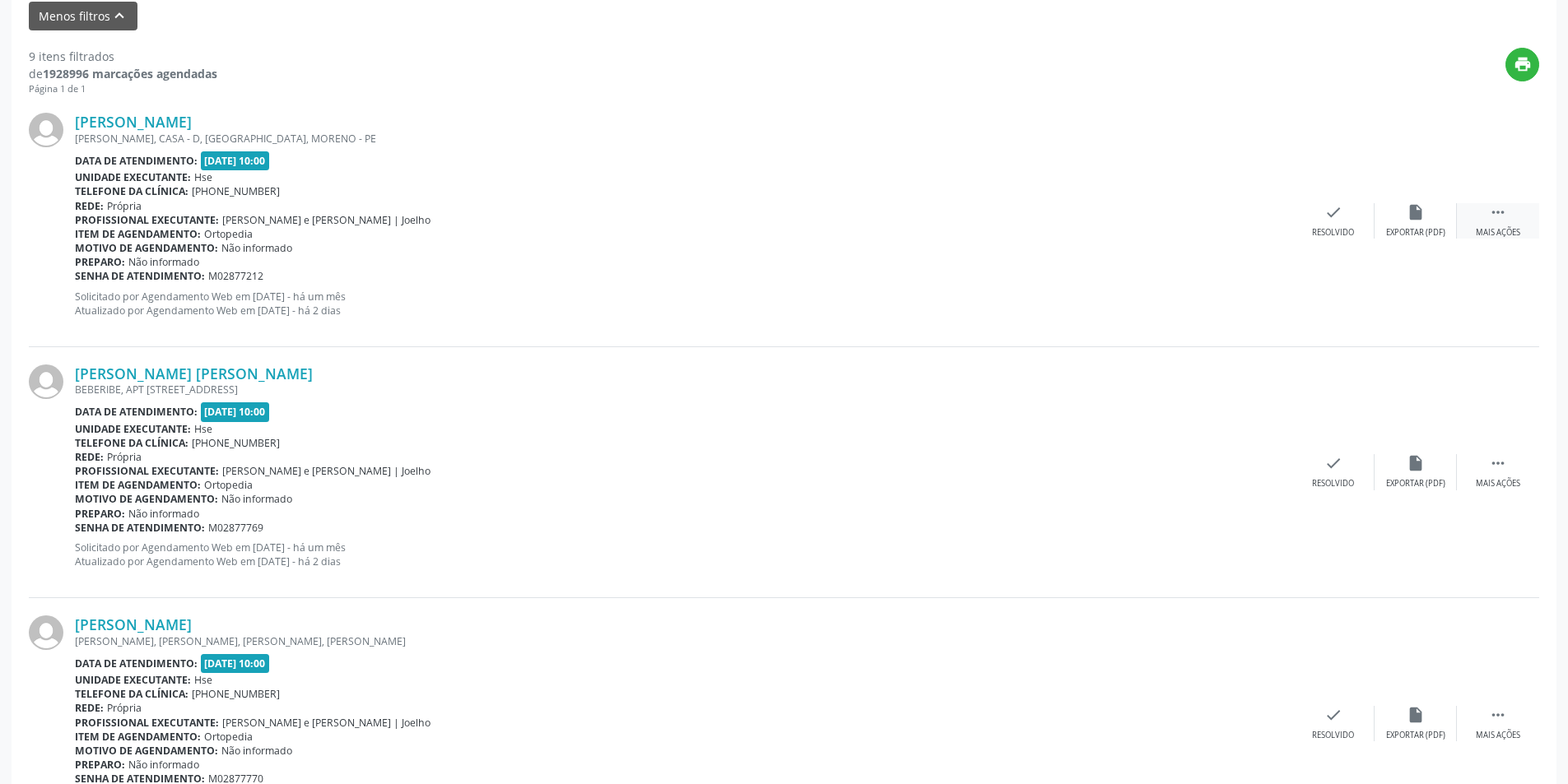
click at [1500, 225] on div " Mais ações" at bounding box center [1497, 221] width 82 height 36
click at [1429, 212] on div "alarm_off Não compareceu" at bounding box center [1415, 221] width 82 height 36
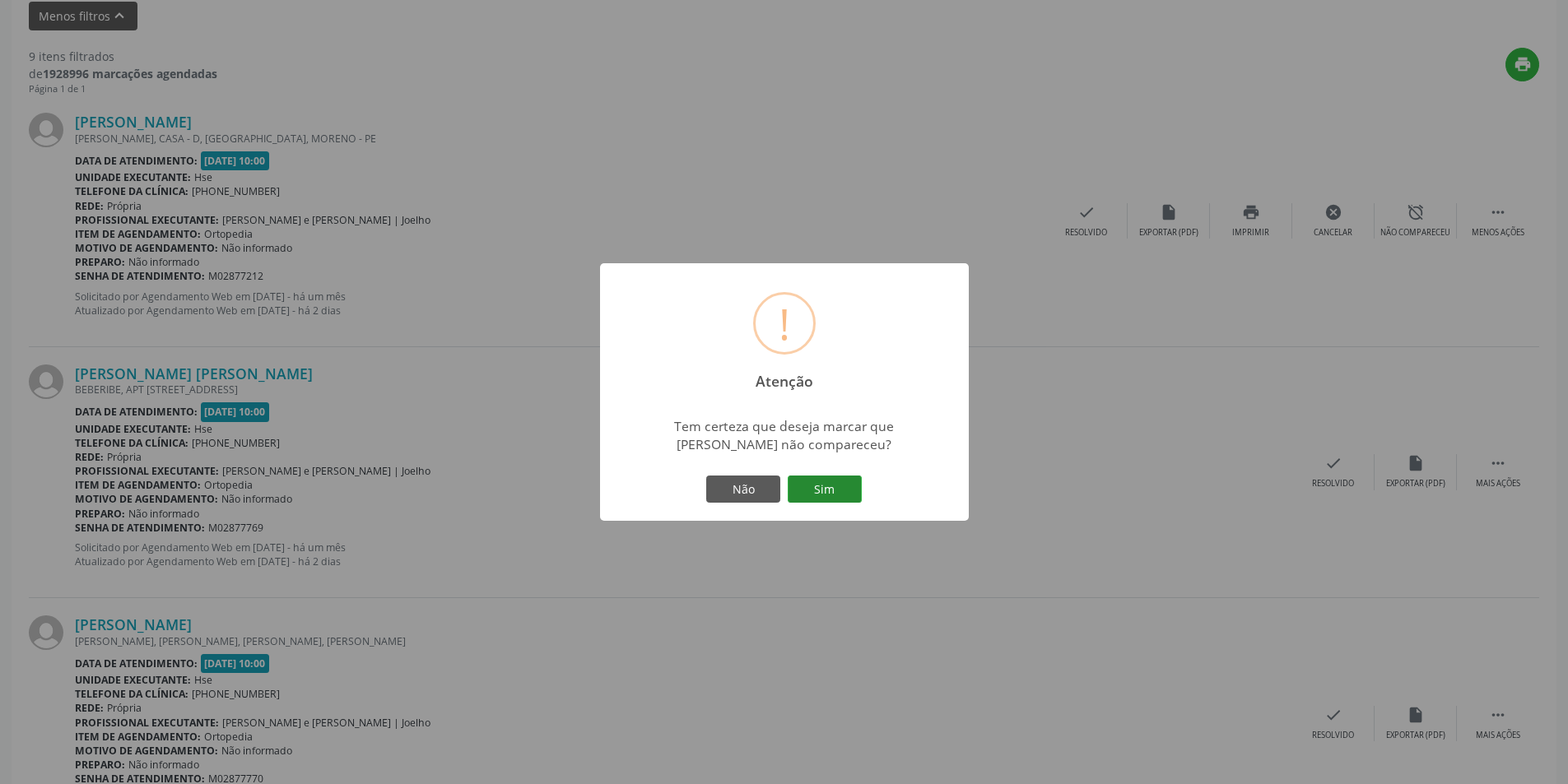
click at [812, 488] on button "Sim" at bounding box center [824, 490] width 74 height 28
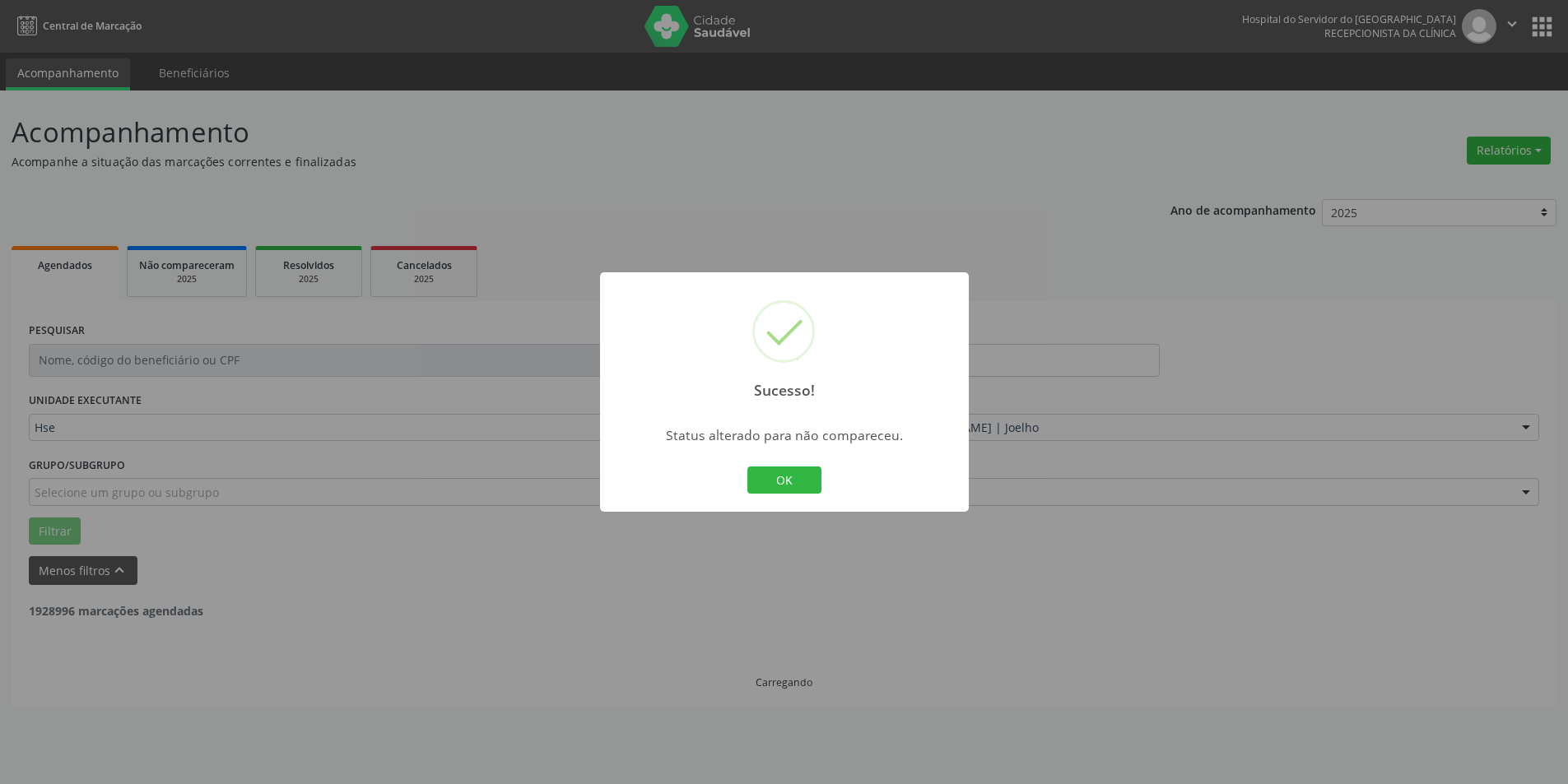
scroll to position [0, 0]
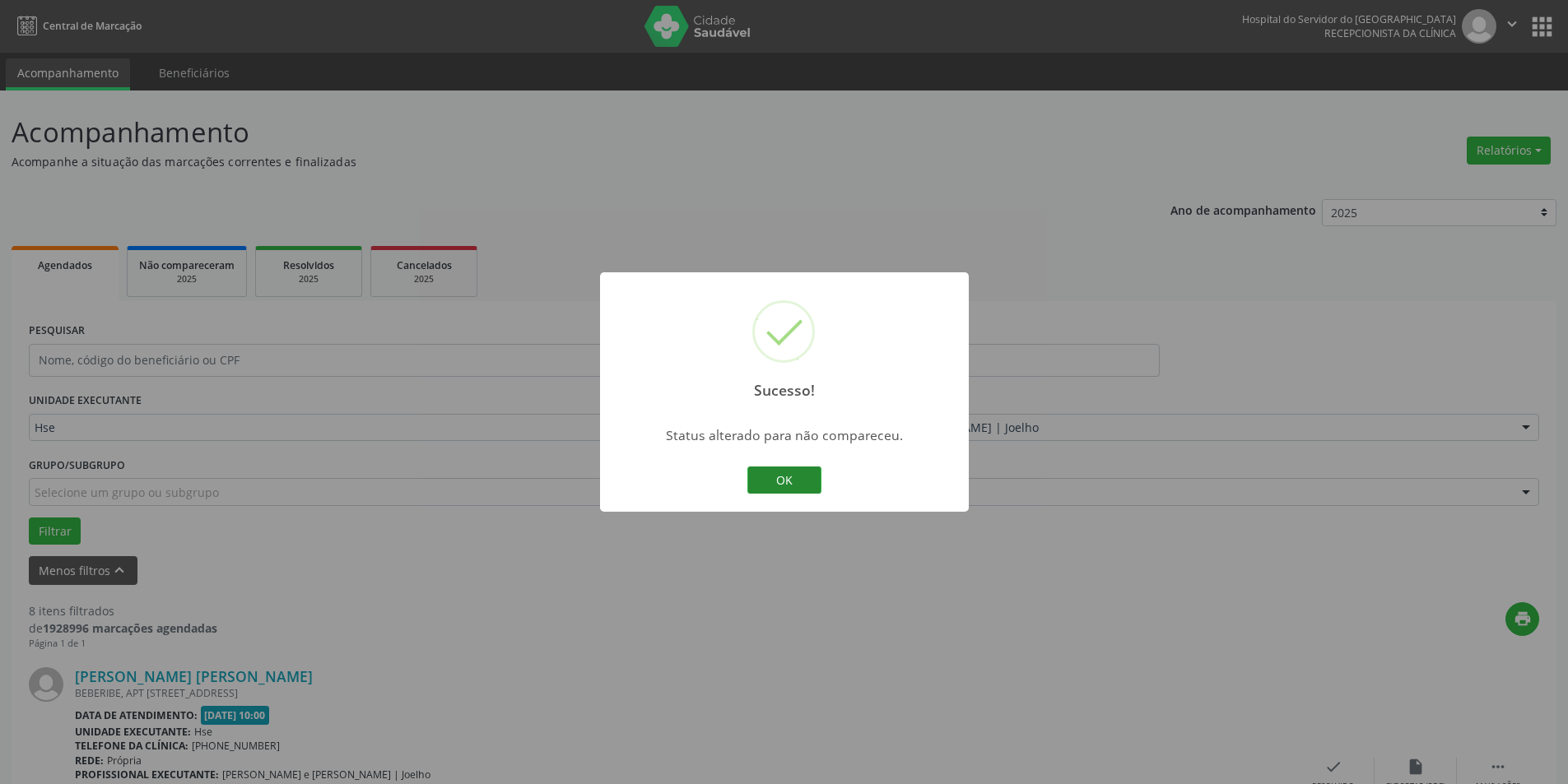
click at [798, 468] on button "OK" at bounding box center [784, 481] width 74 height 28
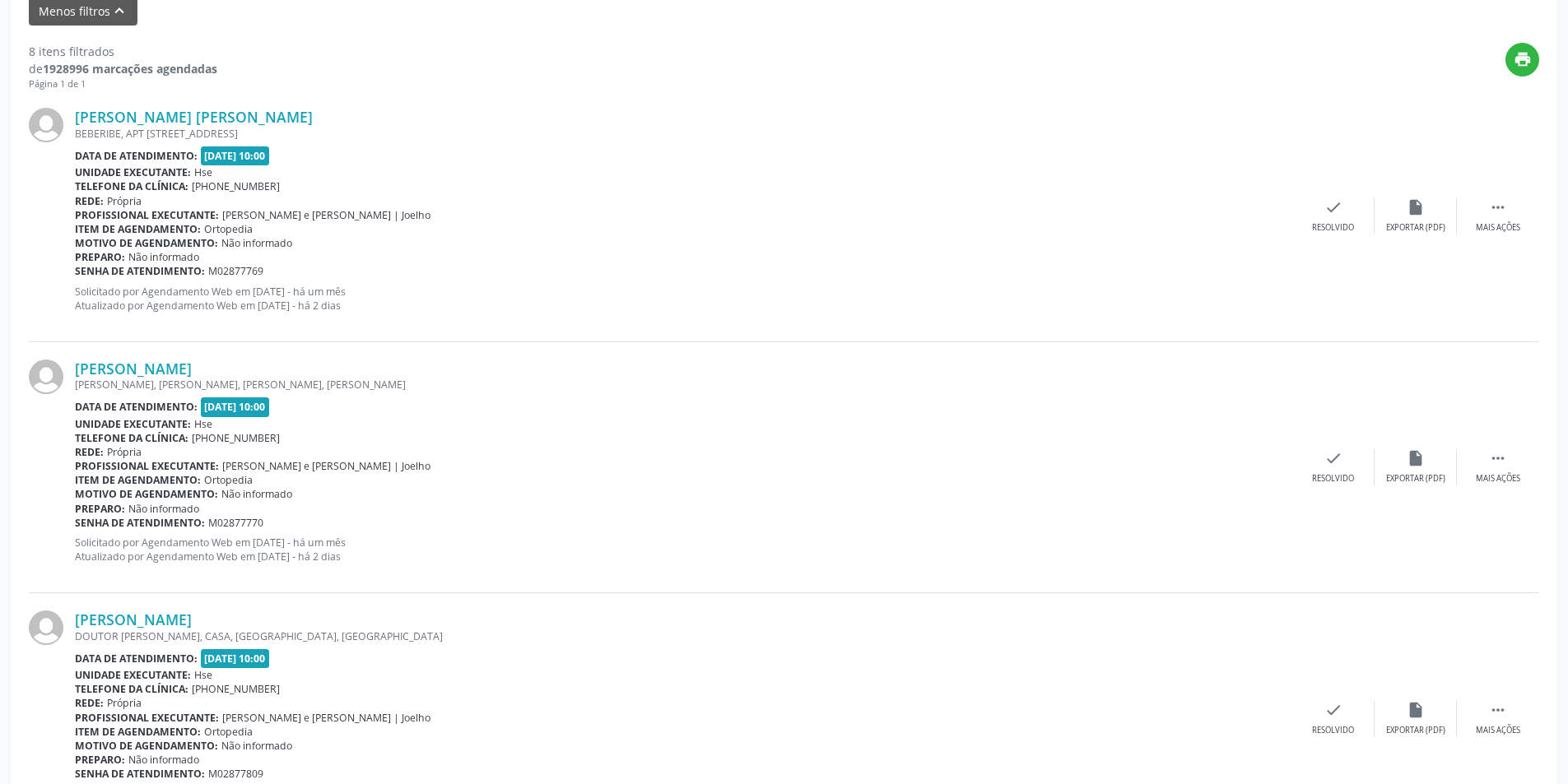
scroll to position [583, 0]
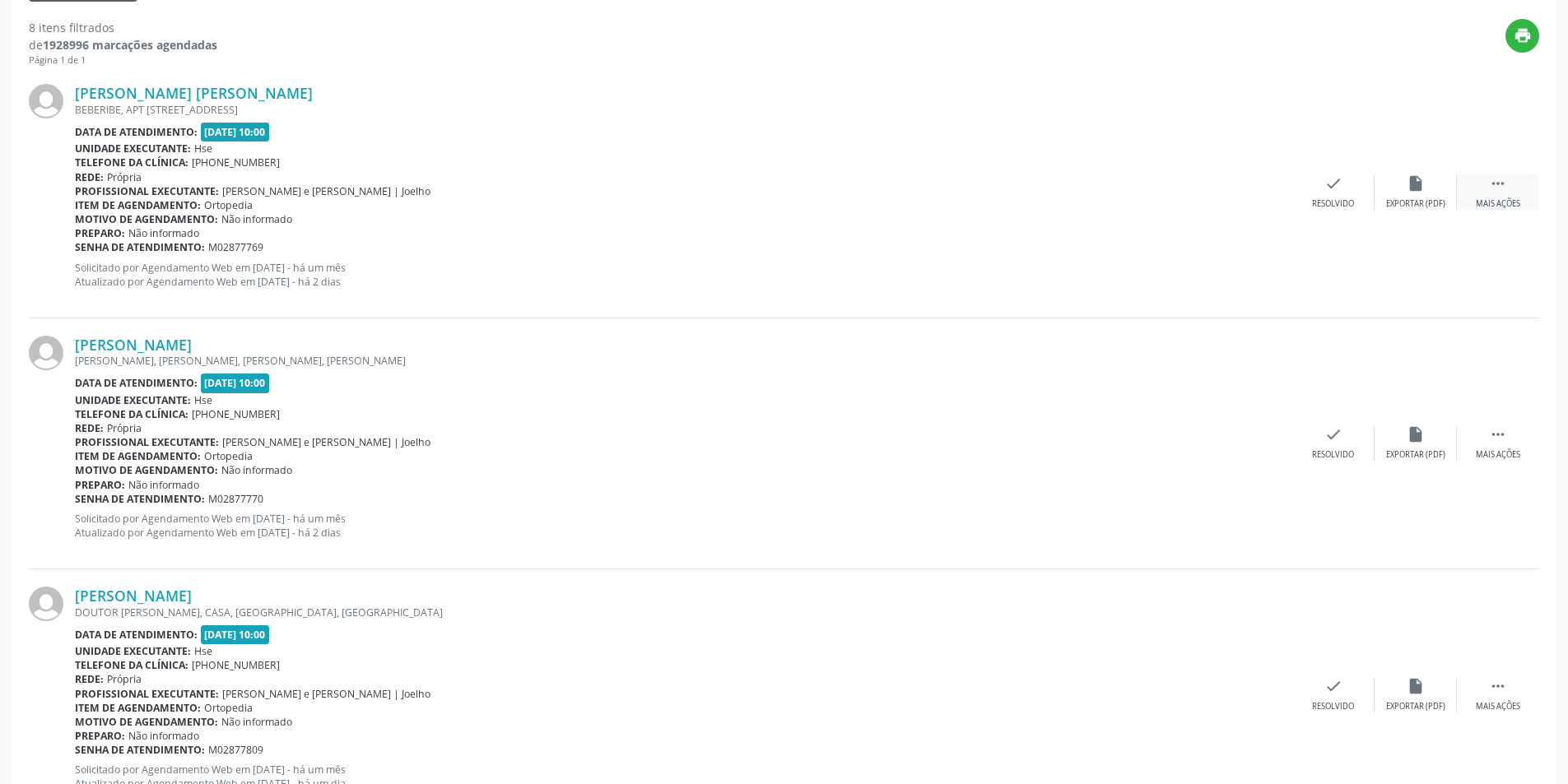
click at [1503, 189] on icon "" at bounding box center [1498, 184] width 18 height 18
click at [1413, 182] on icon "alarm_off" at bounding box center [1416, 184] width 18 height 18
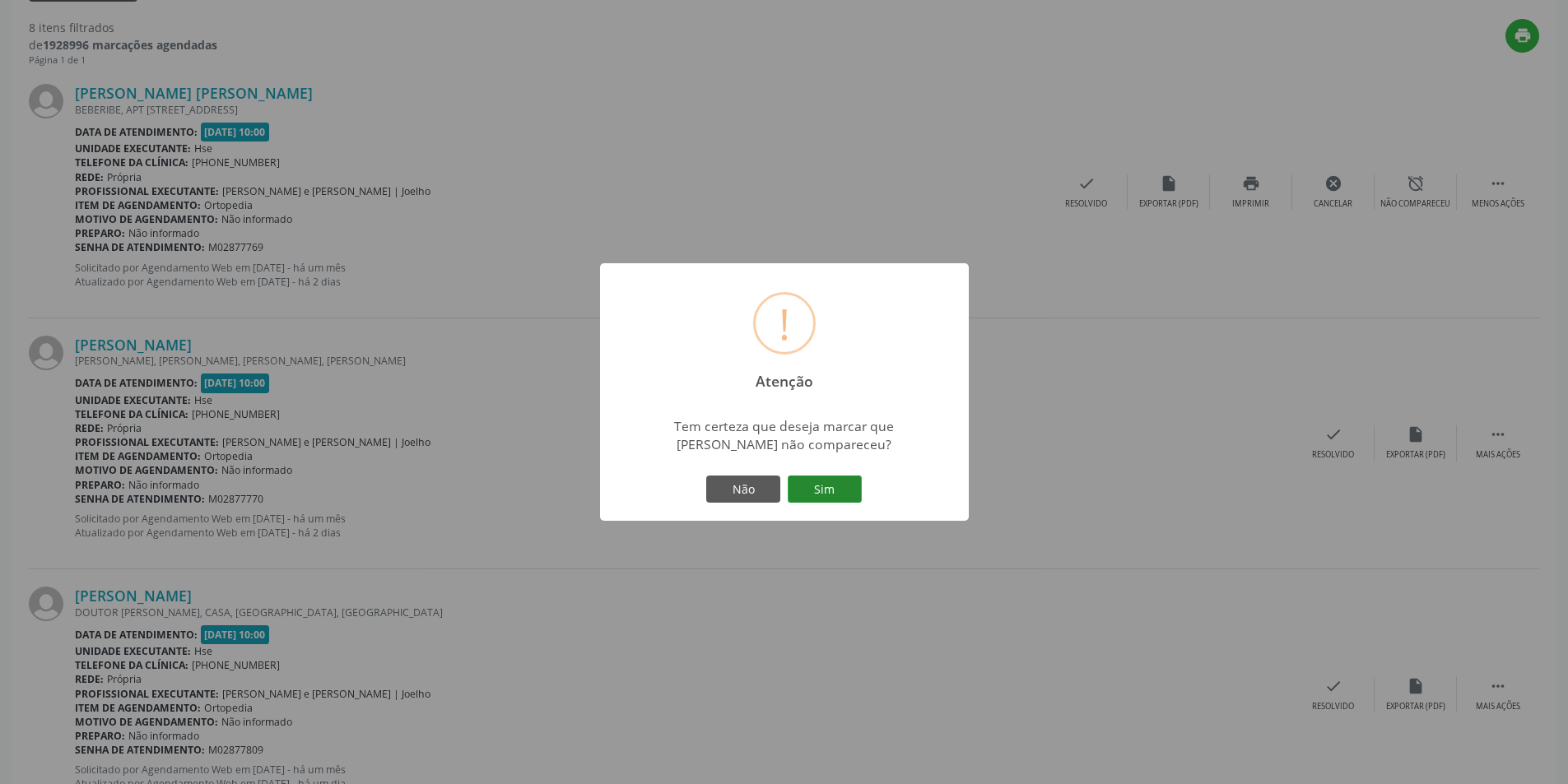
click at [834, 494] on button "Sim" at bounding box center [824, 490] width 74 height 28
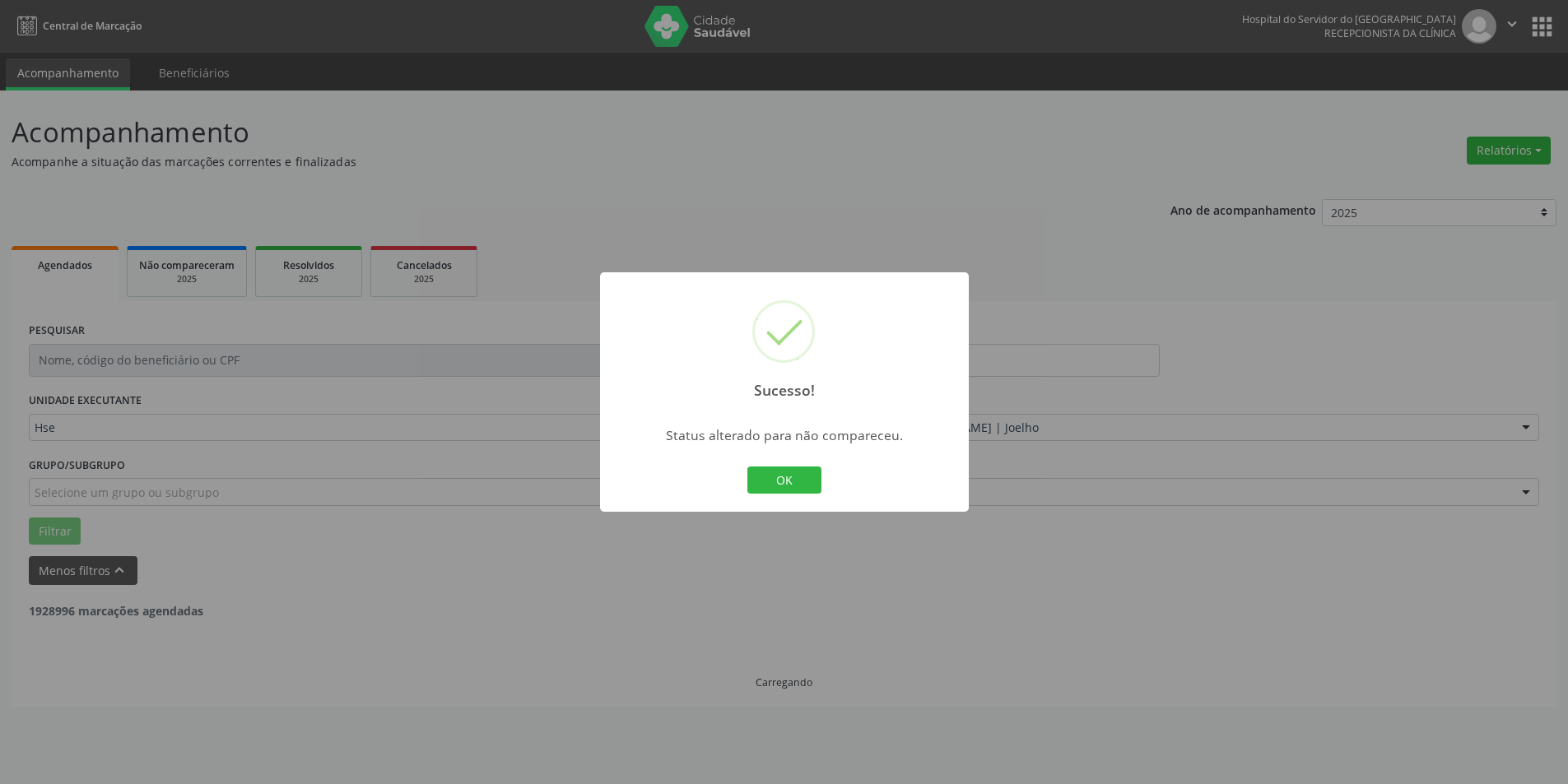
scroll to position [0, 0]
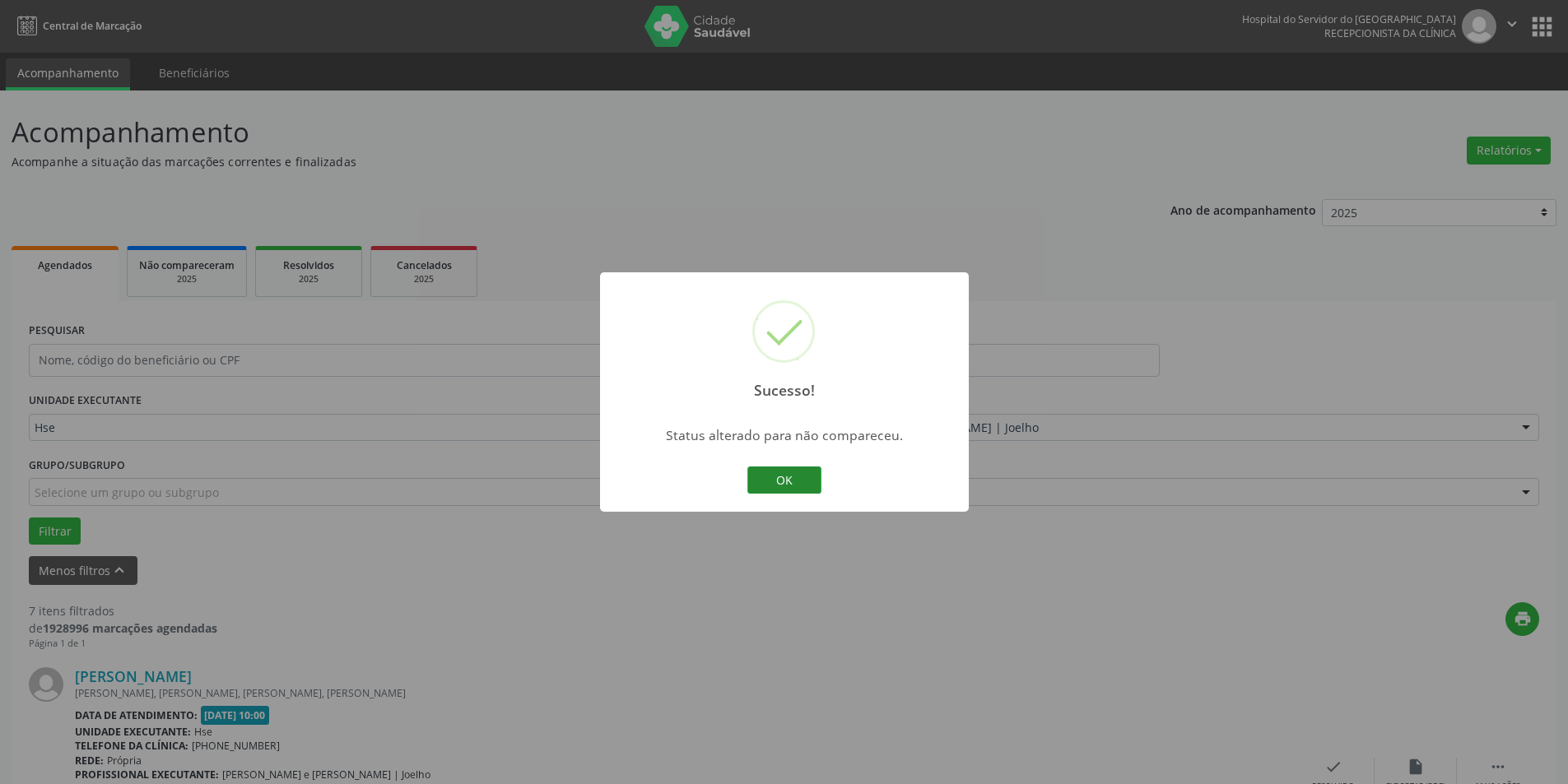
click at [799, 478] on button "OK" at bounding box center [784, 481] width 74 height 28
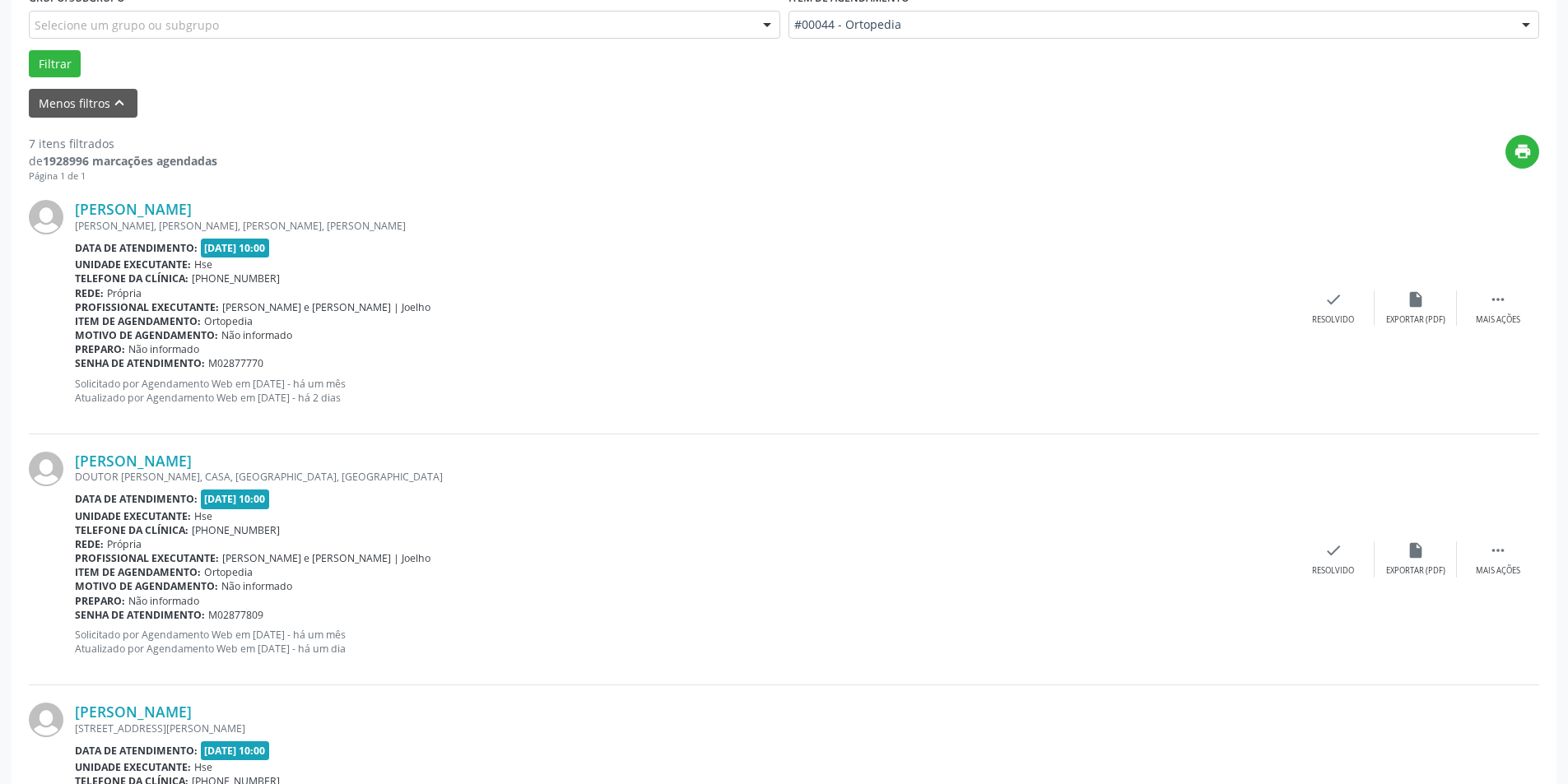
scroll to position [505, 0]
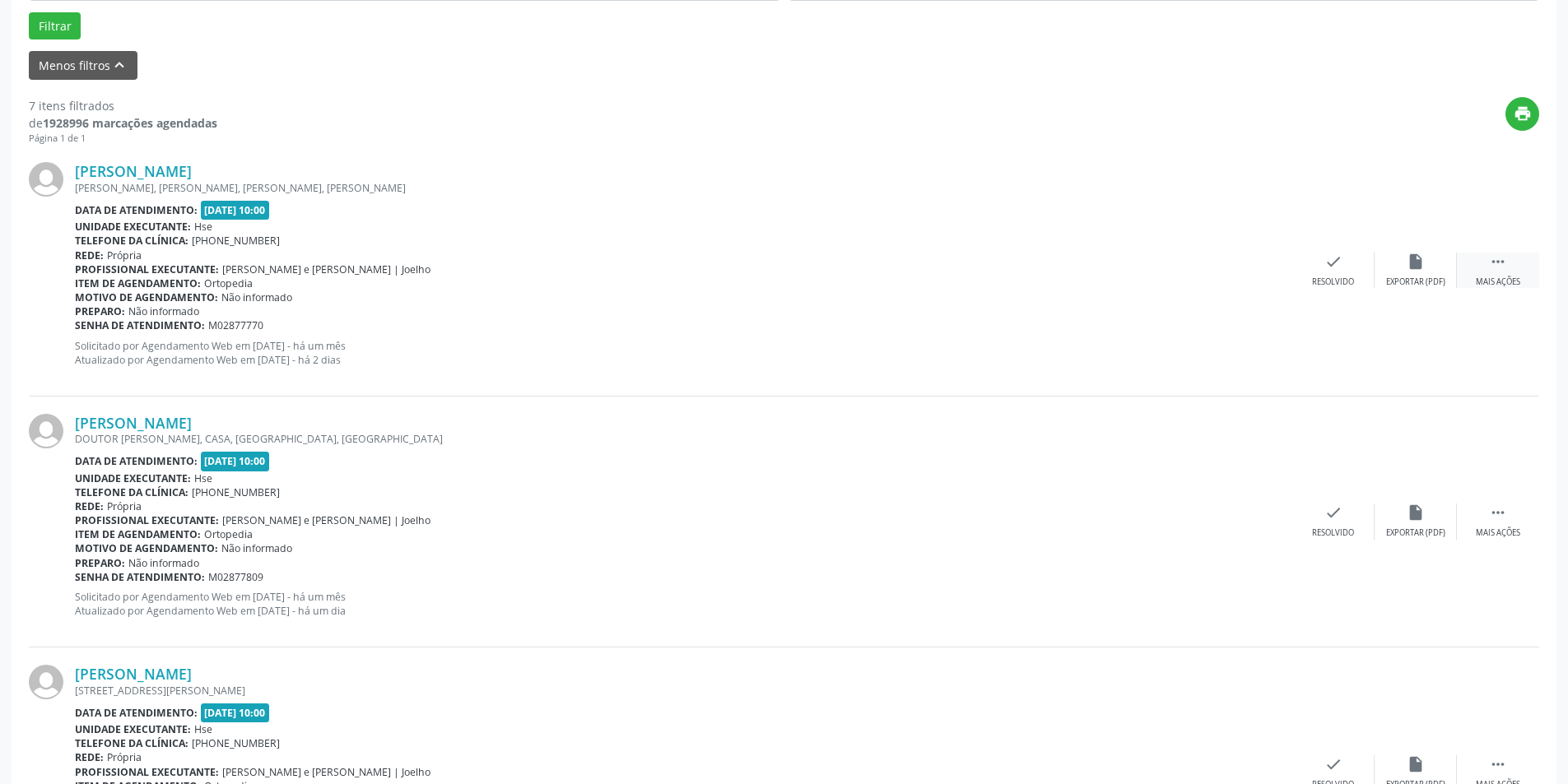
click at [1511, 272] on div " Mais ações" at bounding box center [1497, 270] width 82 height 36
click at [1411, 275] on div "alarm_off Não compareceu" at bounding box center [1415, 270] width 82 height 36
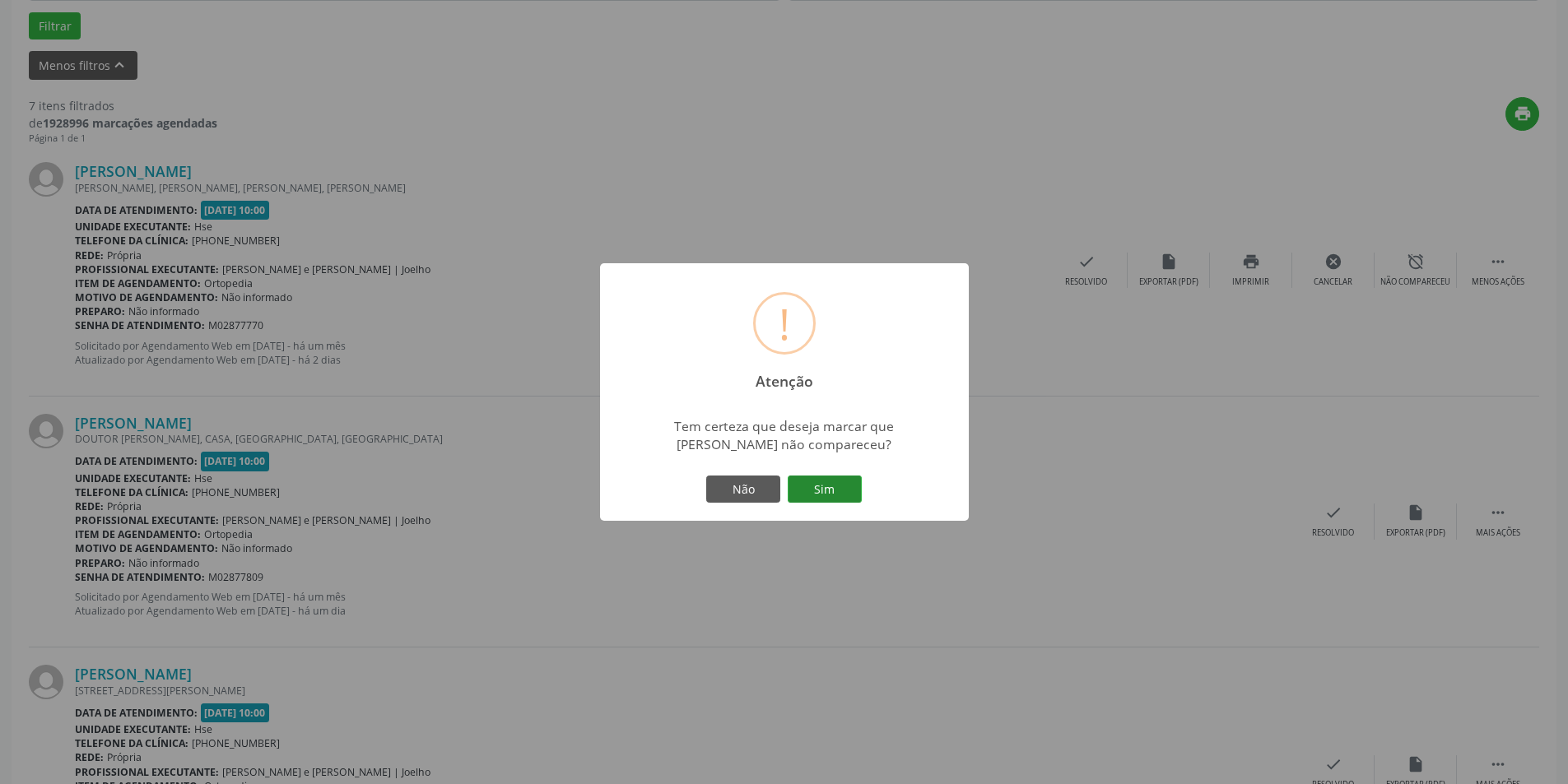
click at [839, 480] on button "Sim" at bounding box center [824, 490] width 74 height 28
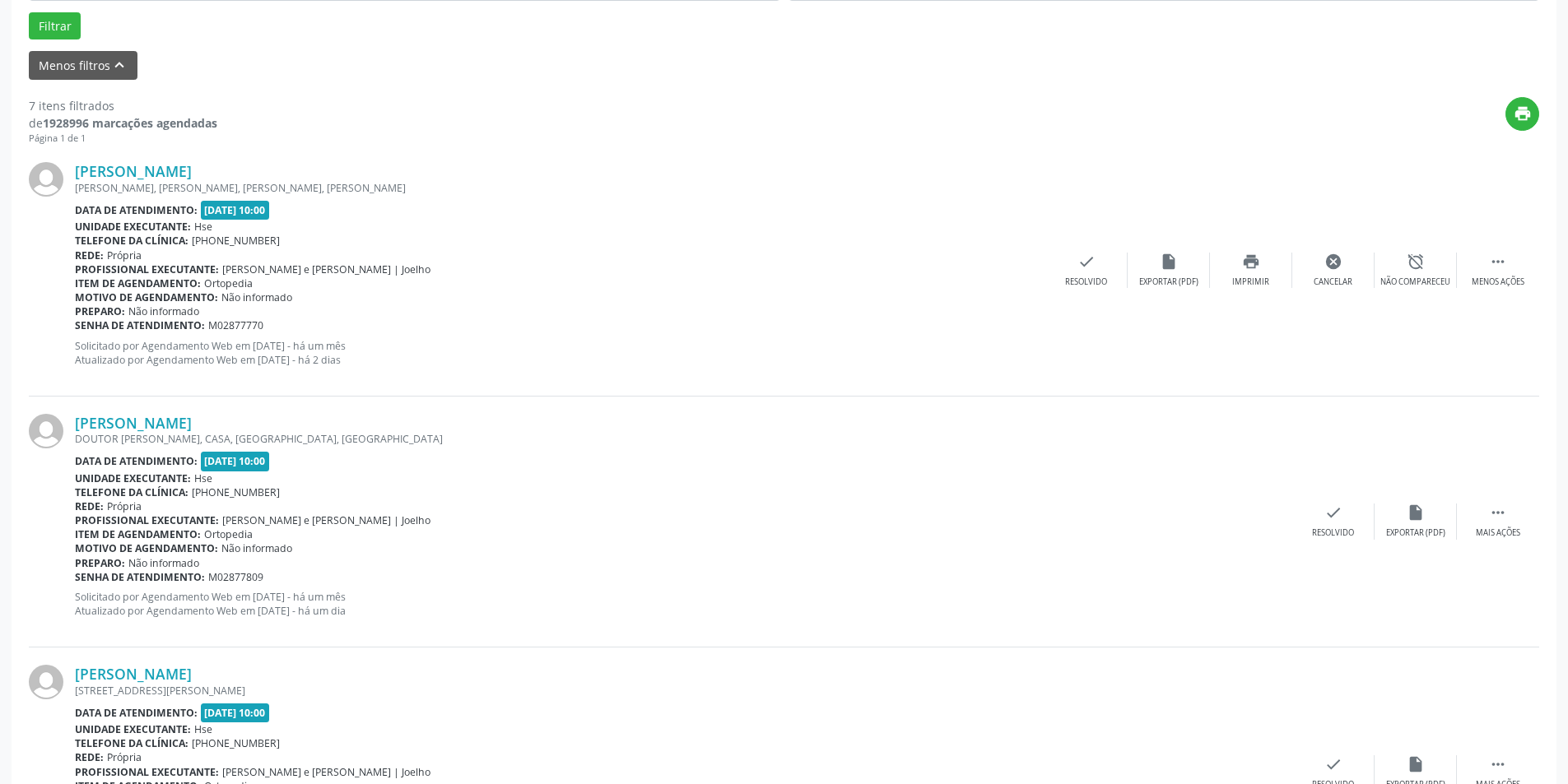
scroll to position [0, 0]
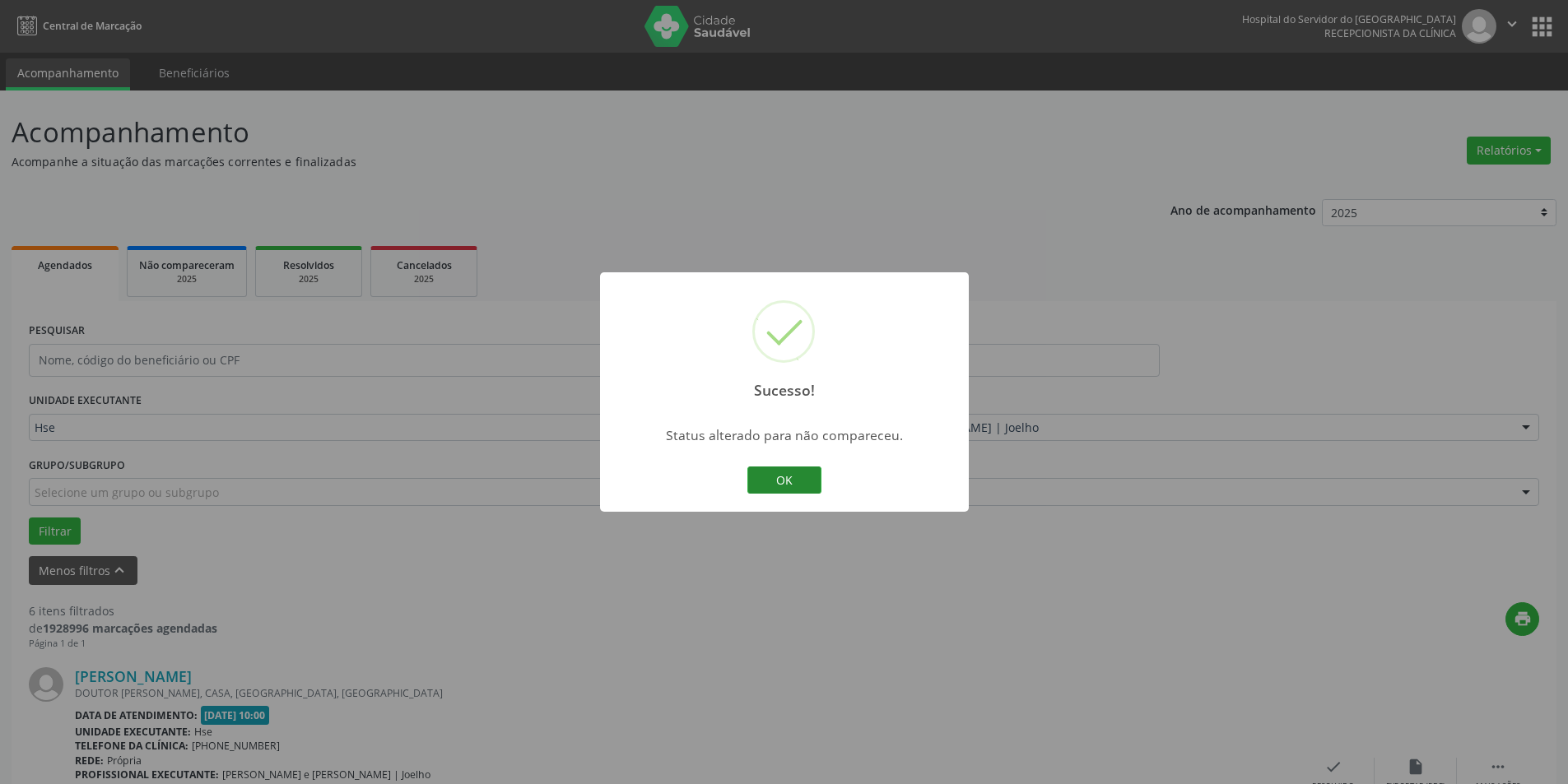
click at [788, 471] on button "OK" at bounding box center [784, 481] width 74 height 28
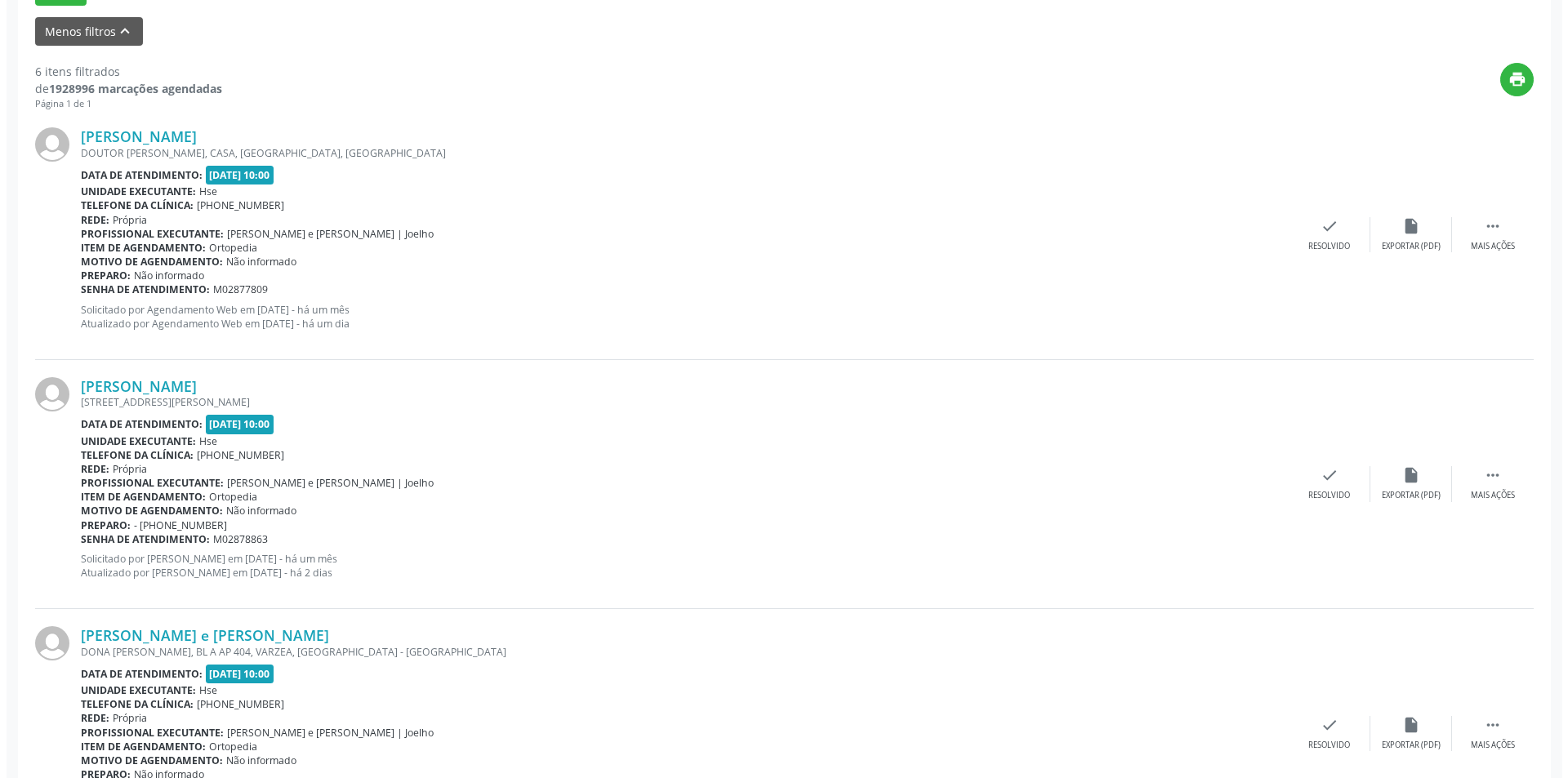
scroll to position [545, 0]
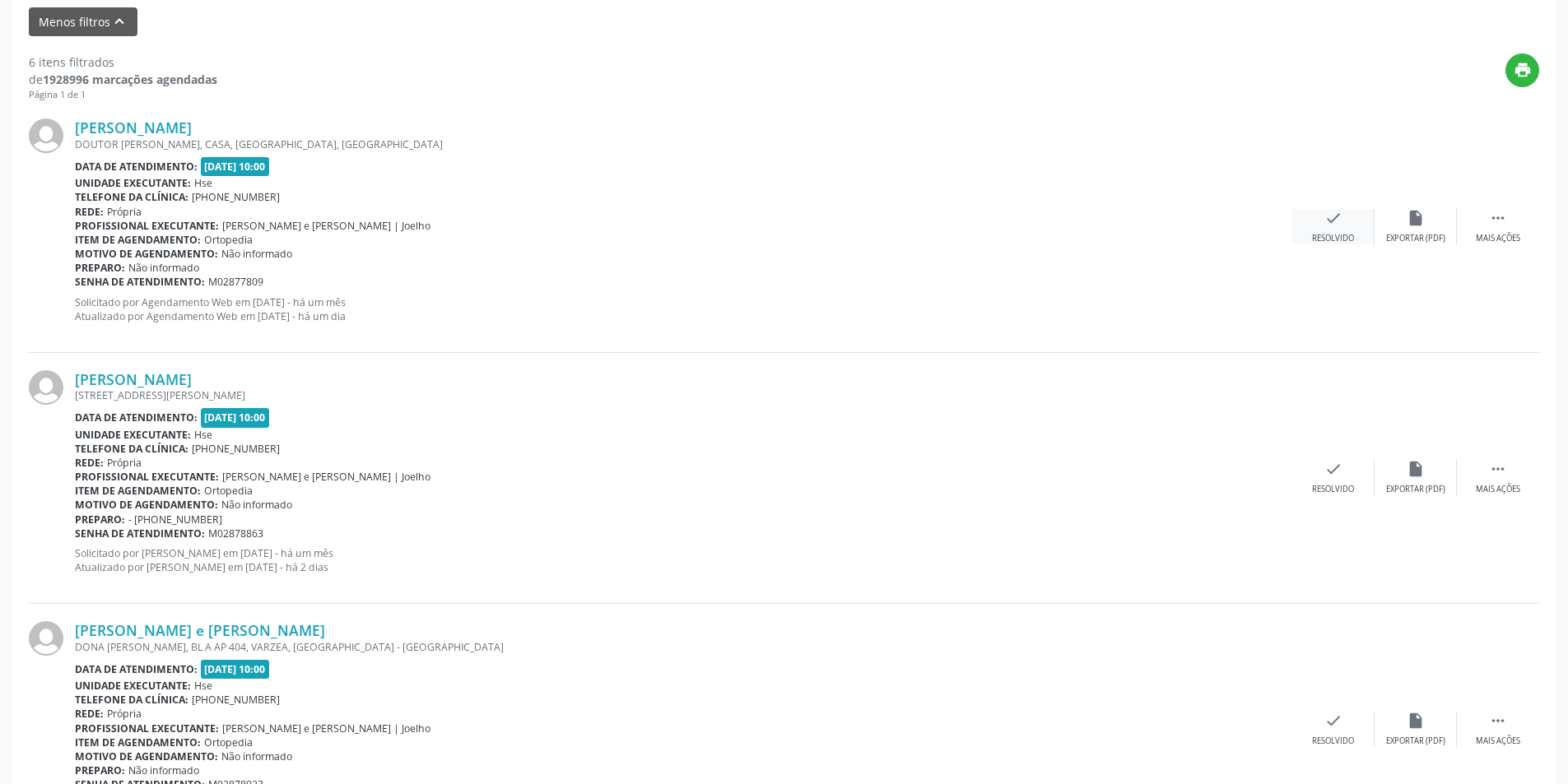
click at [1351, 222] on div "check Resolvido" at bounding box center [1333, 227] width 82 height 36
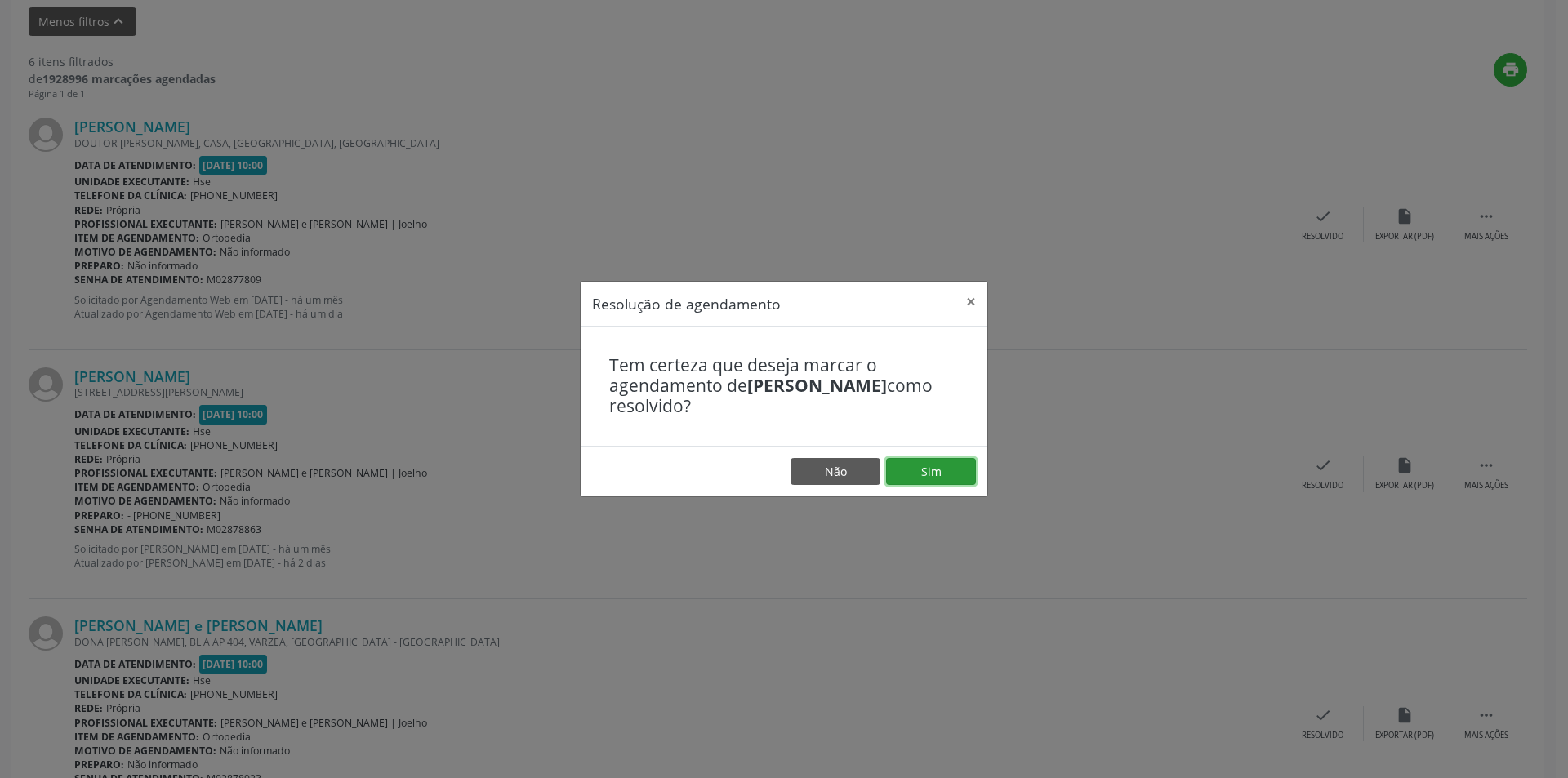
click at [941, 469] on button "Sim" at bounding box center [931, 472] width 90 height 28
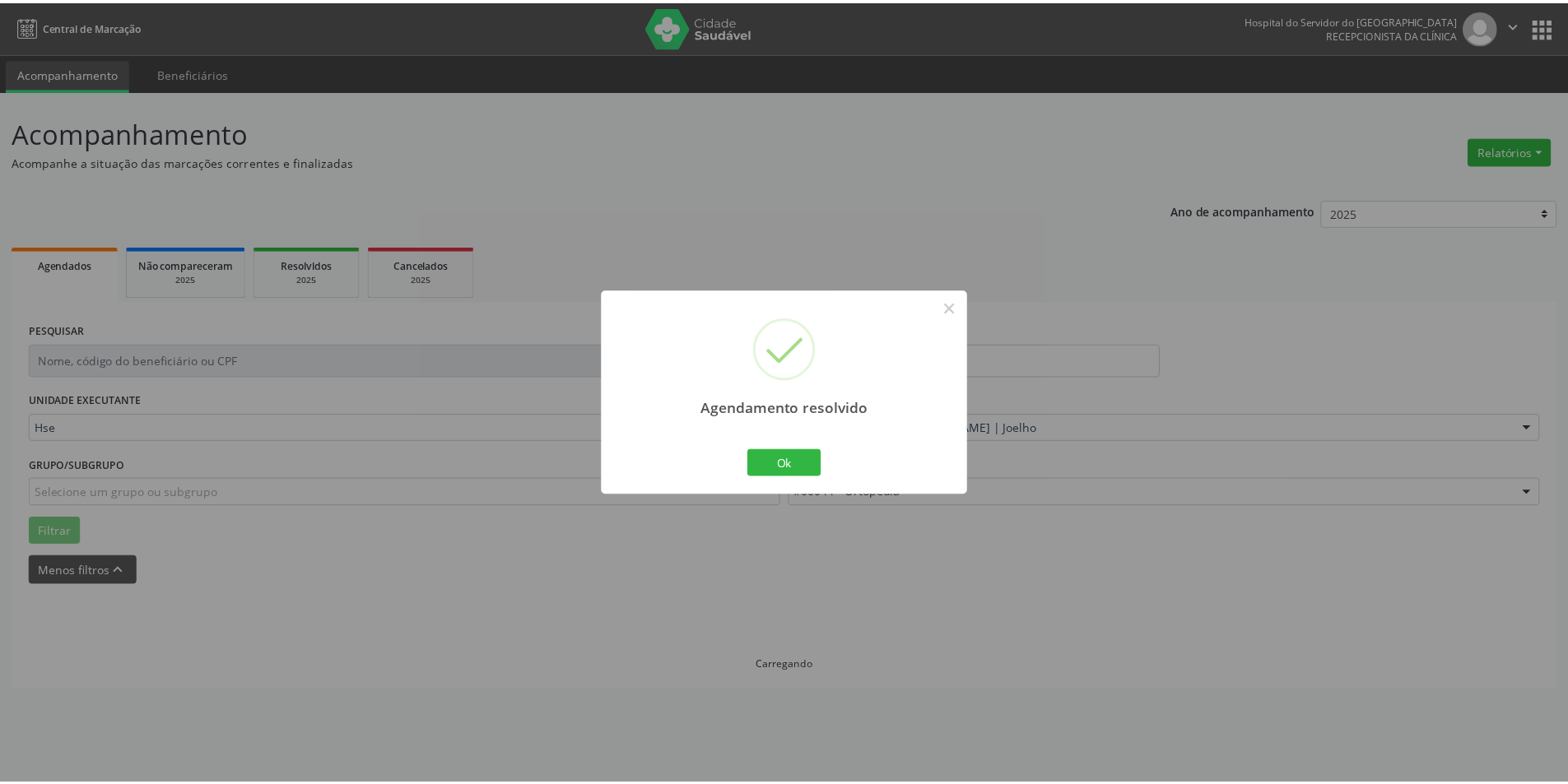
scroll to position [0, 0]
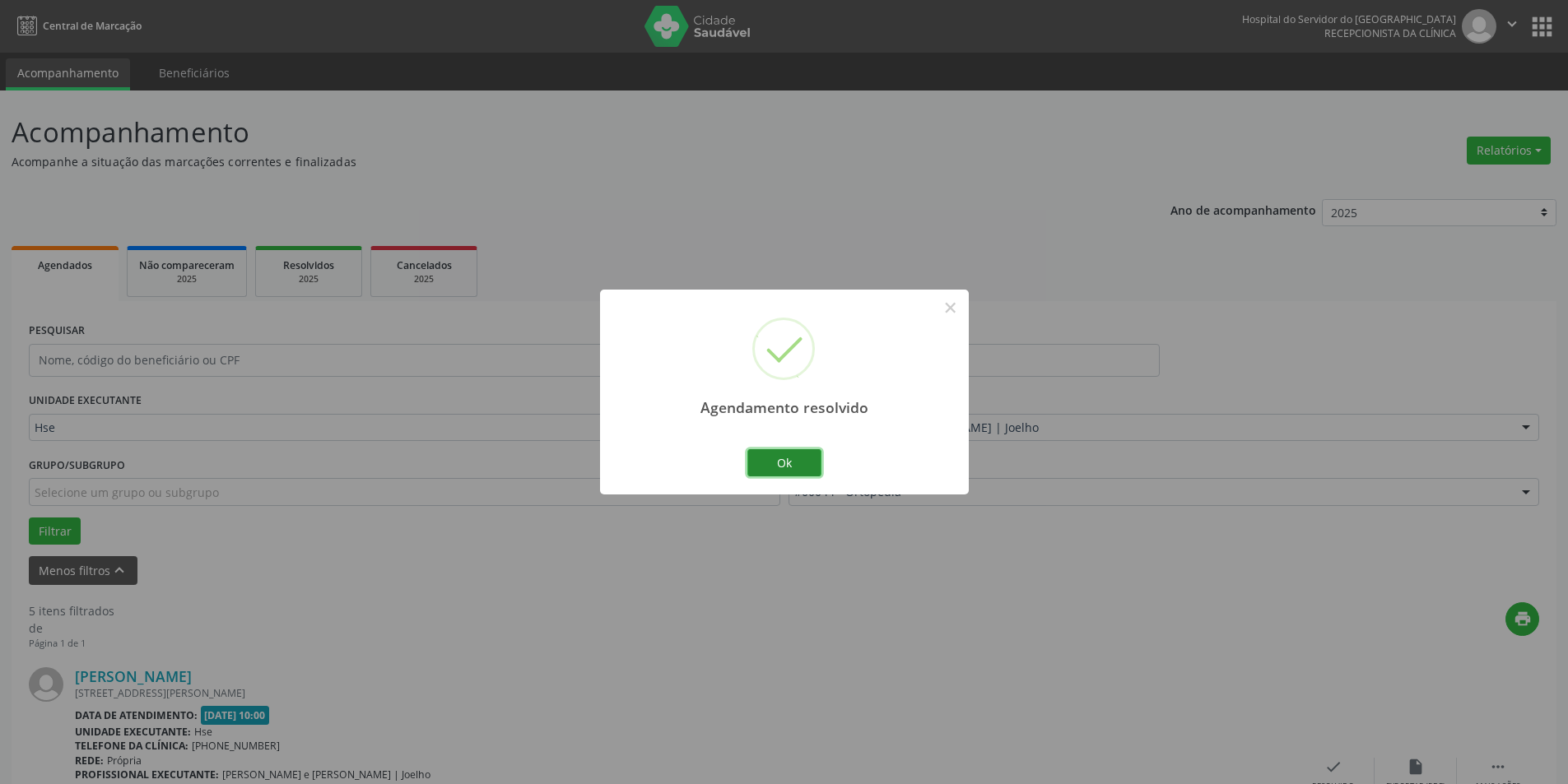
click at [803, 461] on button "Ok" at bounding box center [784, 463] width 74 height 28
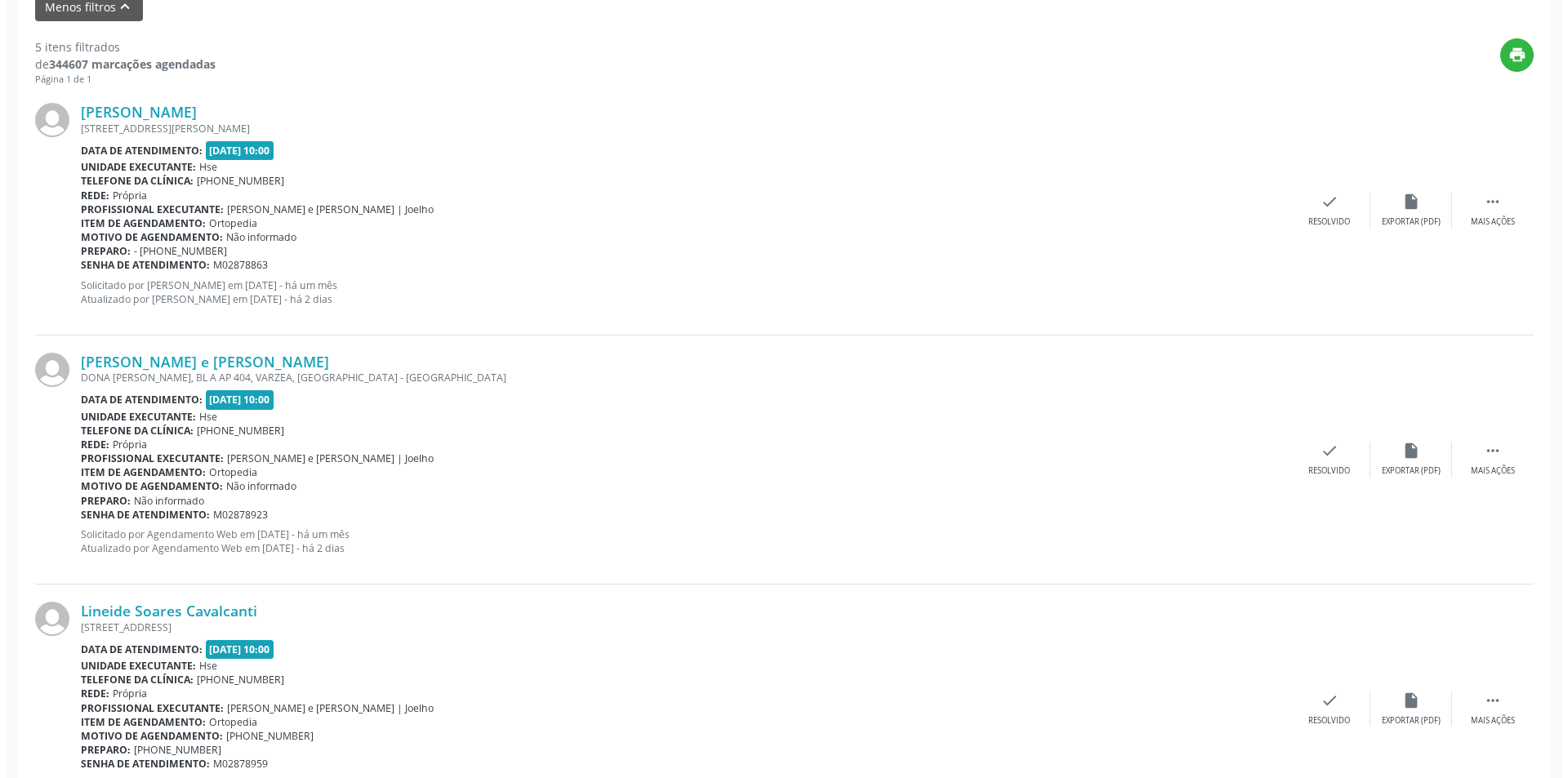
scroll to position [569, 0]
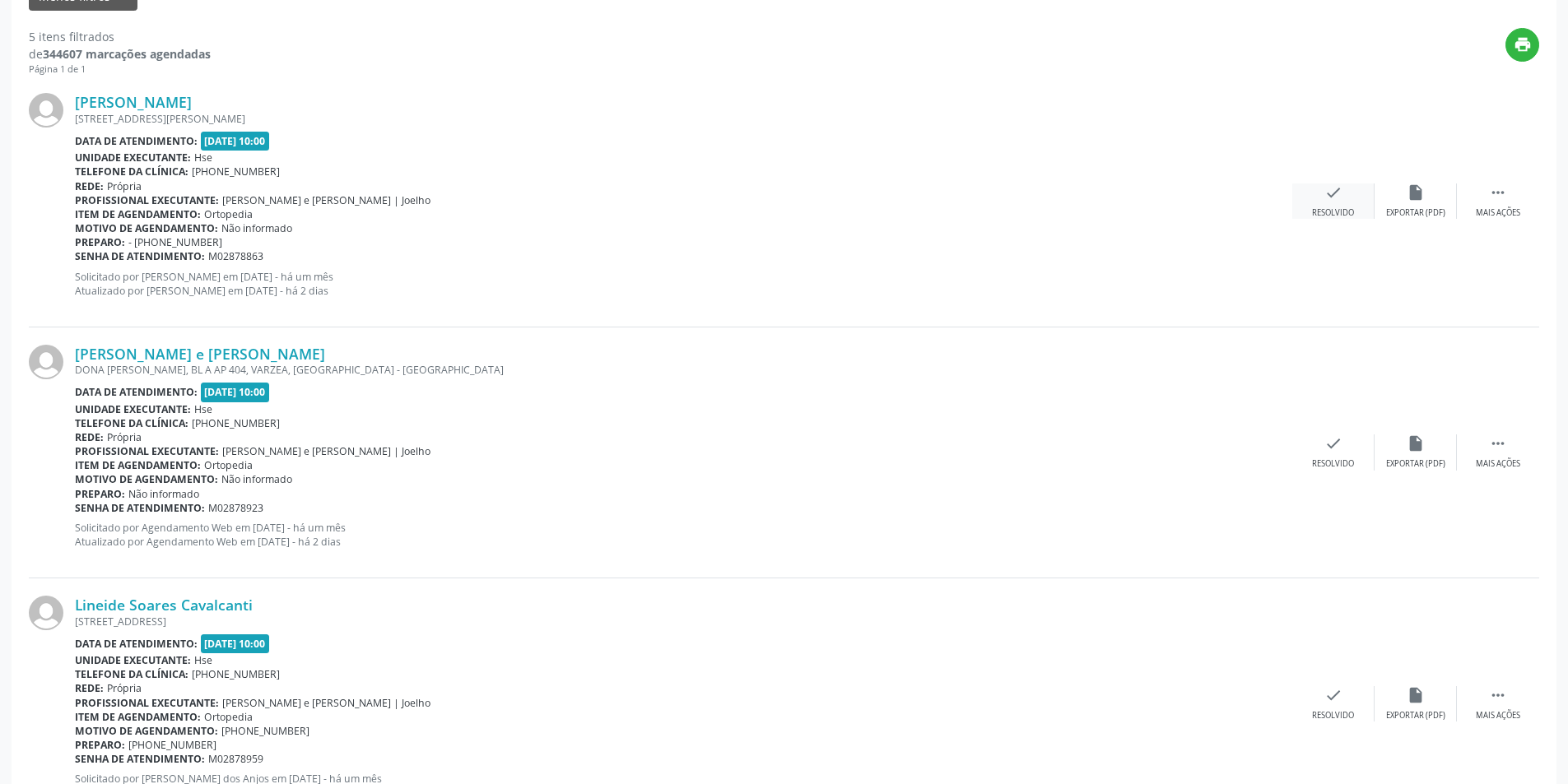
click at [1338, 196] on icon "check" at bounding box center [1334, 193] width 18 height 18
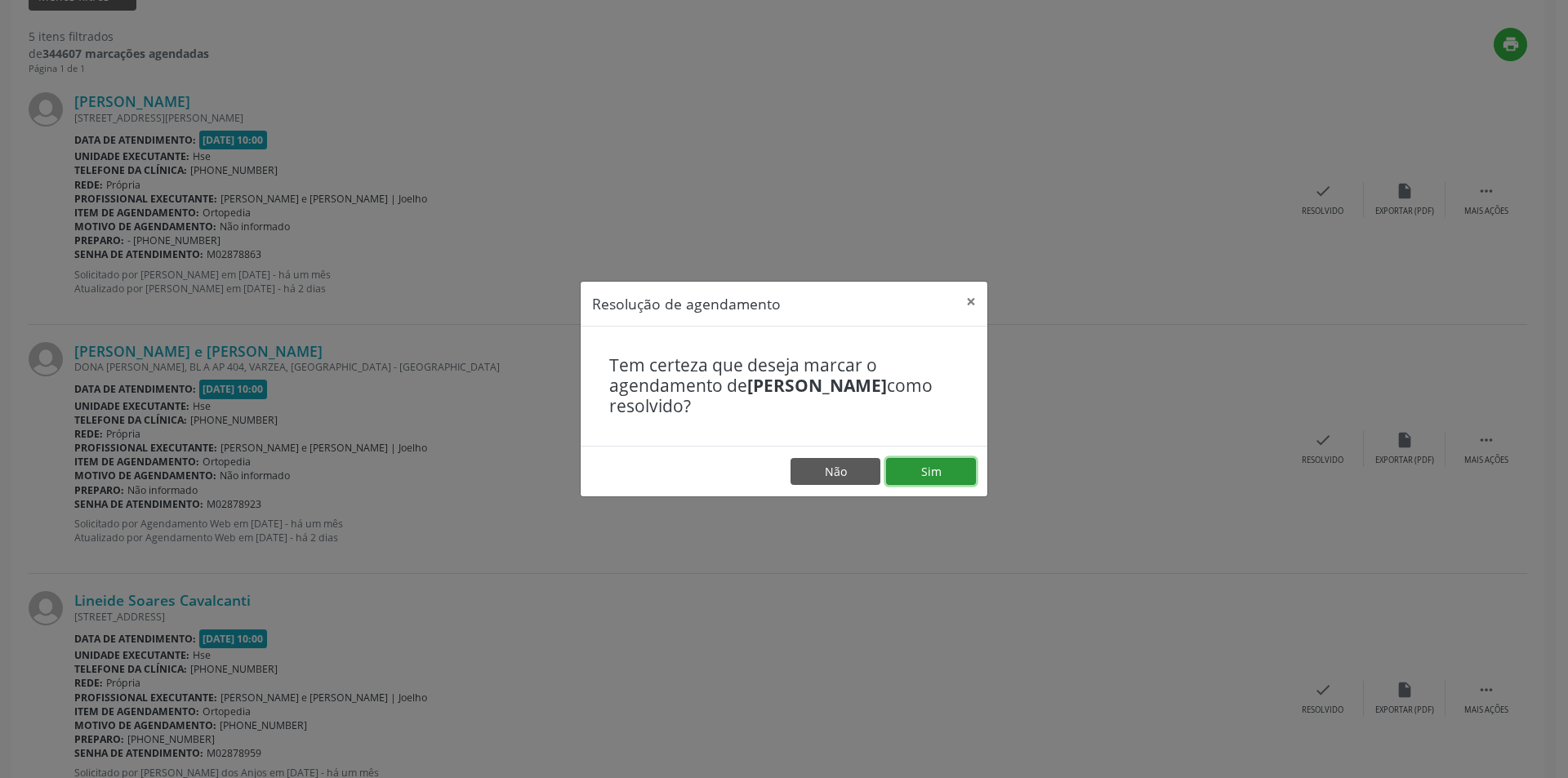
click at [928, 471] on button "Sim" at bounding box center [931, 472] width 90 height 28
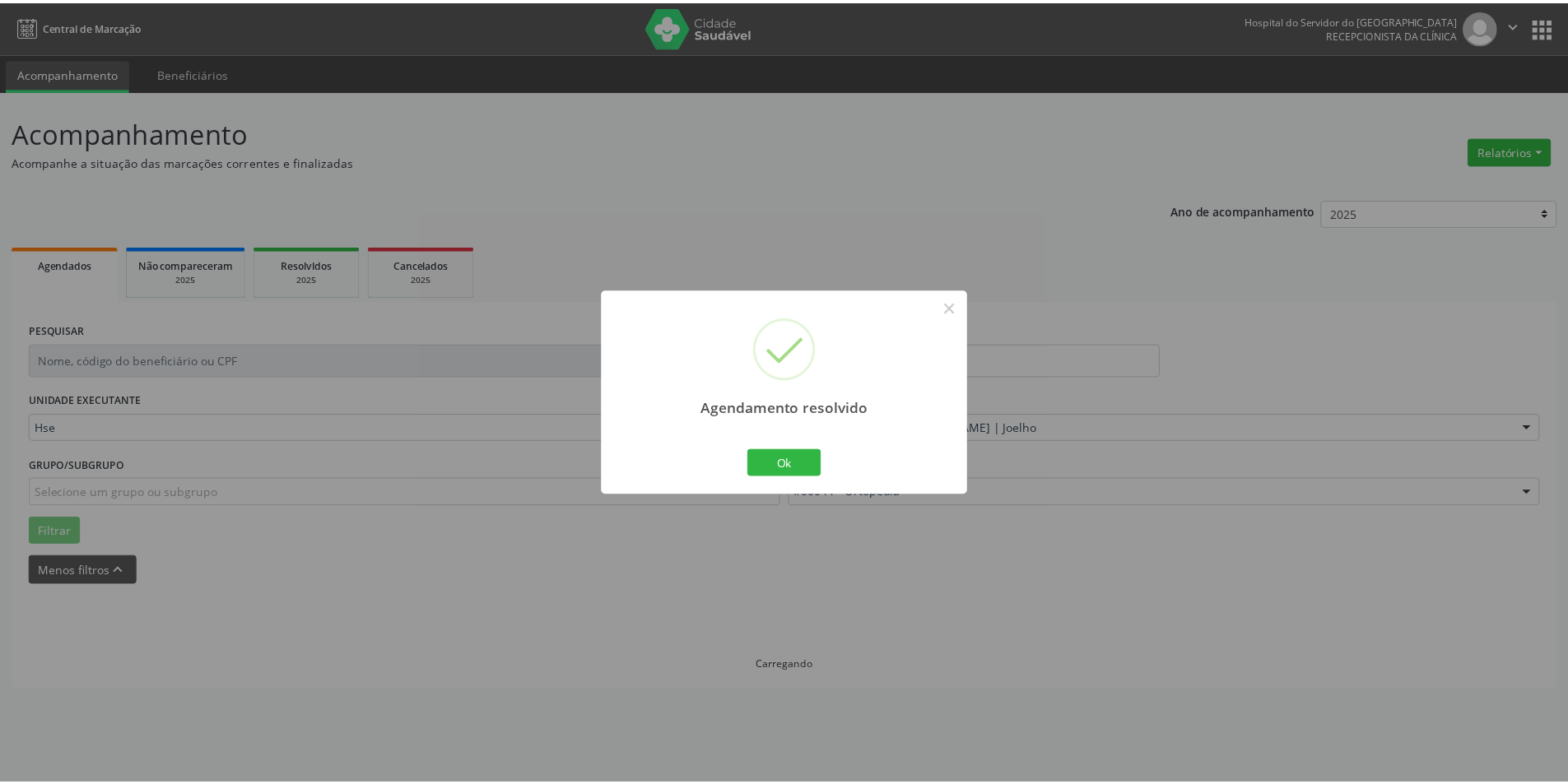
scroll to position [0, 0]
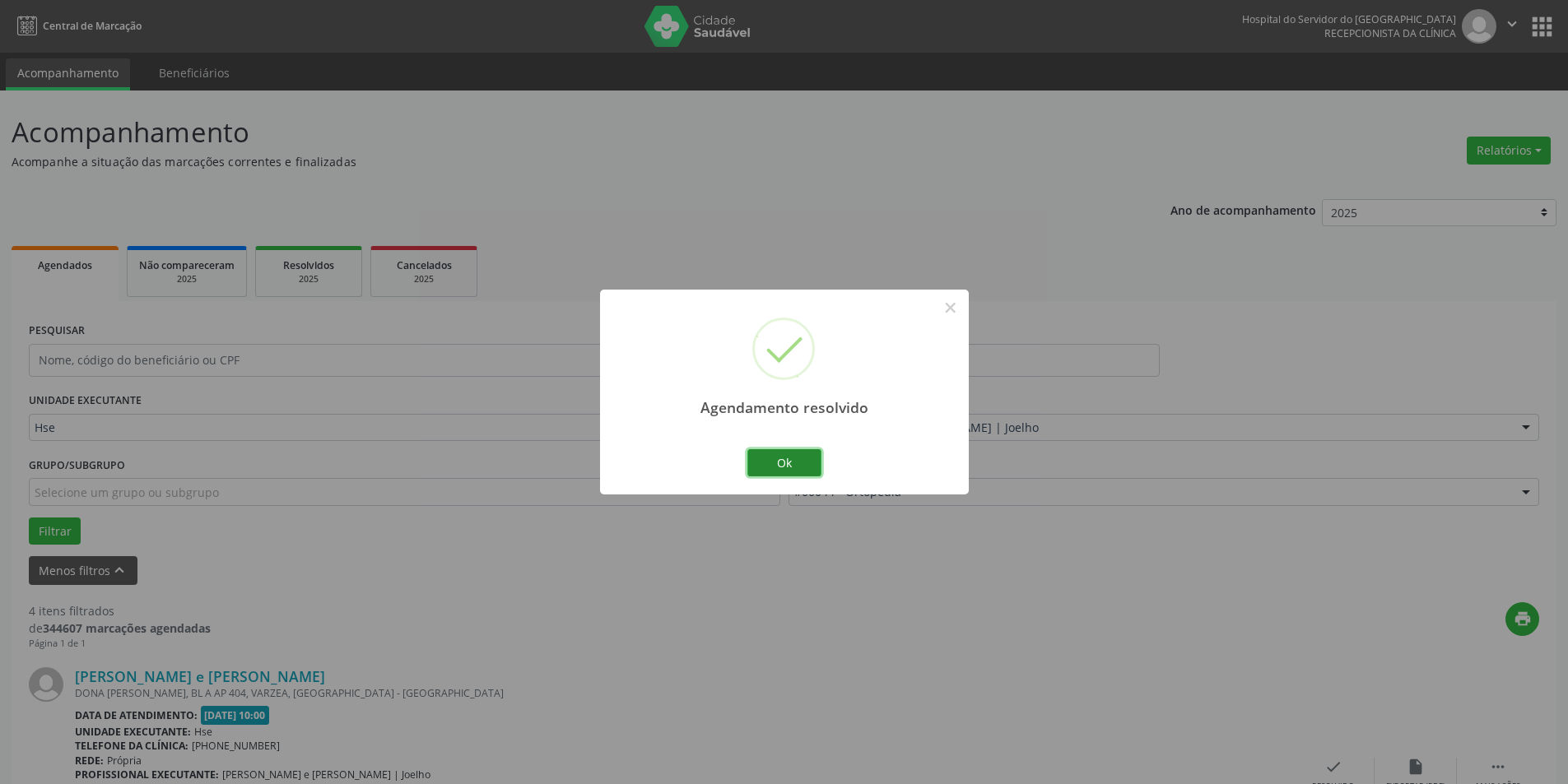
click at [799, 463] on button "Ok" at bounding box center [784, 463] width 74 height 28
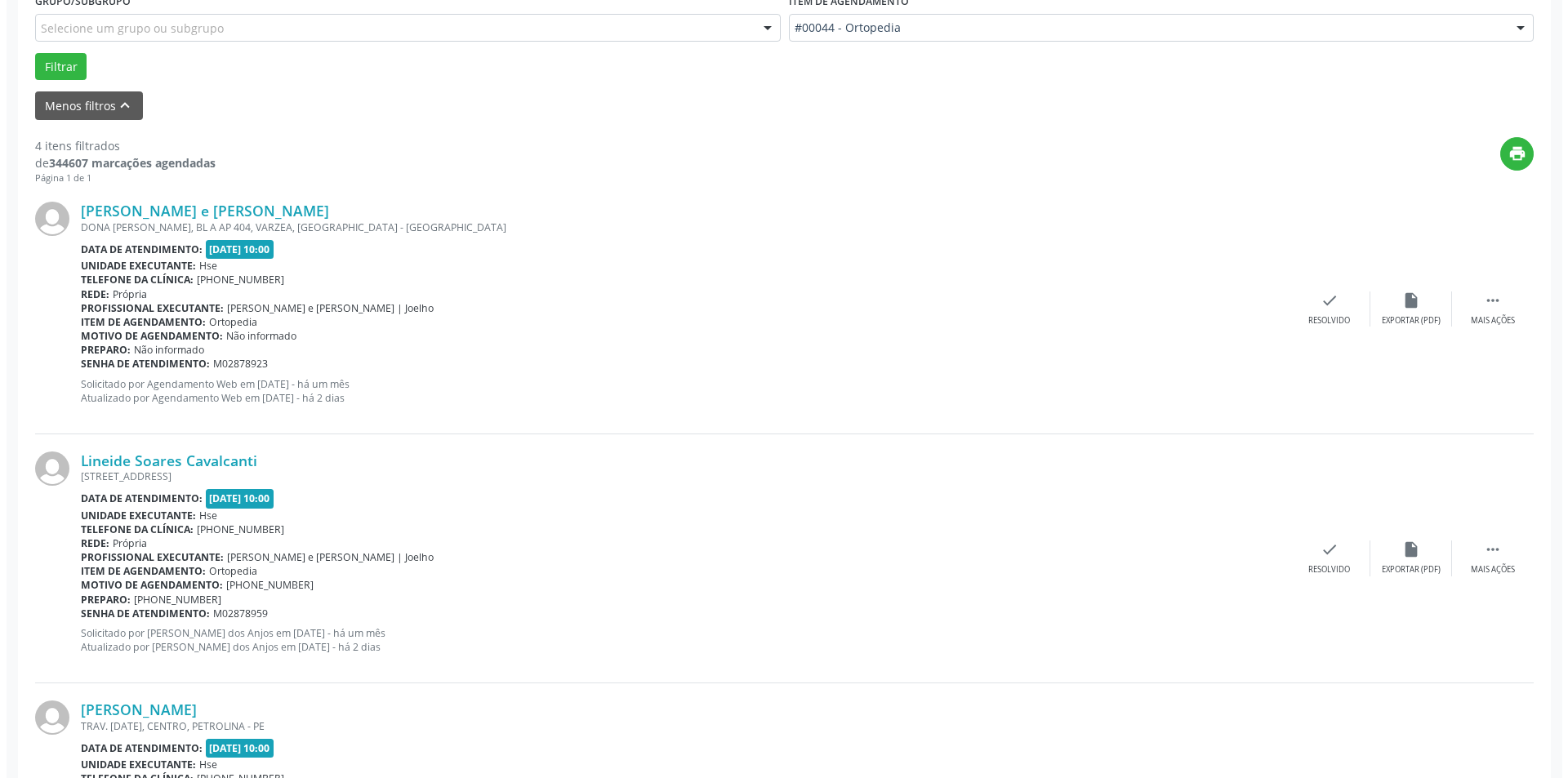
scroll to position [465, 0]
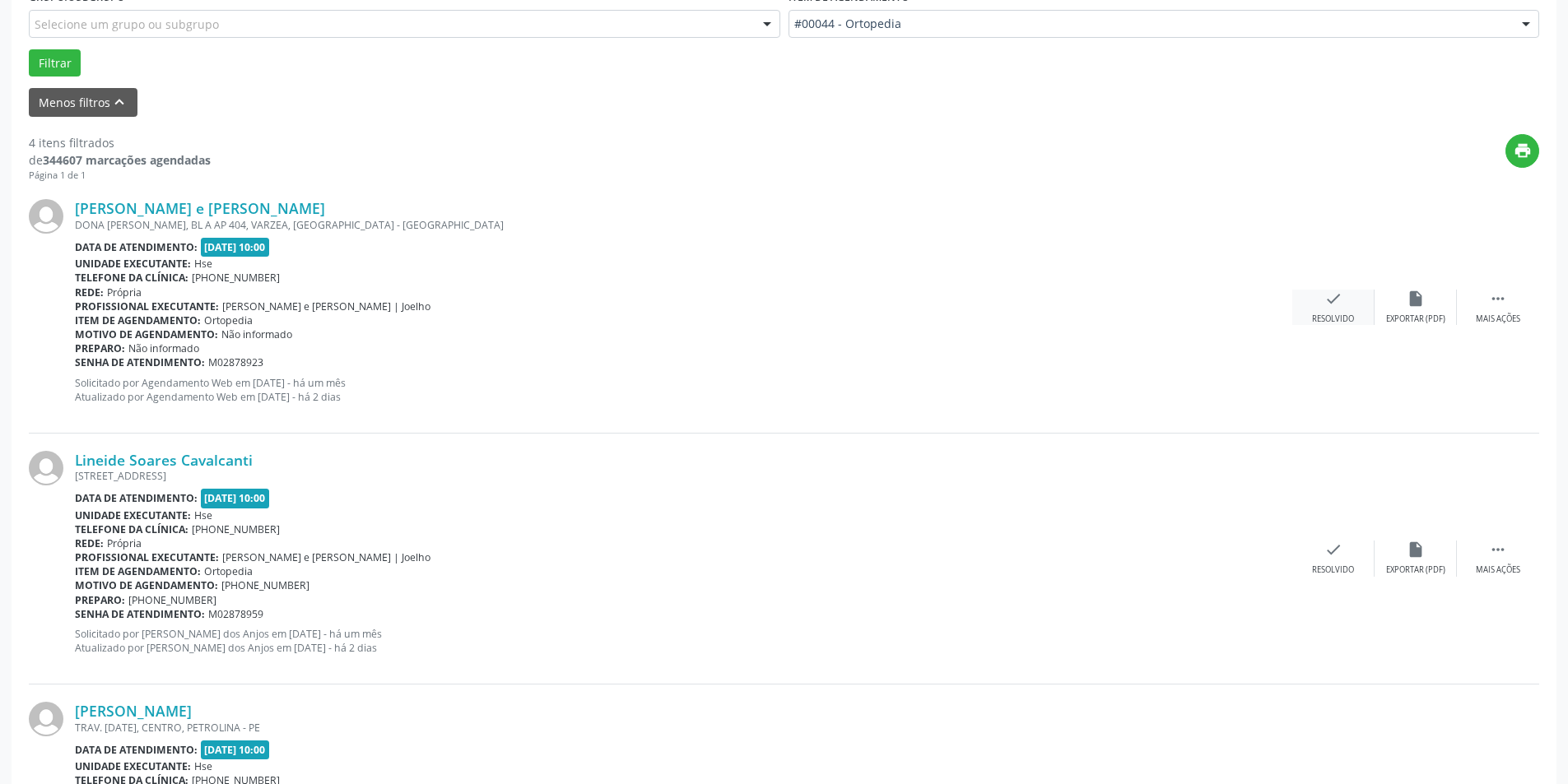
click at [1355, 303] on div "check Resolvido" at bounding box center [1333, 307] width 82 height 36
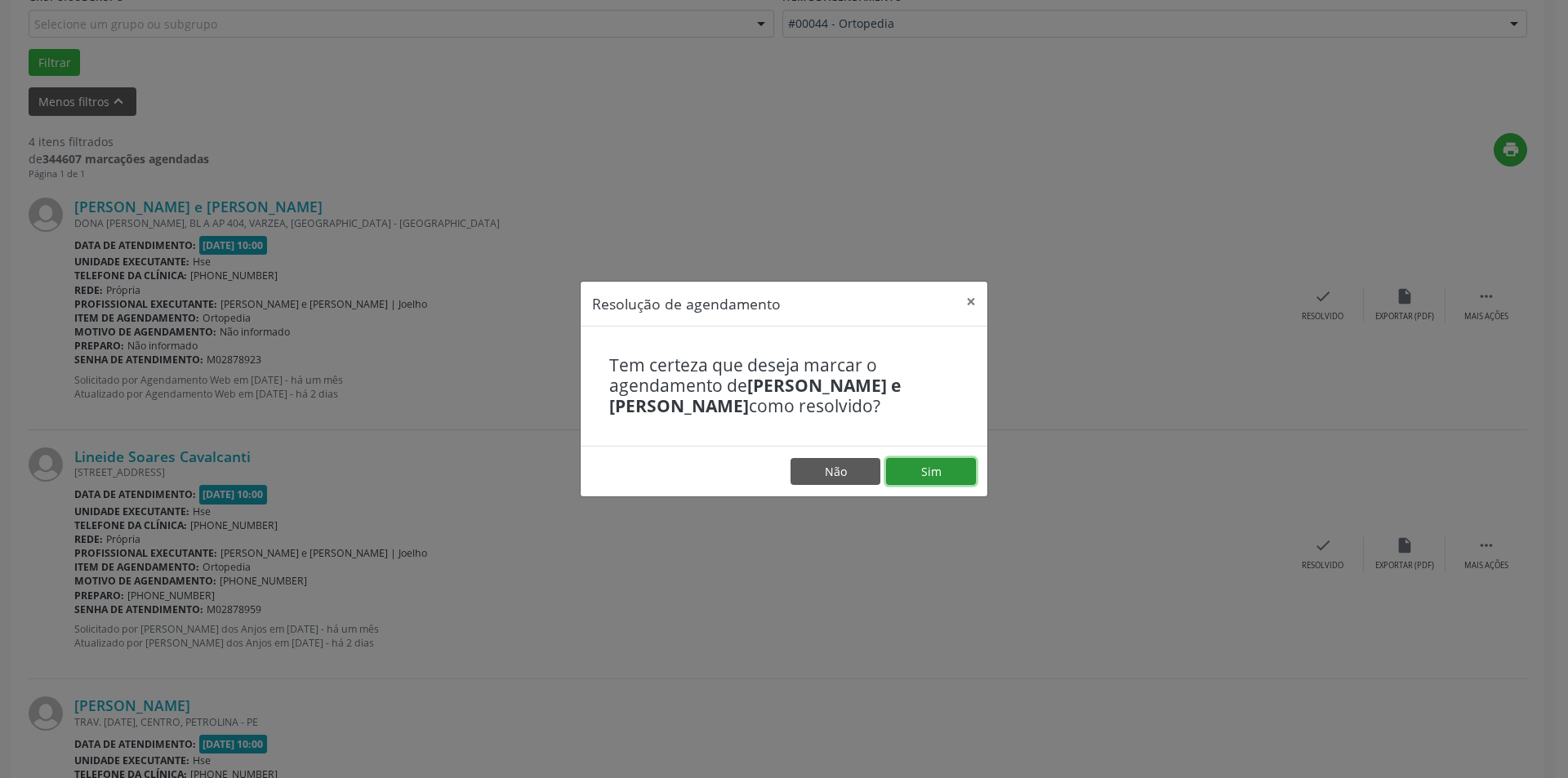
click at [934, 466] on button "Sim" at bounding box center [931, 472] width 90 height 28
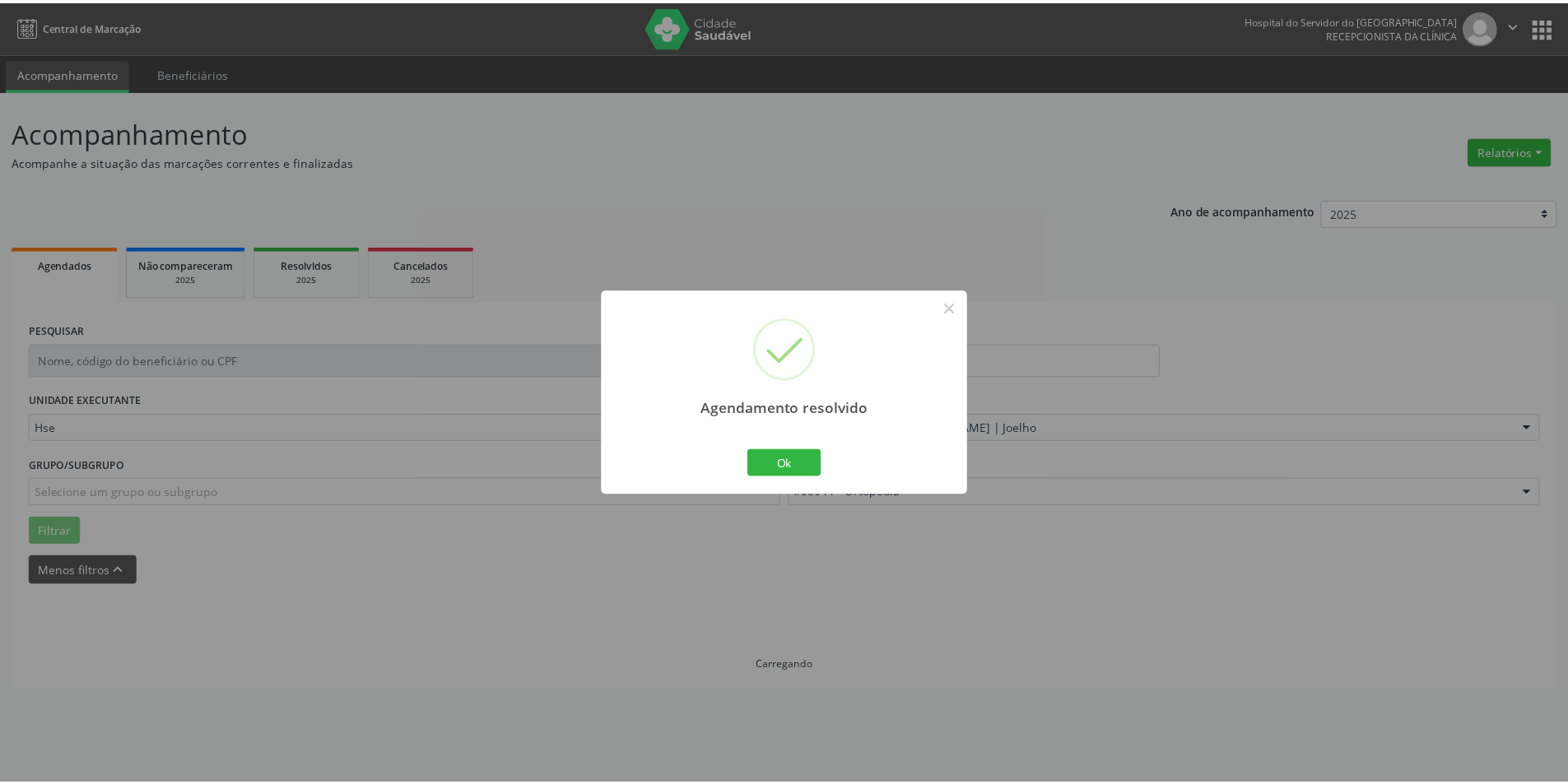
scroll to position [0, 0]
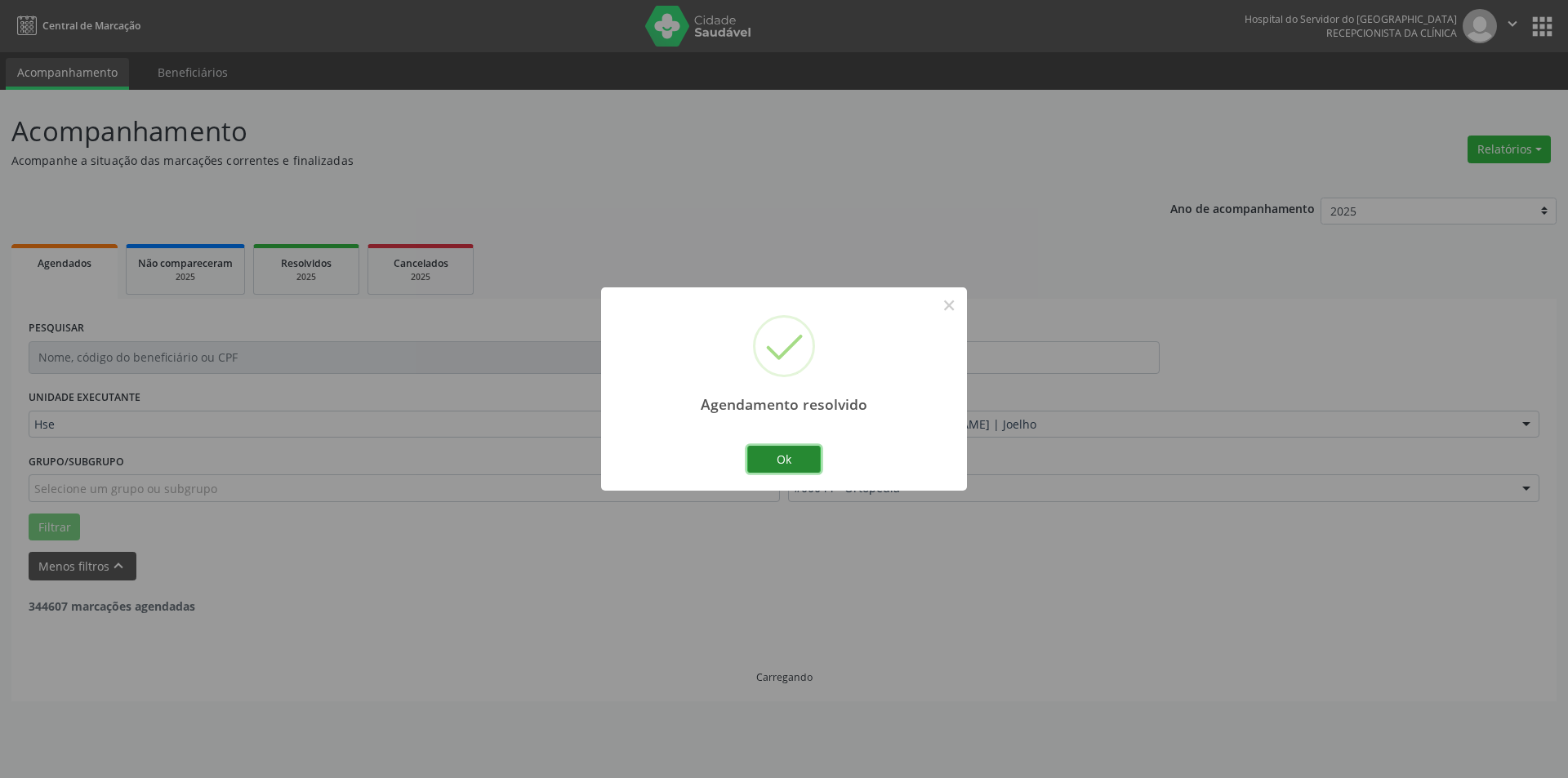
click at [812, 448] on button "Ok" at bounding box center [783, 460] width 73 height 28
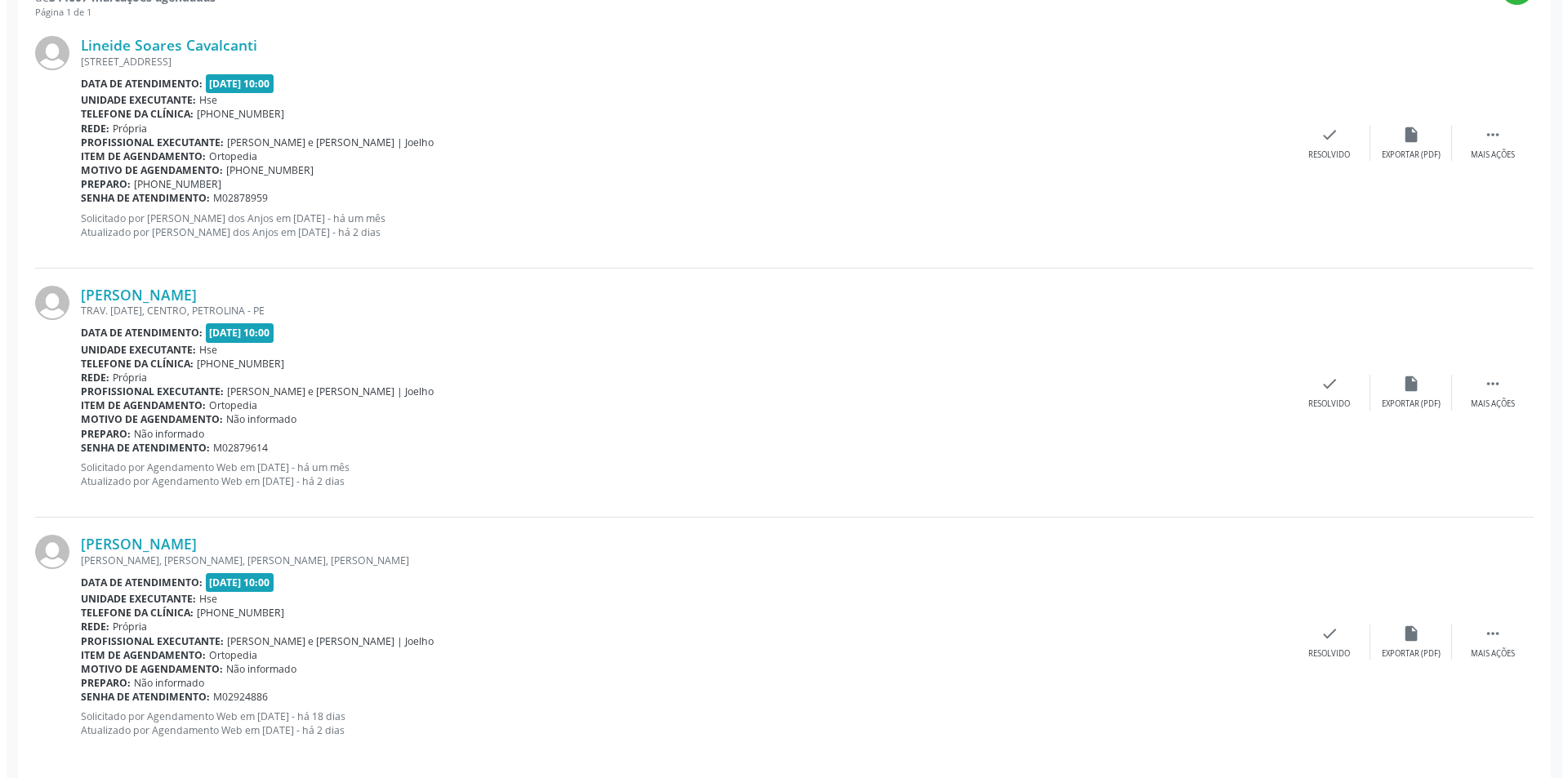
scroll to position [631, 0]
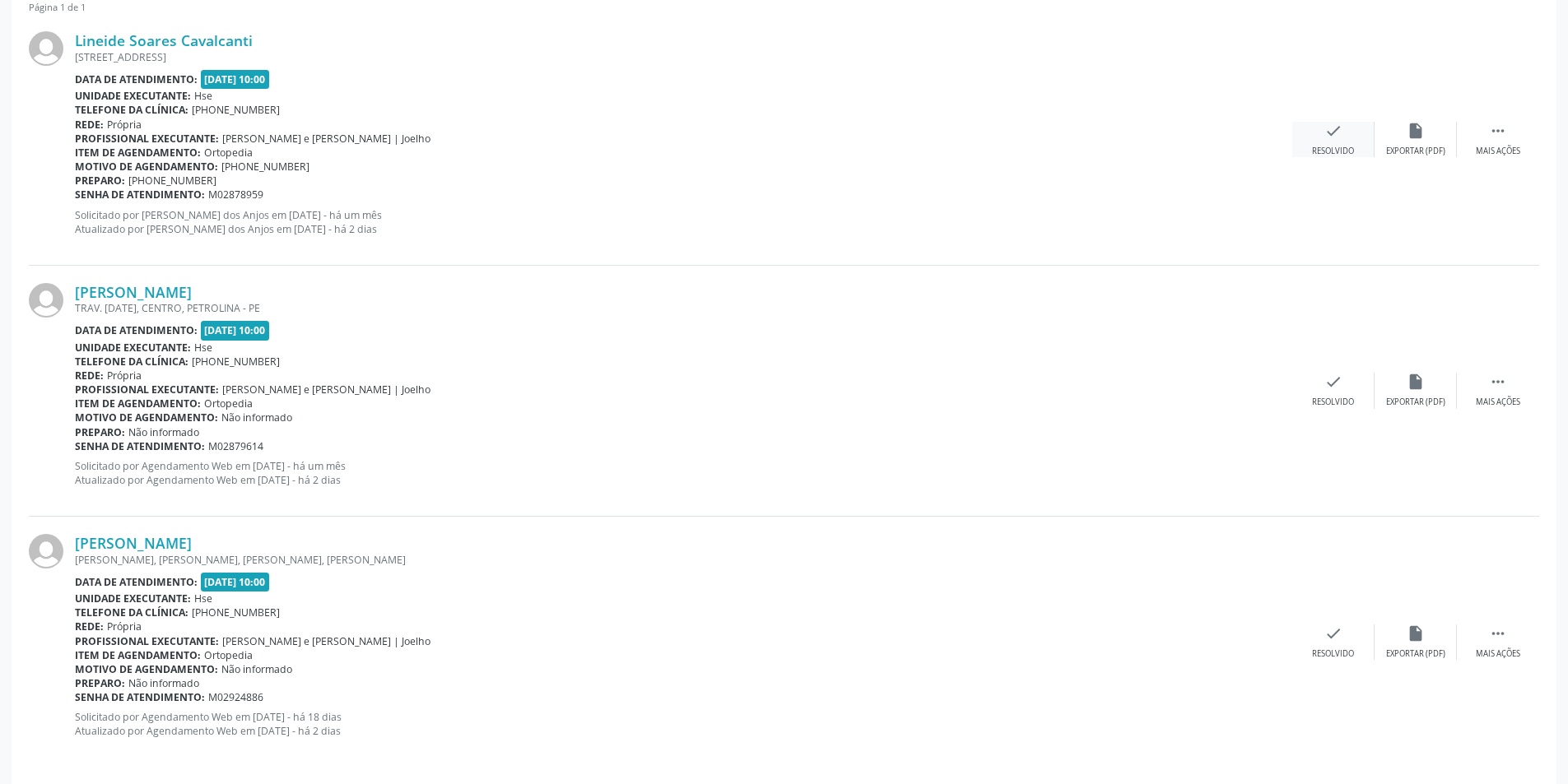
click at [1355, 141] on div "check Resolvido" at bounding box center [1333, 140] width 82 height 36
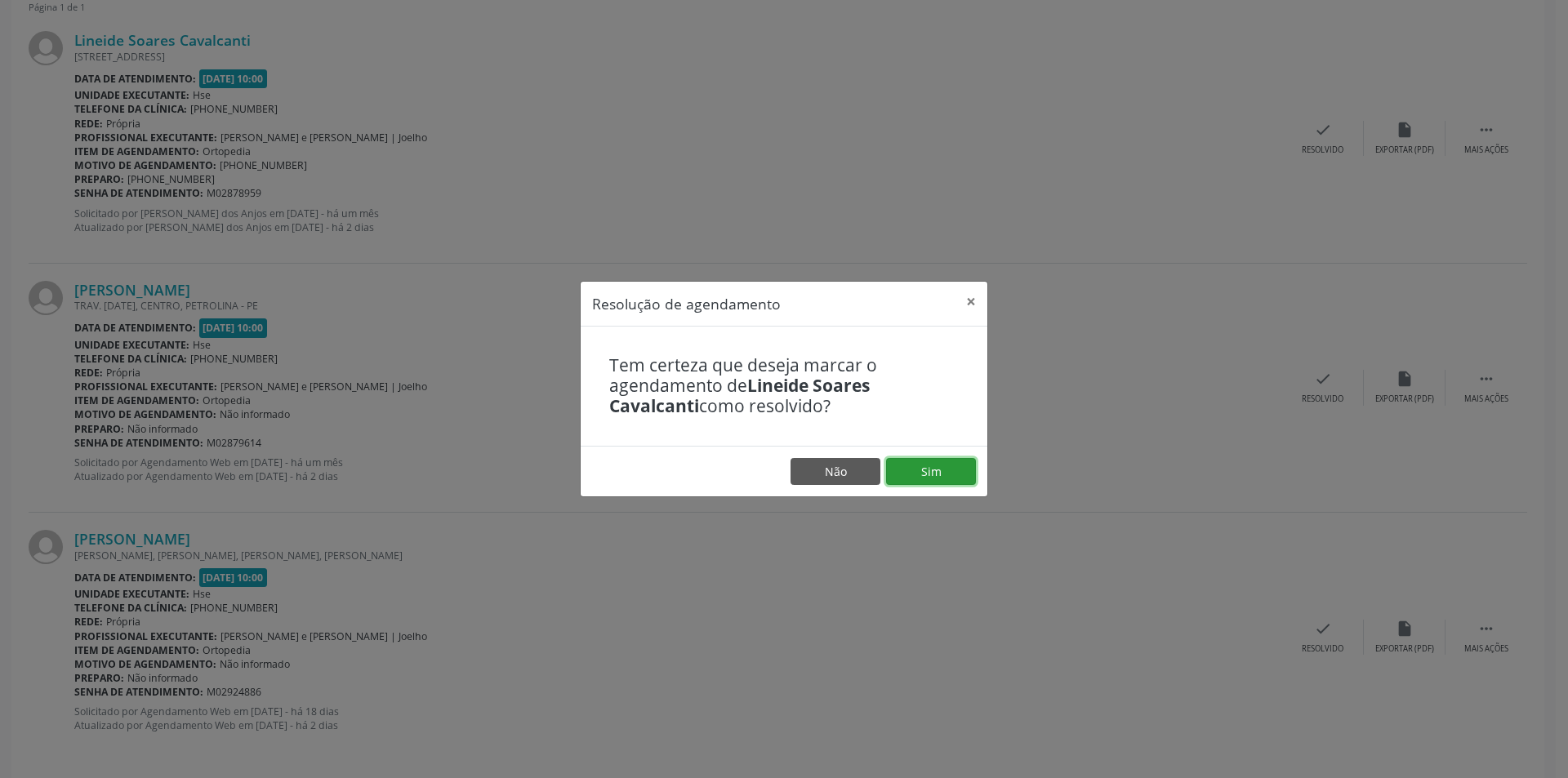
click at [932, 476] on button "Sim" at bounding box center [931, 472] width 90 height 28
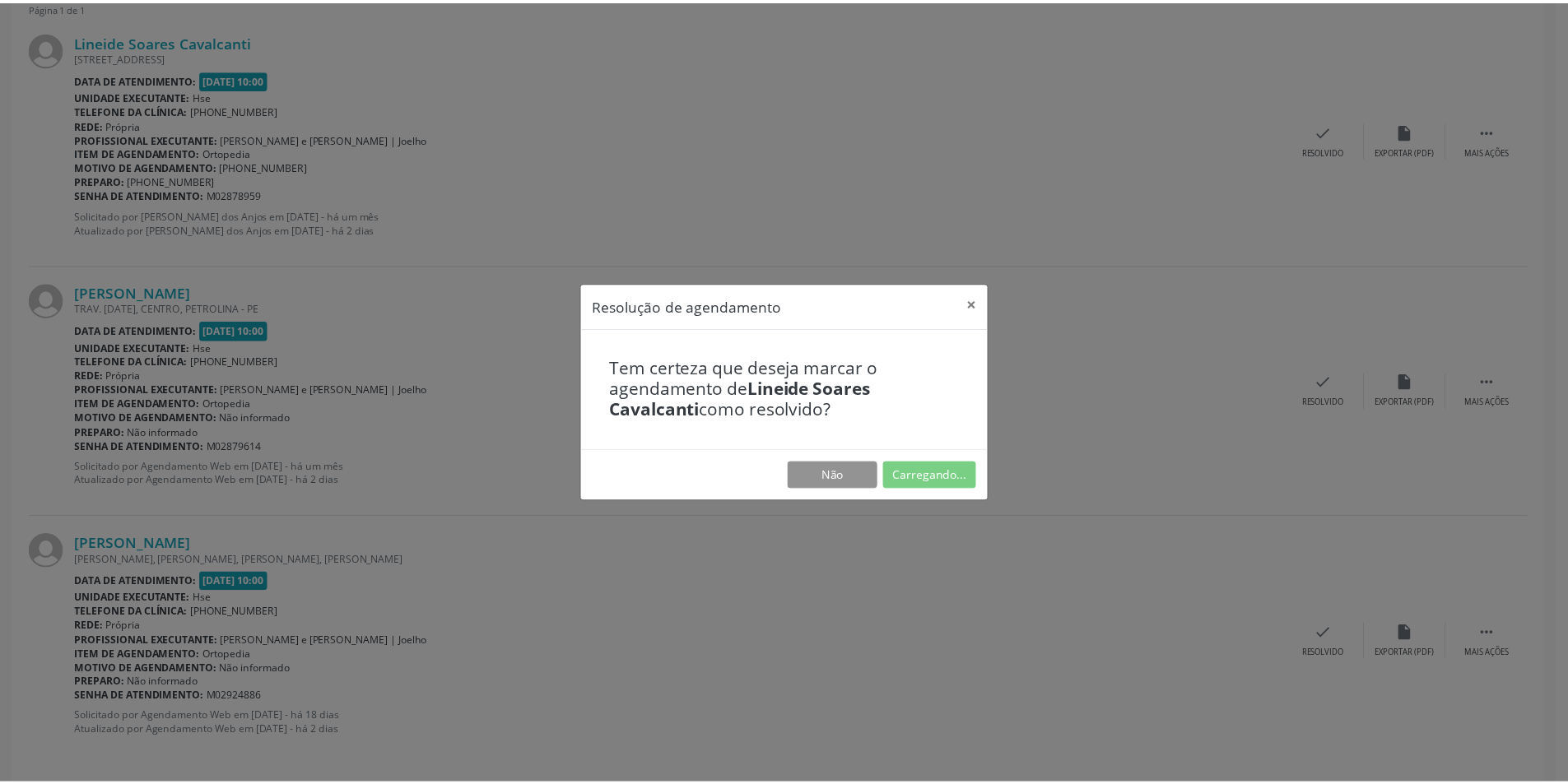
scroll to position [0, 0]
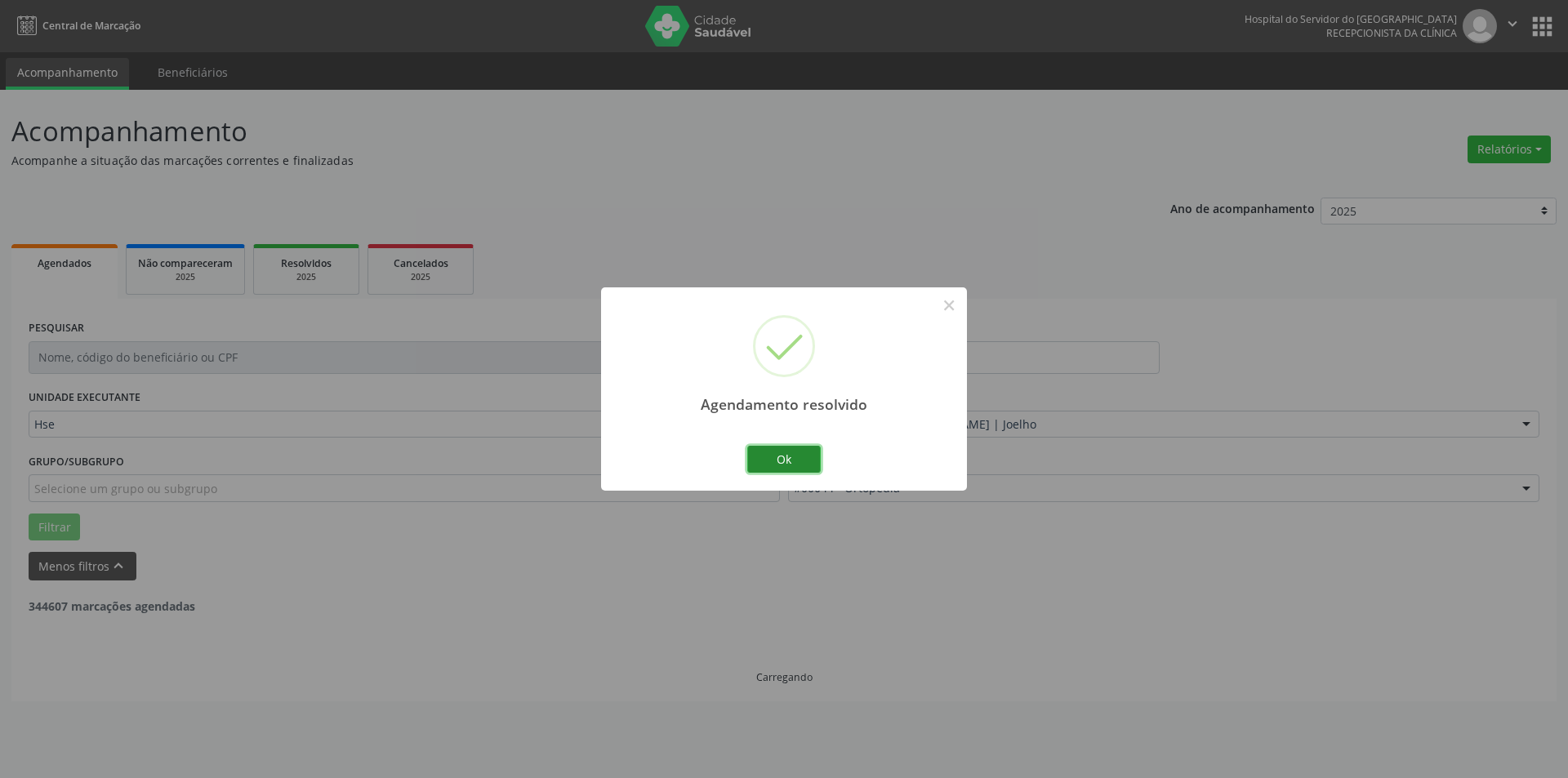
click at [805, 458] on button "Ok" at bounding box center [783, 460] width 73 height 28
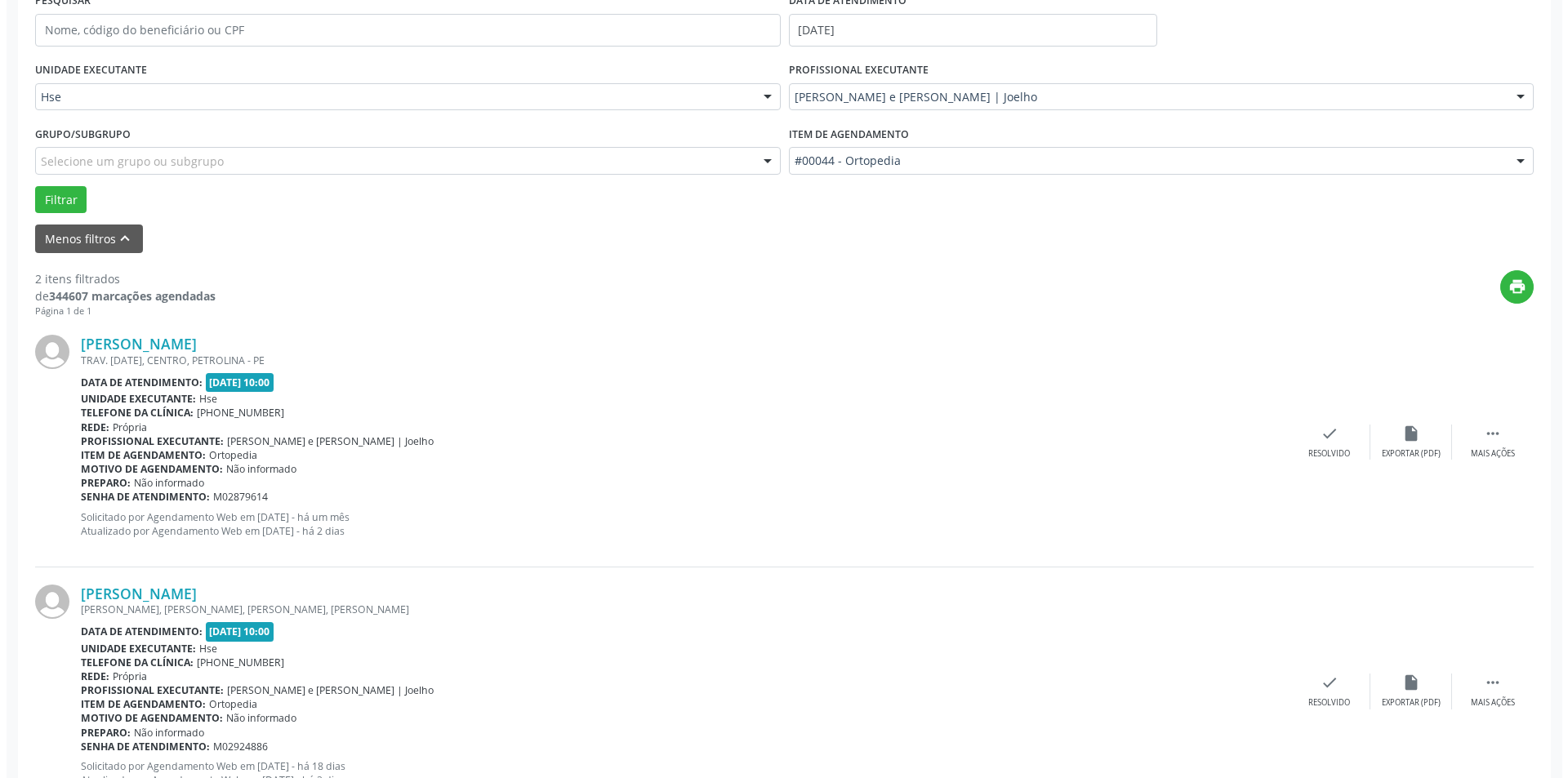
scroll to position [393, 0]
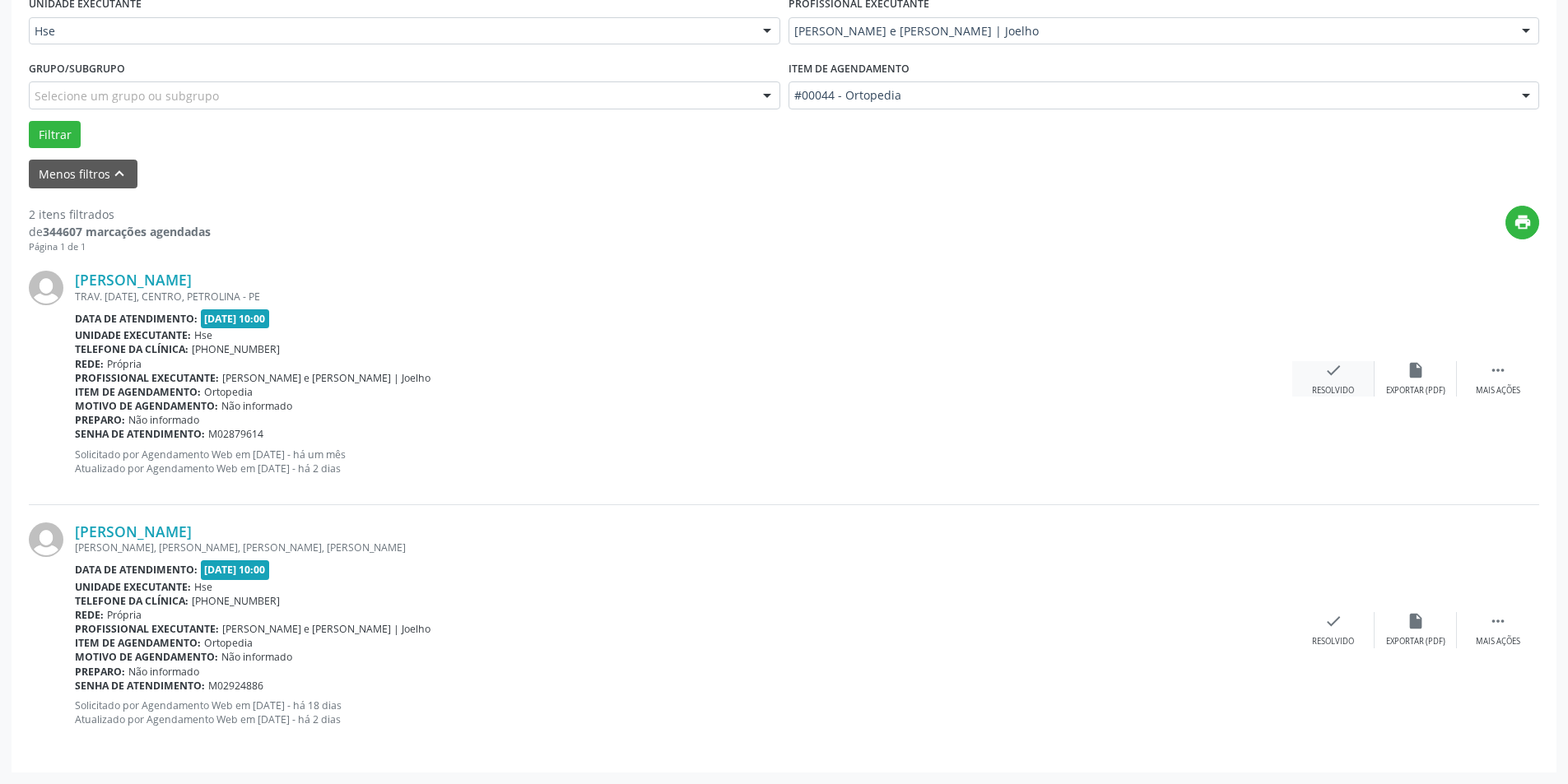
click at [1335, 367] on icon "check" at bounding box center [1334, 370] width 18 height 18
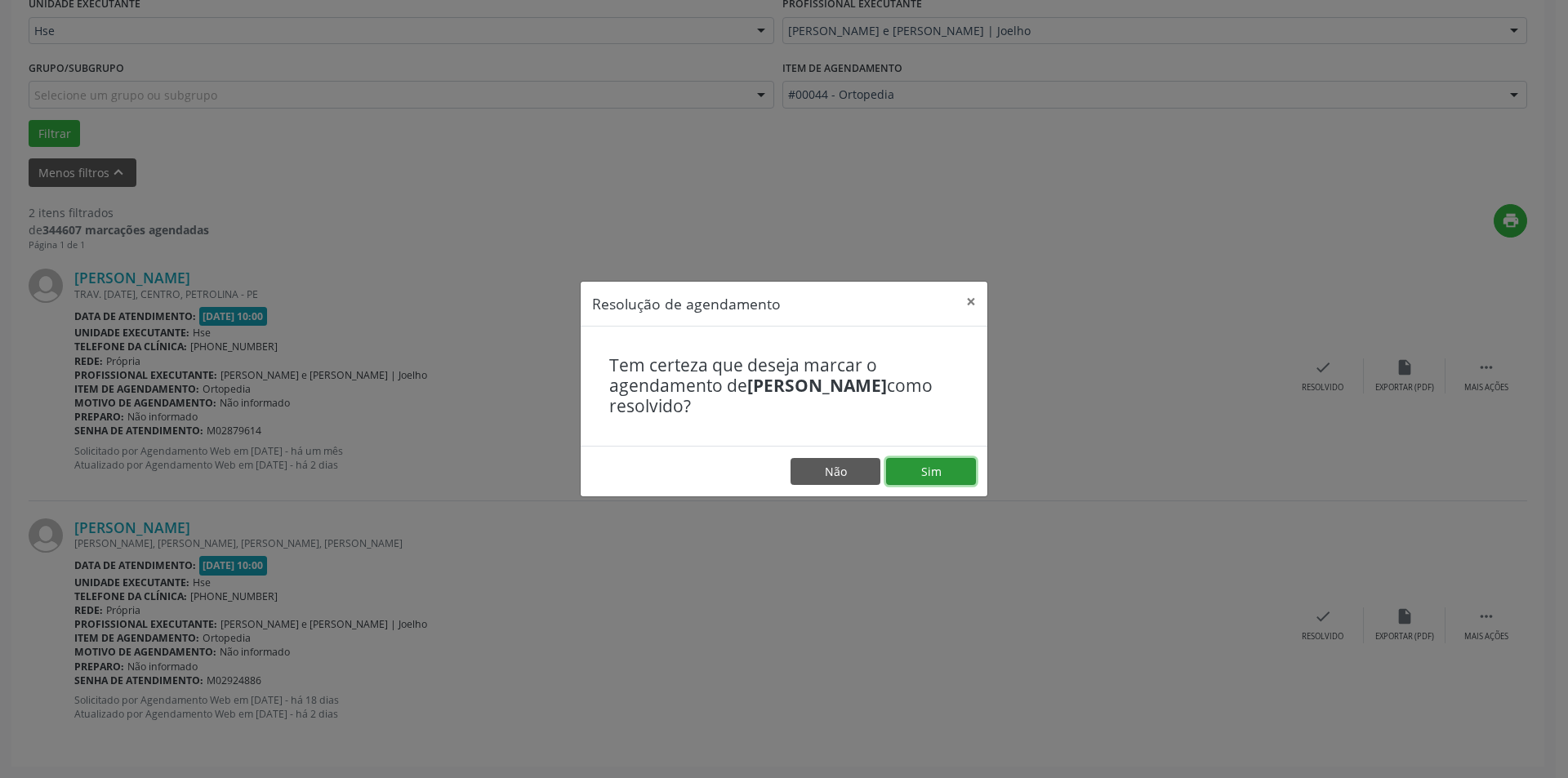
click at [956, 462] on button "Sim" at bounding box center [931, 472] width 90 height 28
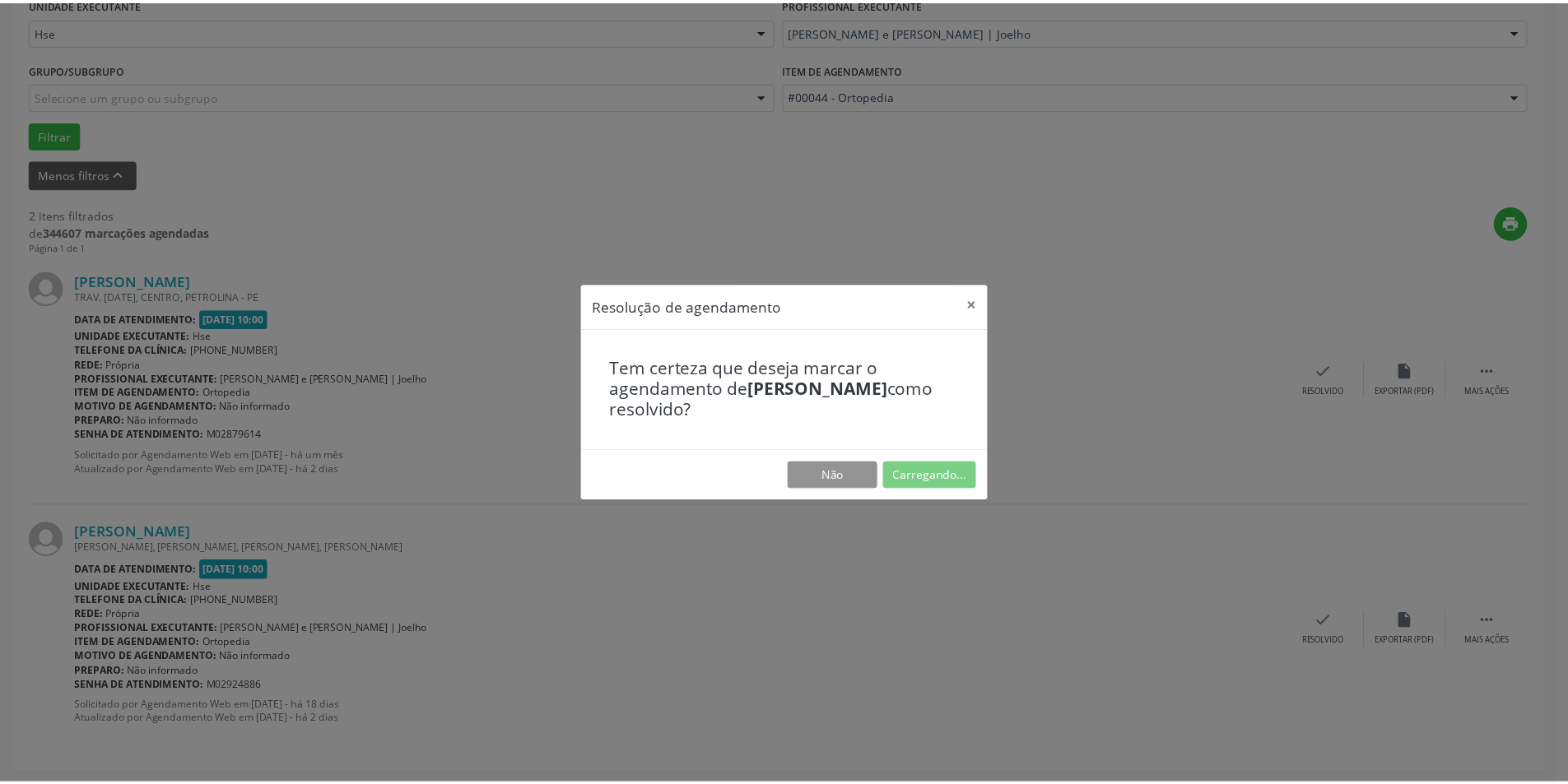
scroll to position [0, 0]
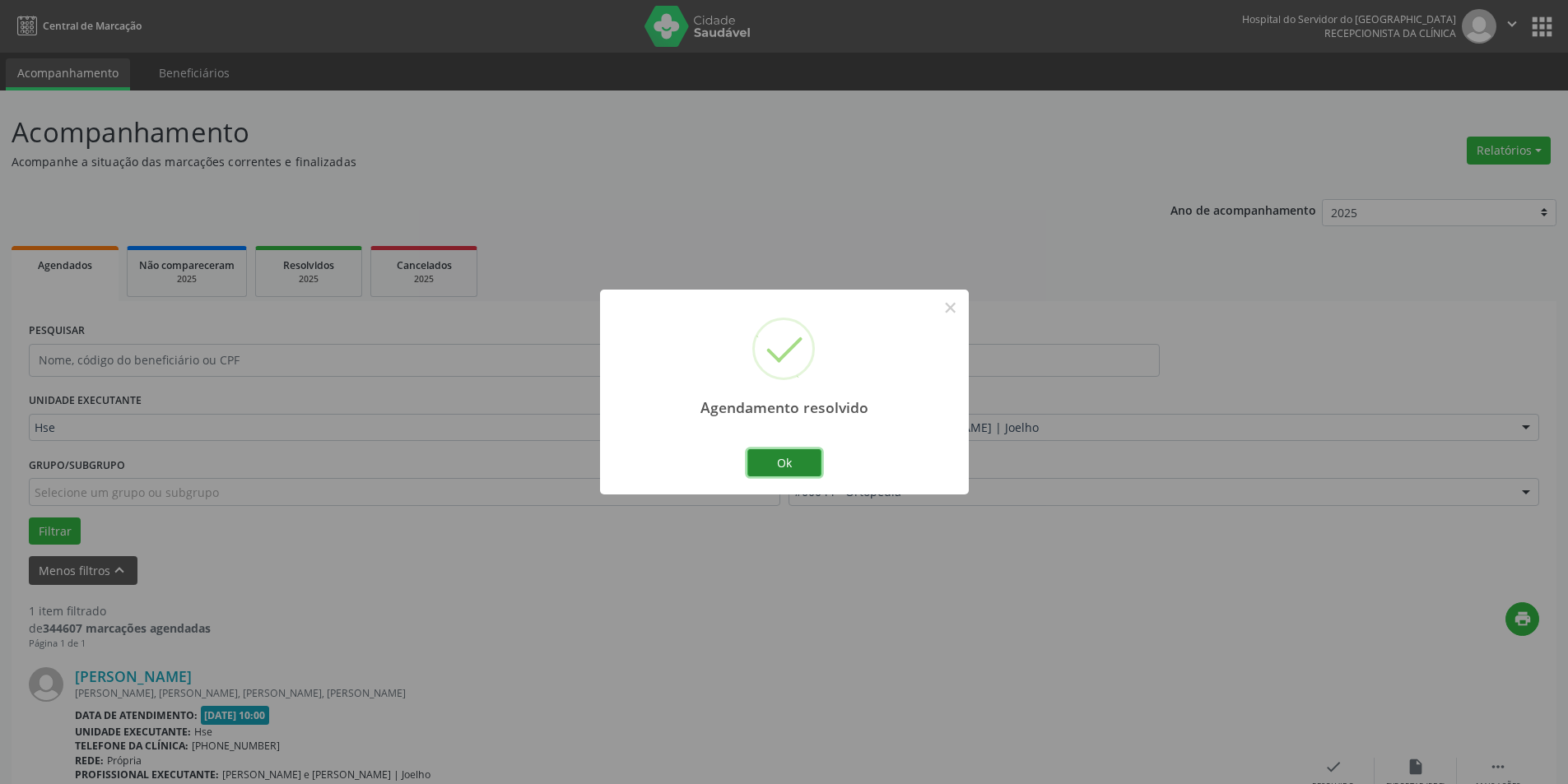
click at [812, 453] on button "Ok" at bounding box center [784, 463] width 74 height 28
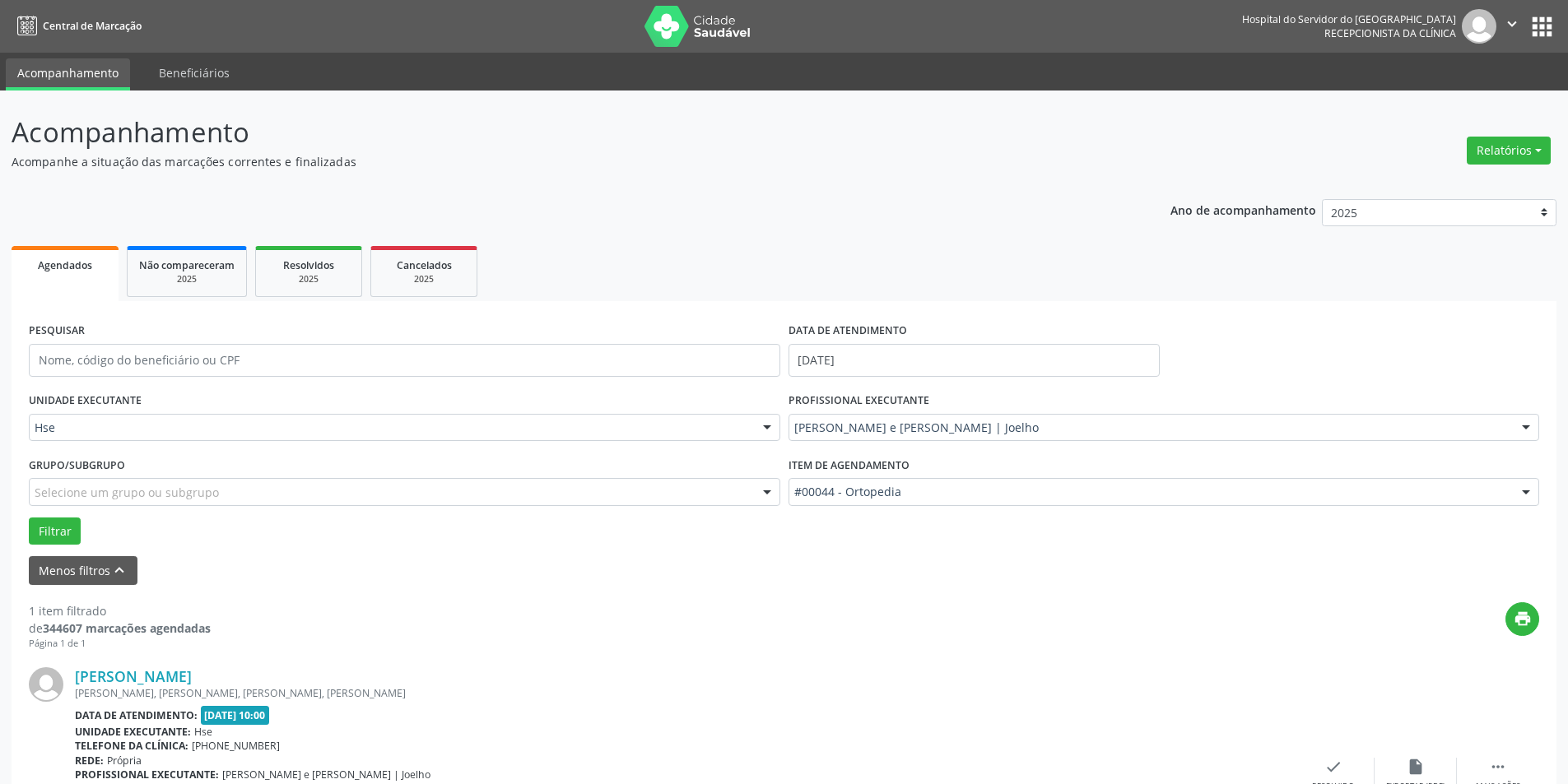
scroll to position [145, 0]
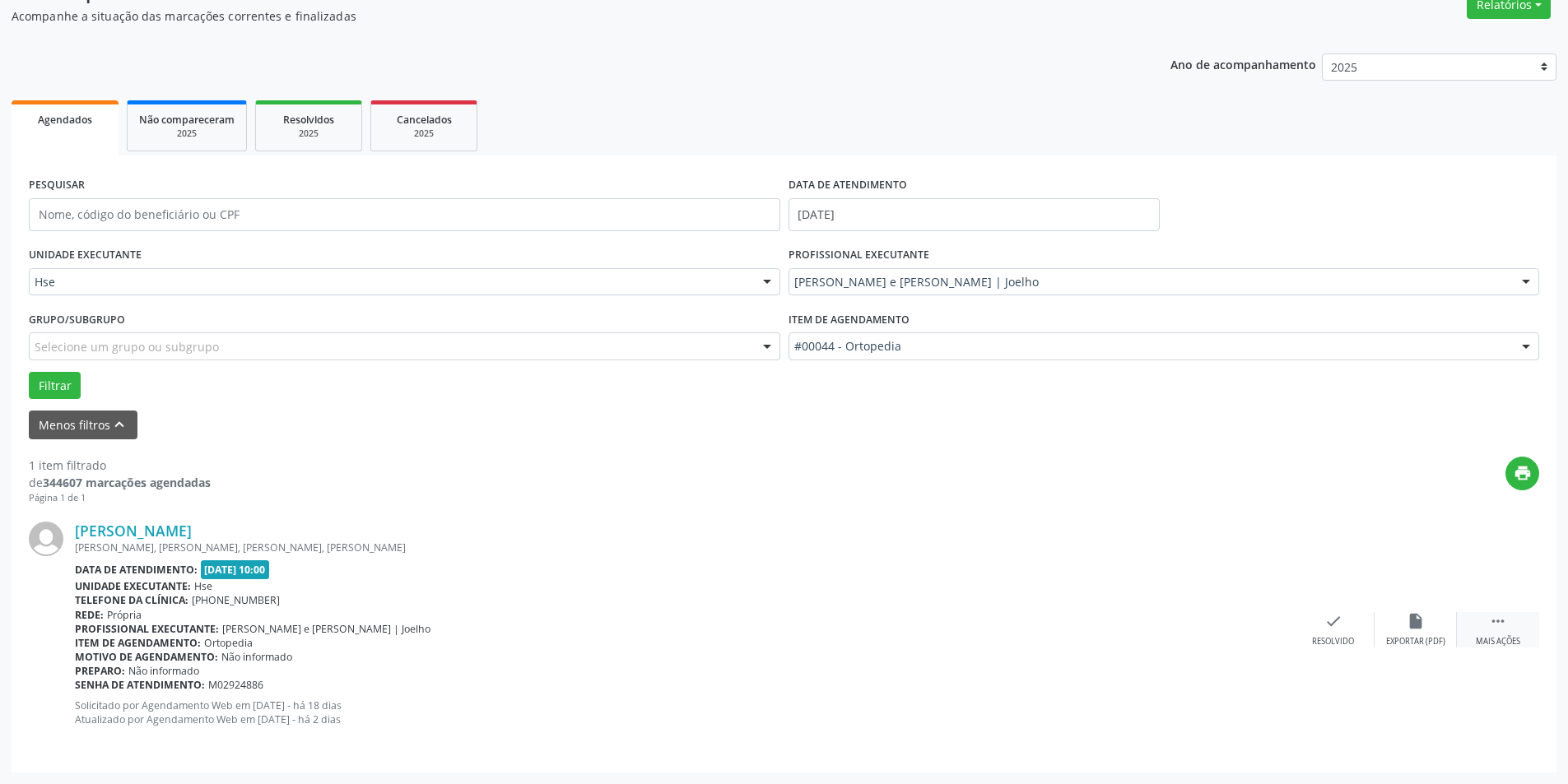
click at [1504, 628] on icon "" at bounding box center [1498, 621] width 18 height 18
click at [1414, 622] on icon "alarm_off" at bounding box center [1416, 621] width 18 height 18
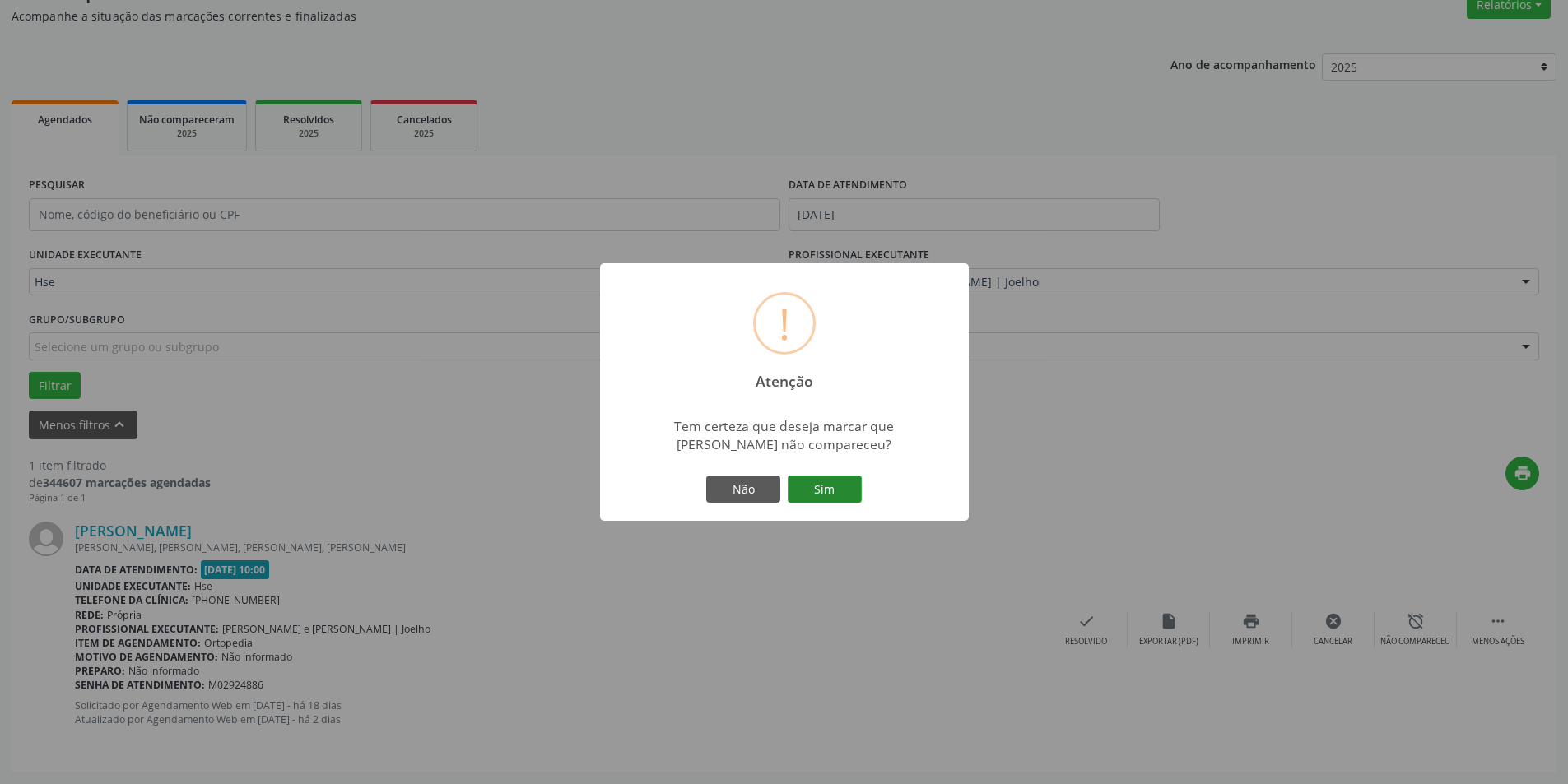
click at [827, 483] on button "Sim" at bounding box center [824, 490] width 74 height 28
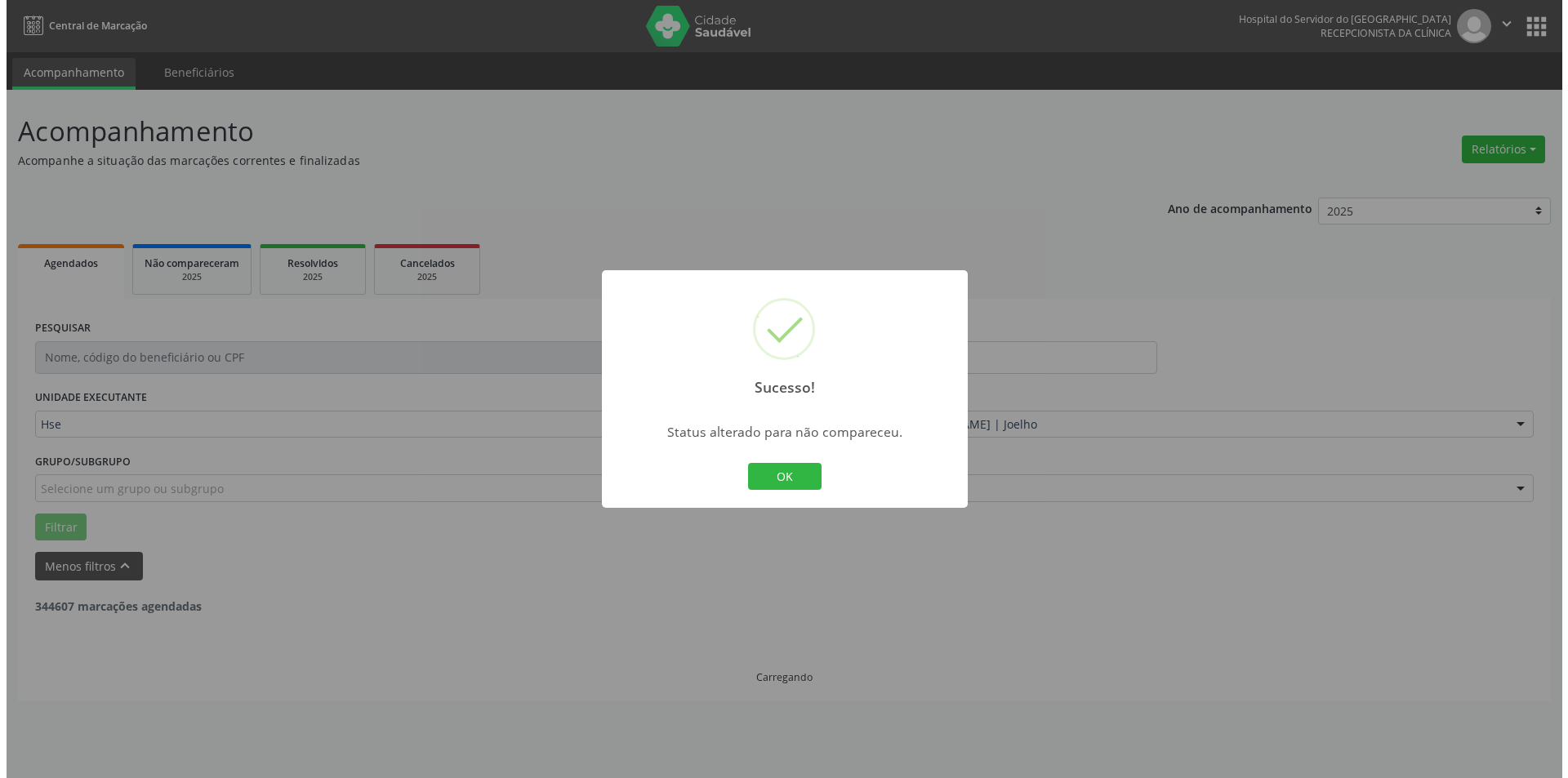
scroll to position [0, 0]
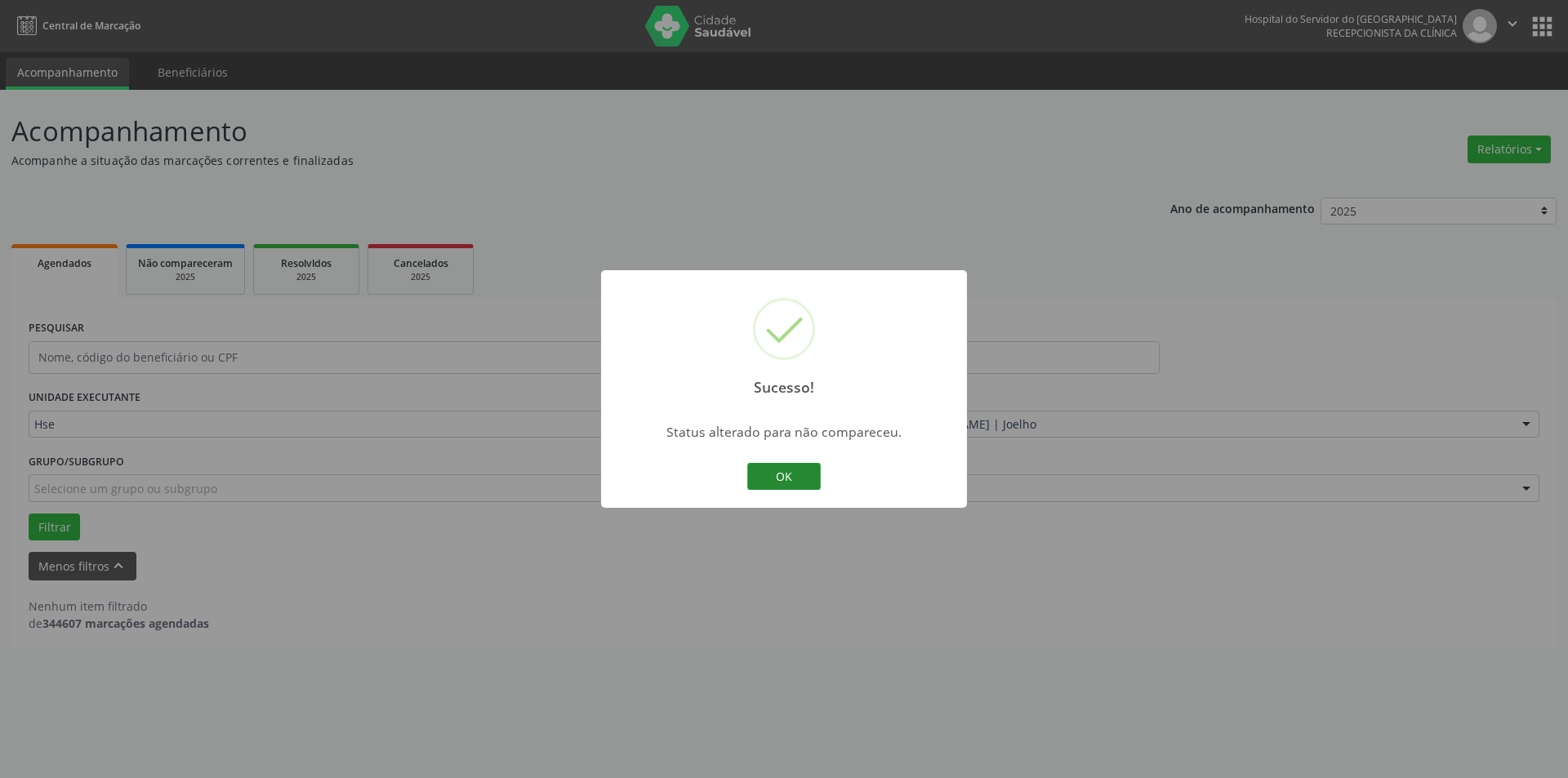
click at [782, 467] on button "OK" at bounding box center [783, 477] width 73 height 28
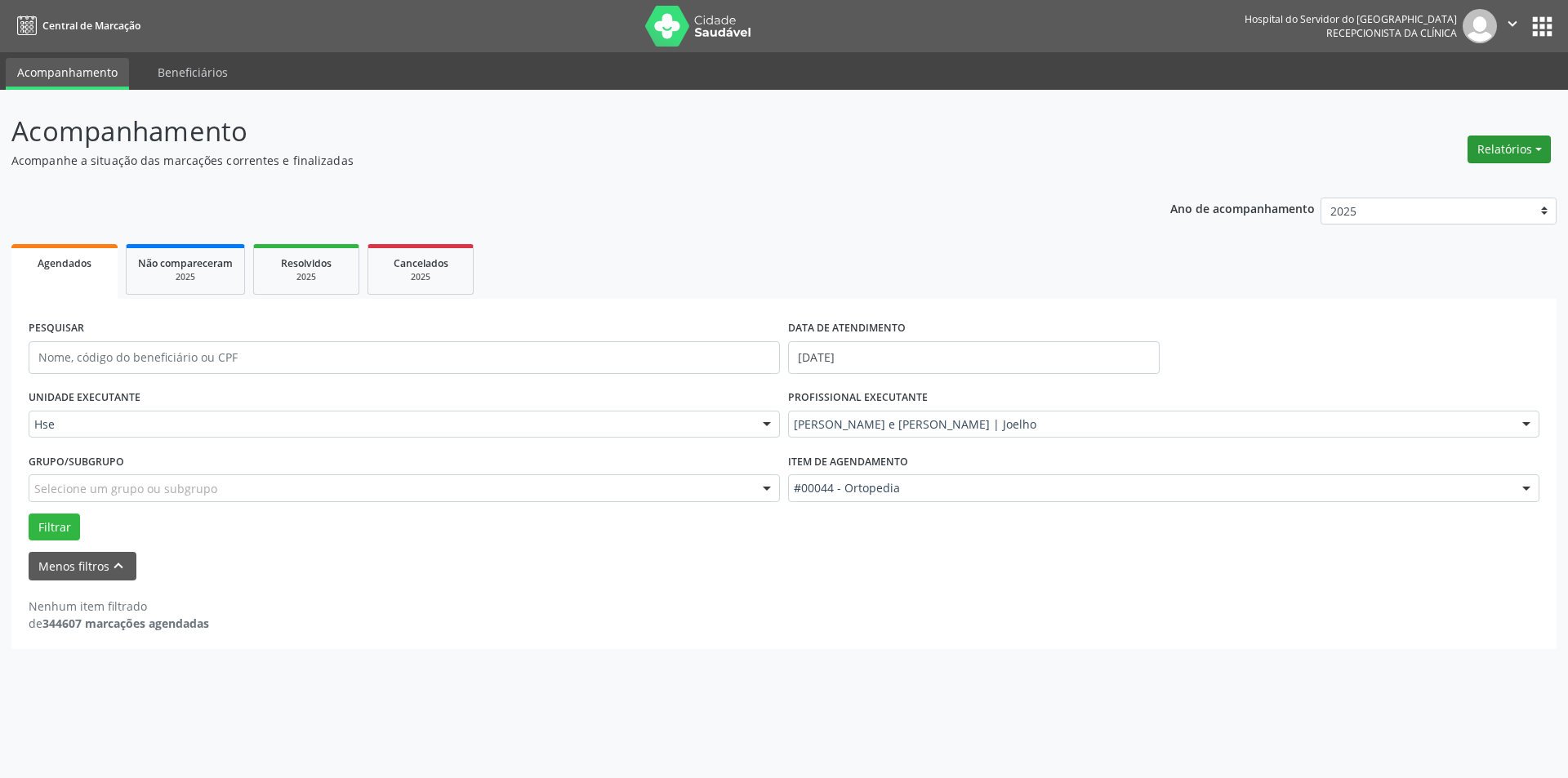
click at [1539, 143] on button "Relatórios" at bounding box center [1509, 149] width 83 height 28
click at [1480, 190] on link "Agendamentos" at bounding box center [1463, 185] width 176 height 23
select select "8"
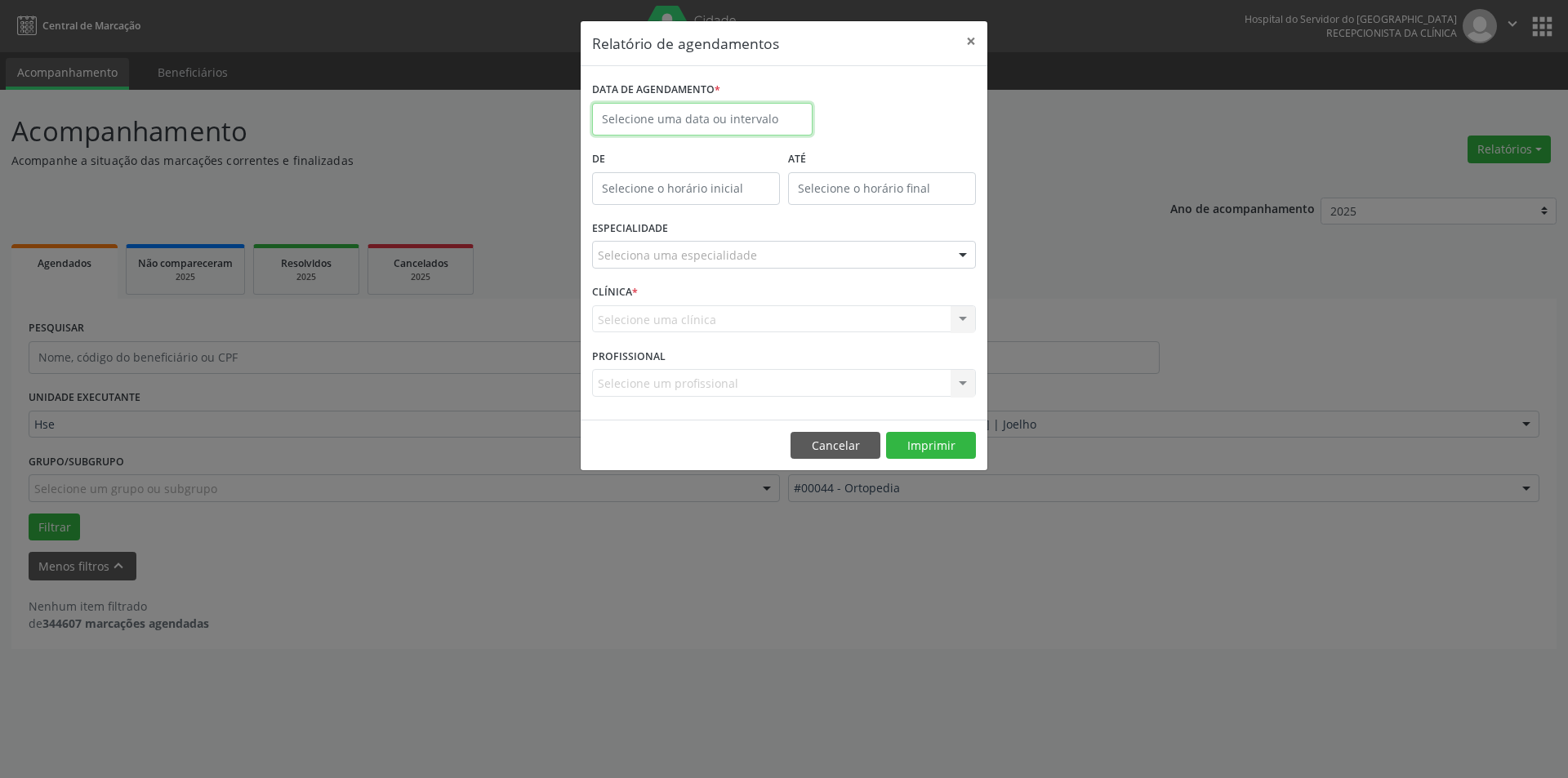
click at [769, 120] on input "text" at bounding box center [702, 120] width 220 height 33
click at [795, 334] on span "3" at bounding box center [789, 335] width 32 height 32
type input "[DATE]"
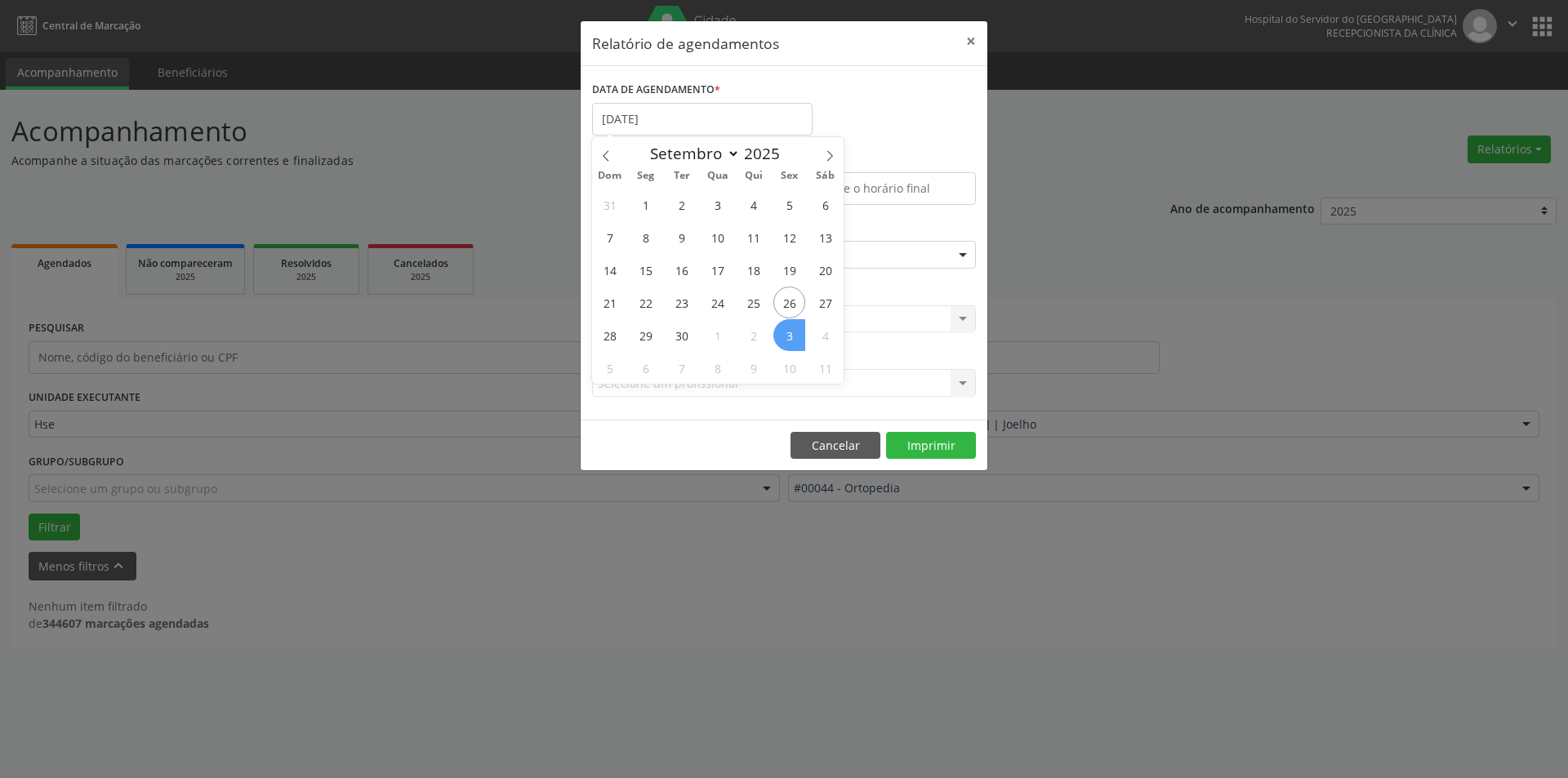
click at [795, 334] on span "3" at bounding box center [789, 335] width 32 height 32
click at [969, 246] on div at bounding box center [963, 255] width 25 height 28
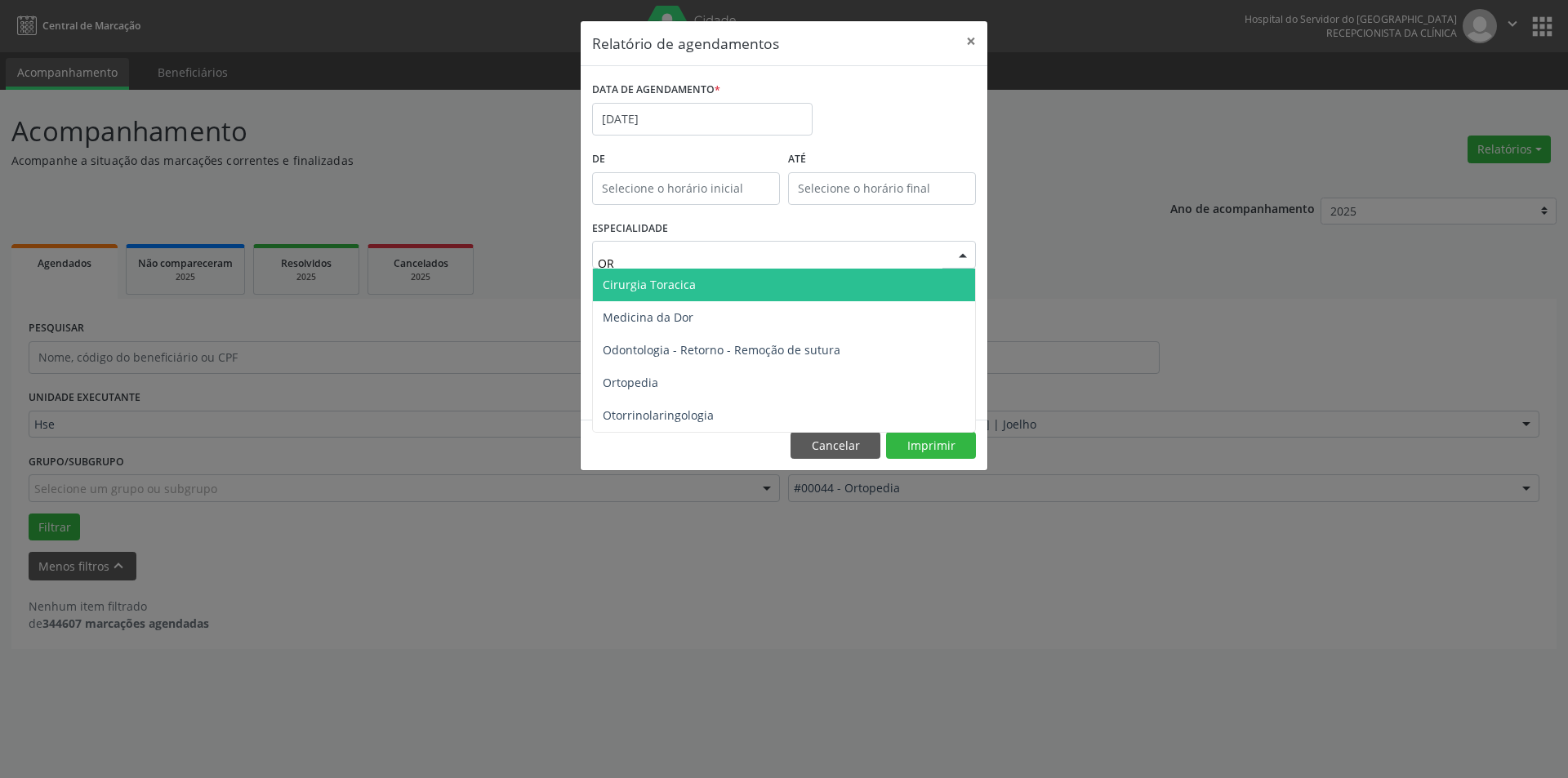
type input "ORT"
click at [755, 282] on span "Ortopedia" at bounding box center [784, 285] width 383 height 33
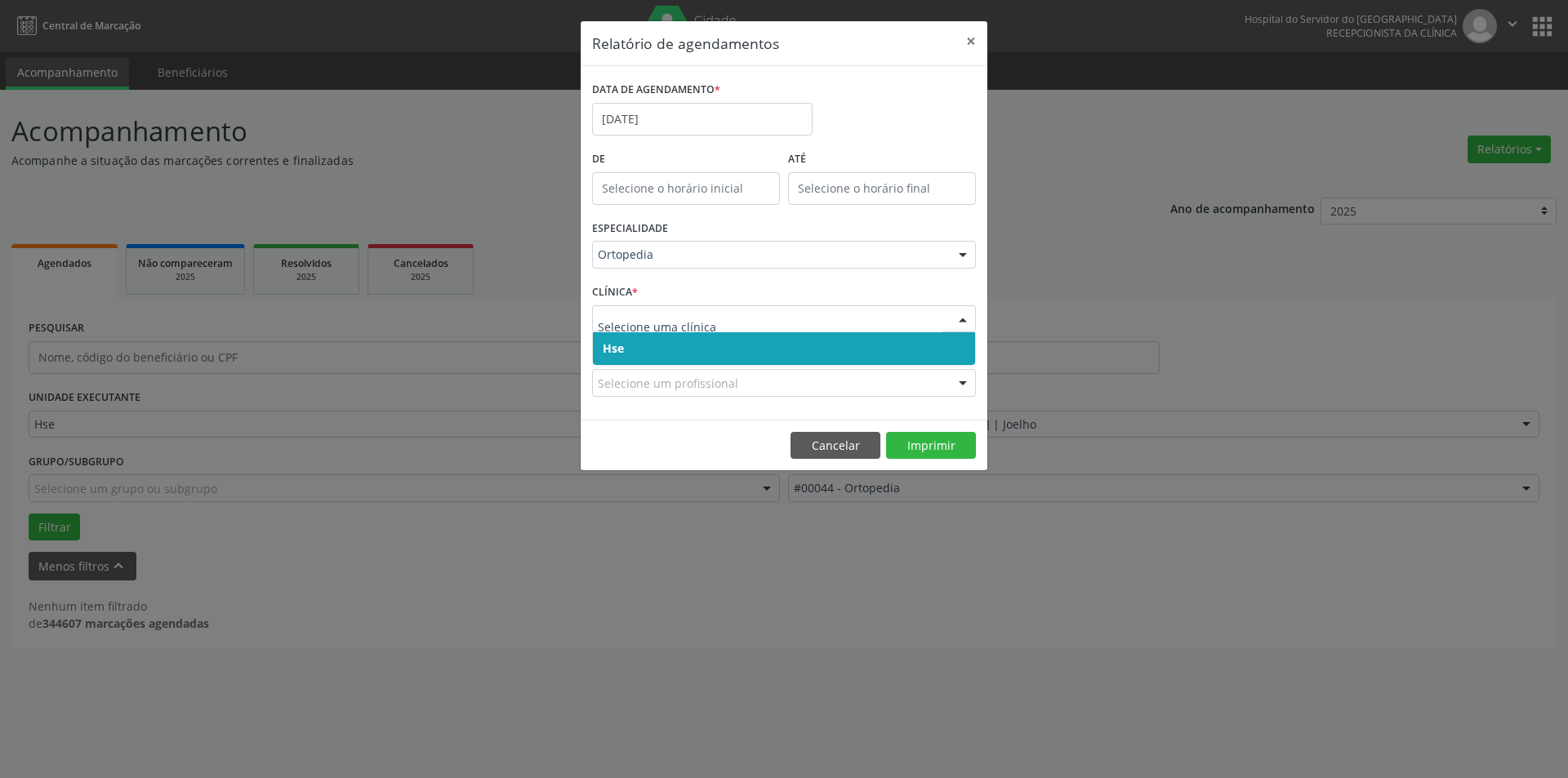
click at [962, 316] on div at bounding box center [963, 320] width 25 height 28
click at [957, 349] on span "Hse" at bounding box center [784, 349] width 383 height 33
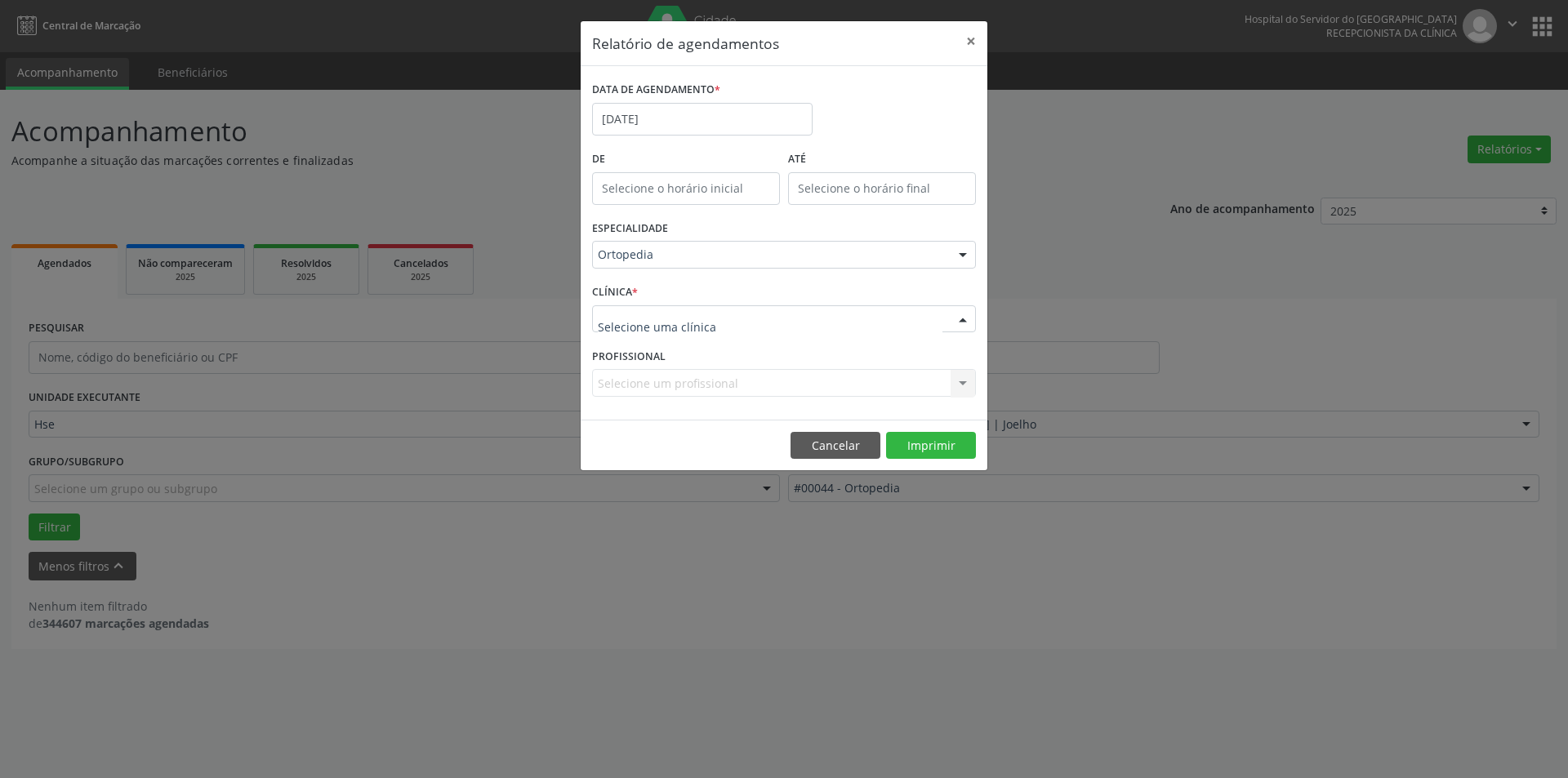
click at [955, 324] on div at bounding box center [963, 320] width 25 height 28
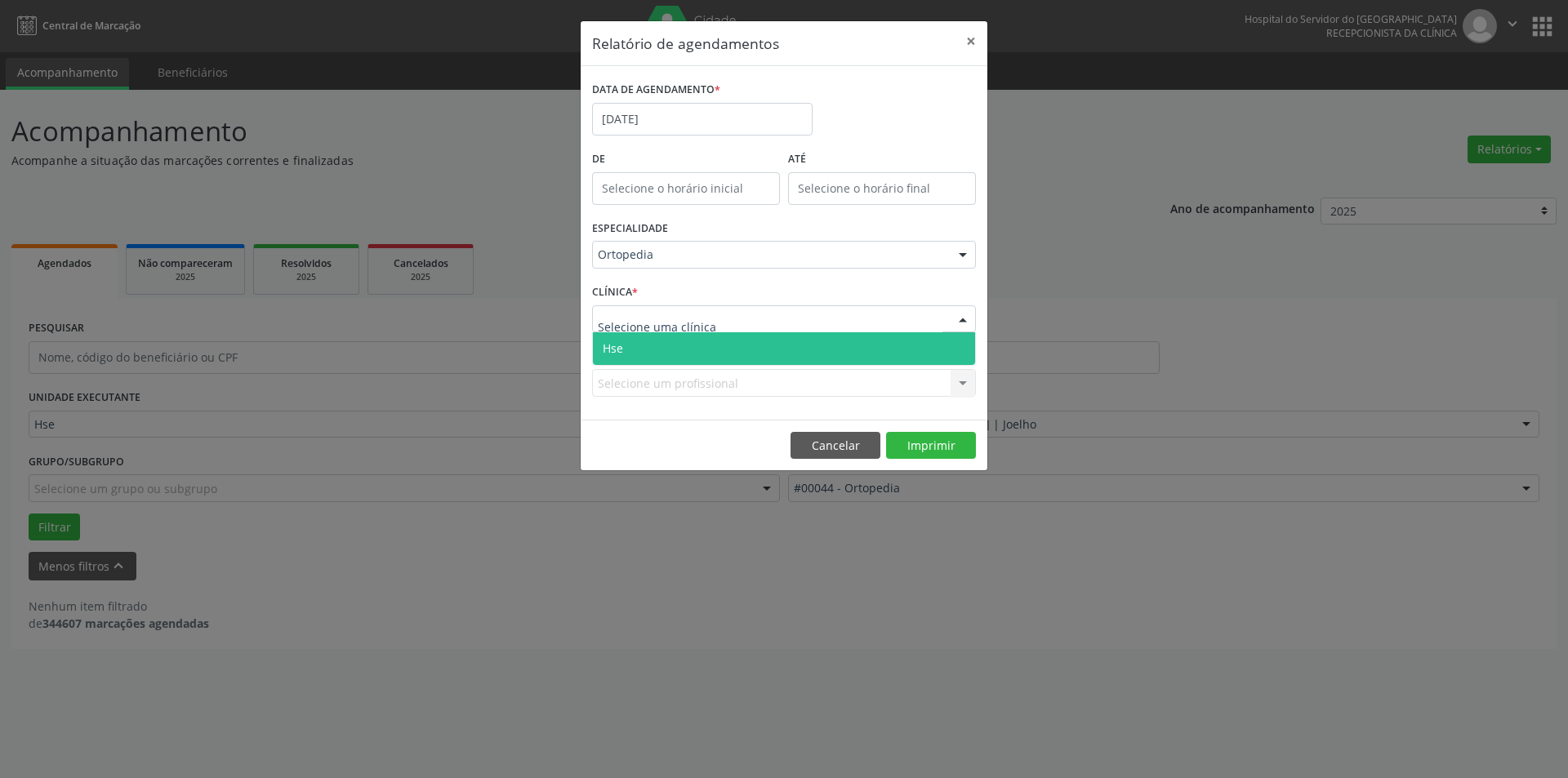
click at [964, 336] on span "Hse" at bounding box center [784, 349] width 383 height 33
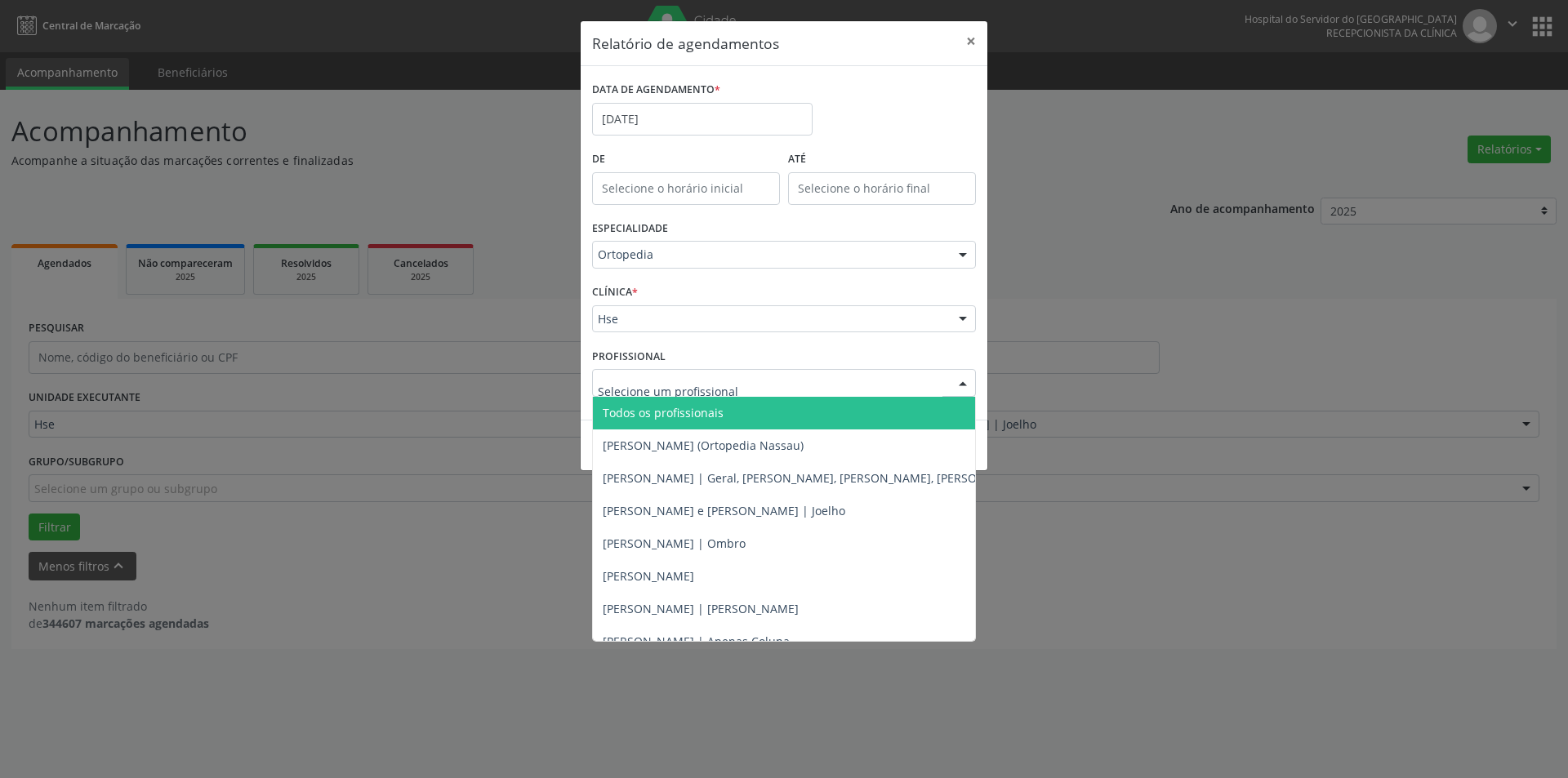
click at [962, 385] on div at bounding box center [963, 384] width 25 height 28
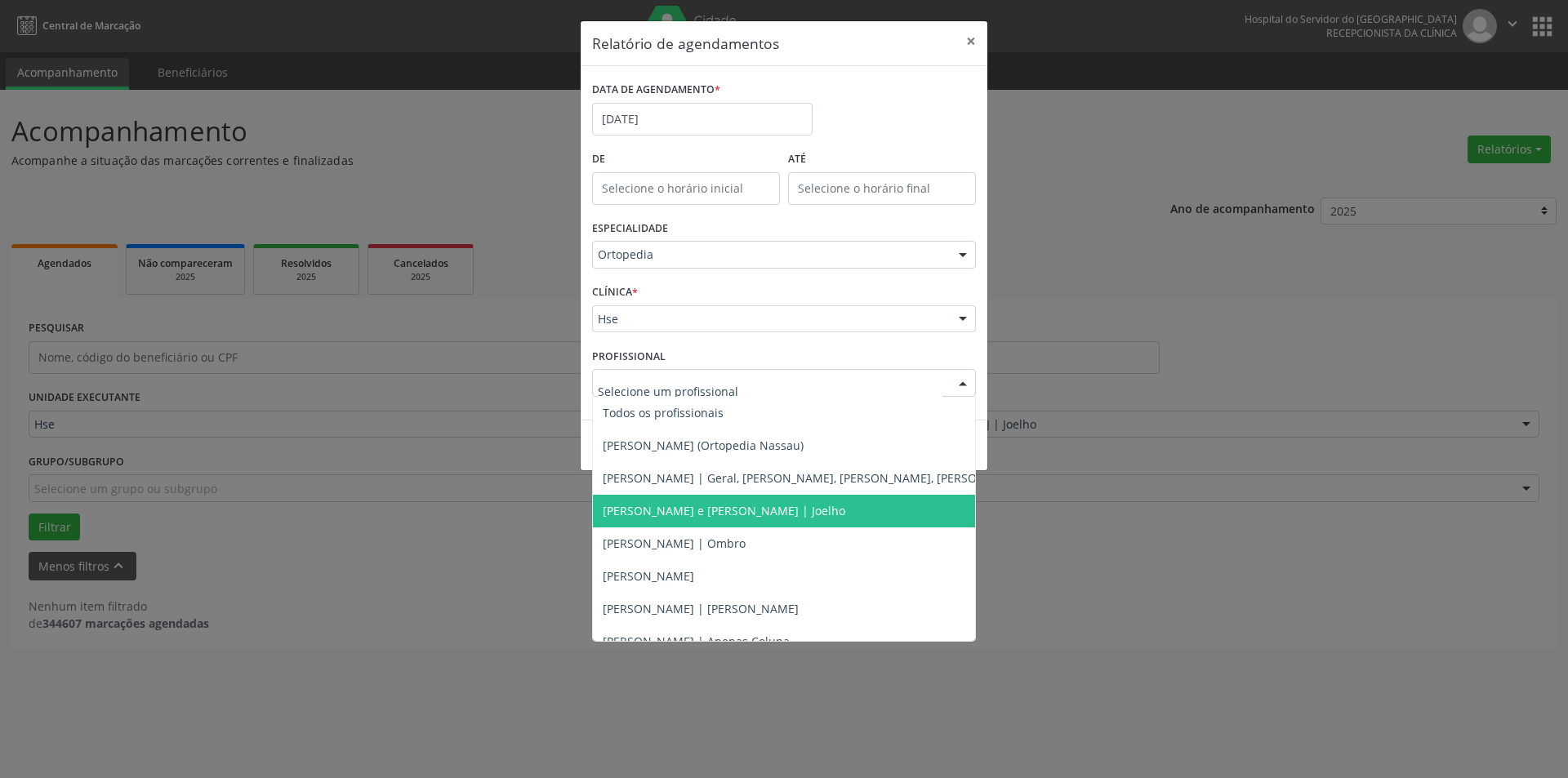
click at [745, 518] on span "[PERSON_NAME] e [PERSON_NAME] | Joelho" at bounding box center [867, 511] width 550 height 33
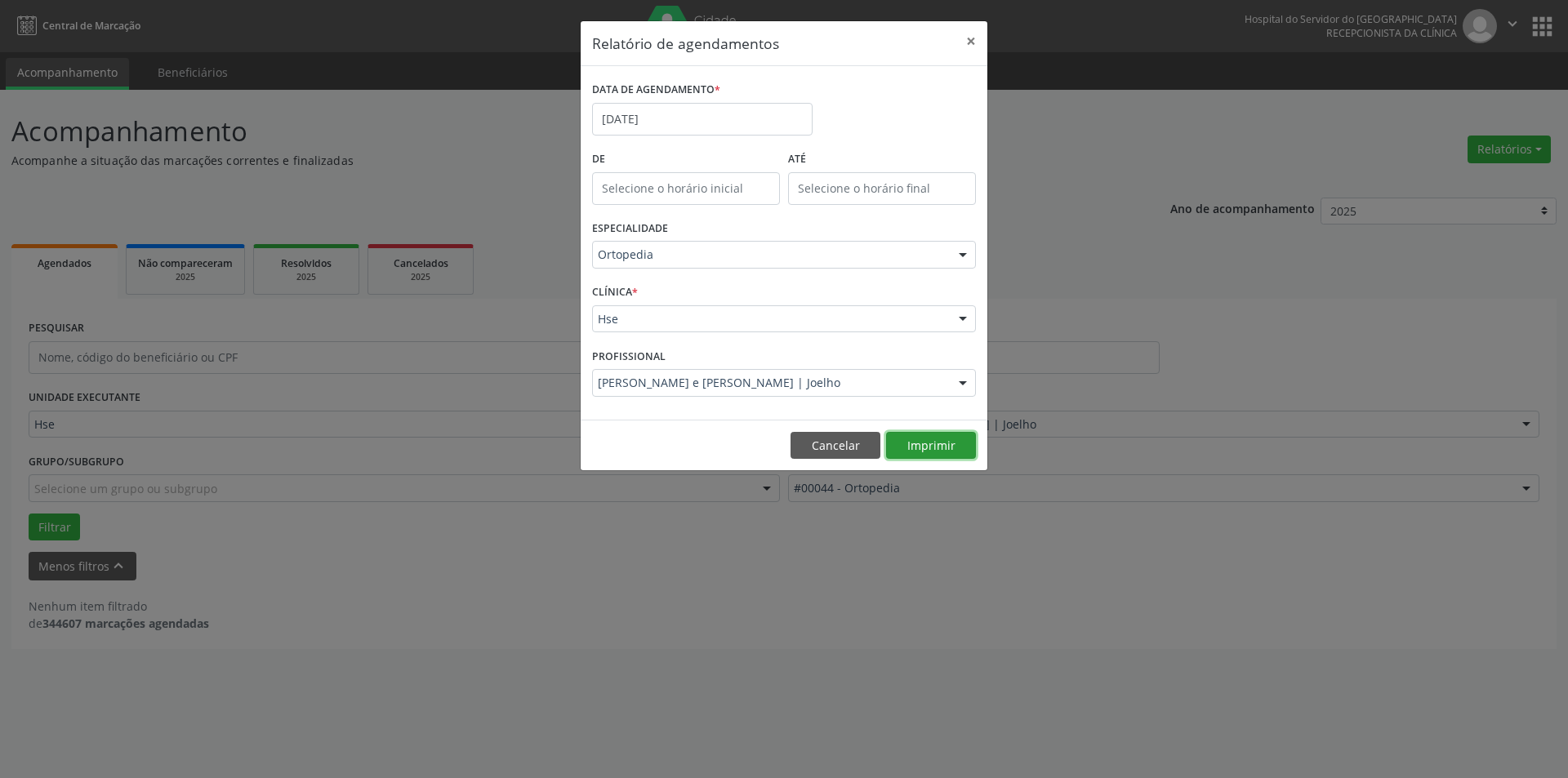
click at [950, 437] on button "Imprimir" at bounding box center [931, 446] width 90 height 28
